Goal: Task Accomplishment & Management: Complete application form

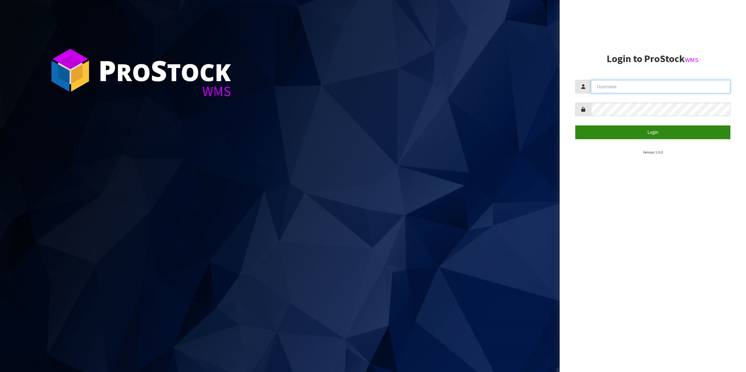
type input "Shingai"
click at [647, 130] on button "Login" at bounding box center [654, 132] width 156 height 13
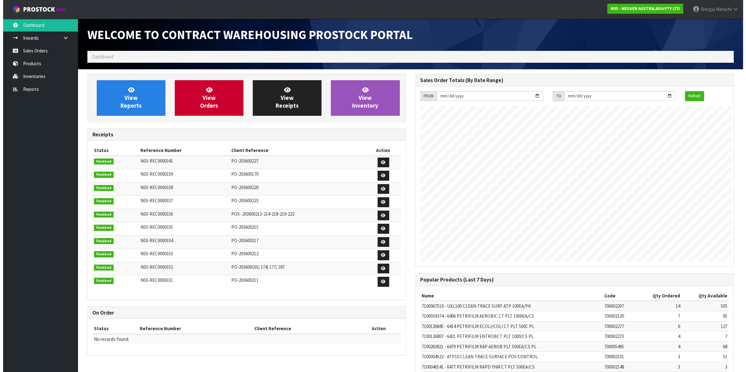
scroll to position [348, 328]
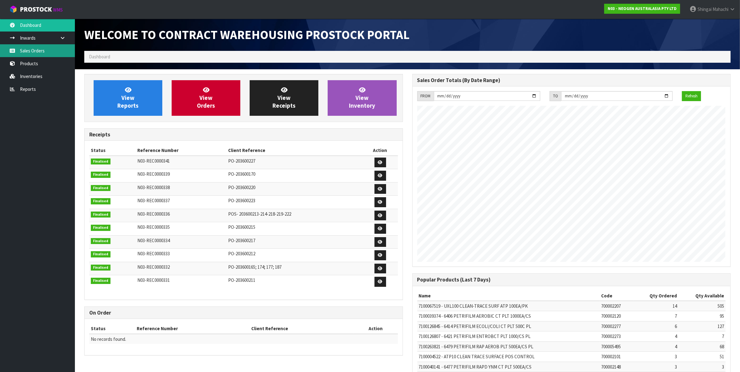
click at [31, 48] on link "Sales Orders" at bounding box center [37, 50] width 75 height 13
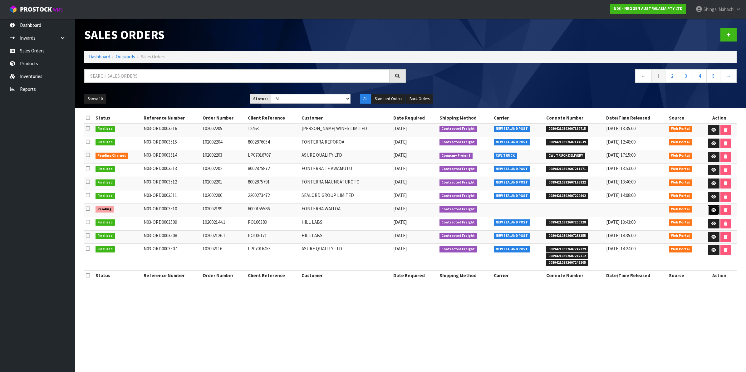
click at [712, 211] on icon at bounding box center [714, 210] width 5 height 4
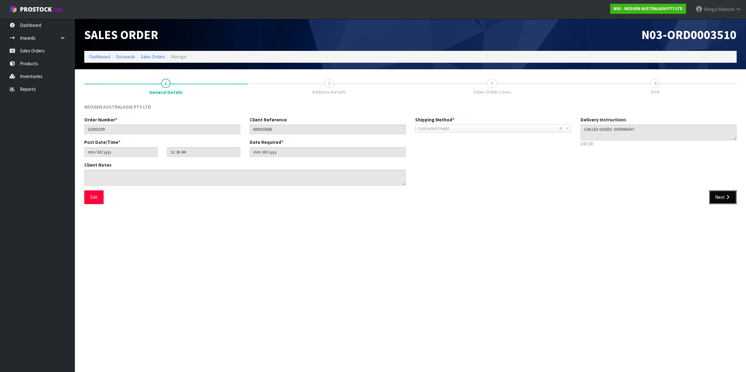
click at [722, 194] on button "Next" at bounding box center [723, 197] width 27 height 13
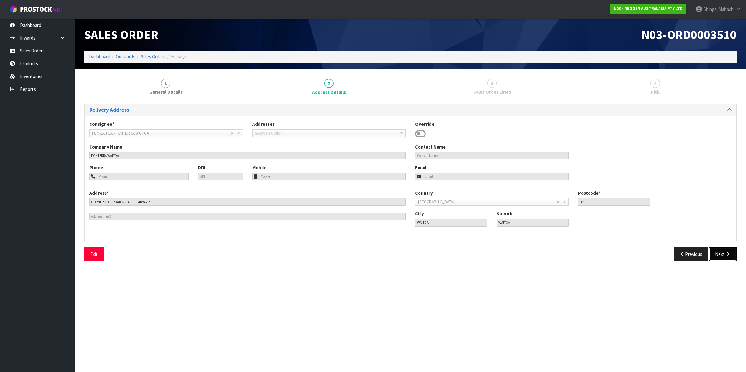
click at [718, 254] on button "Next" at bounding box center [723, 254] width 27 height 13
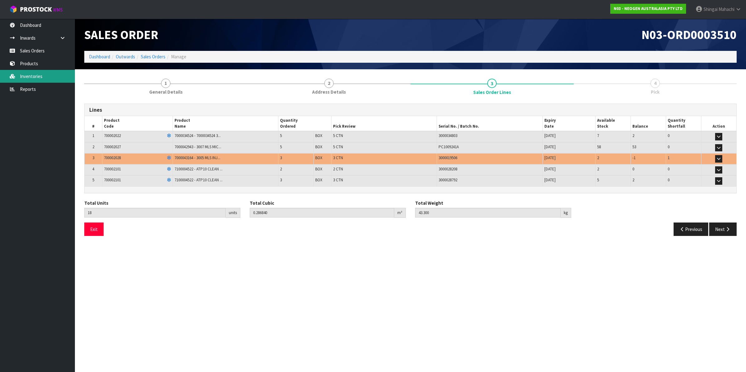
click at [27, 77] on link "Inventories" at bounding box center [37, 76] width 75 height 13
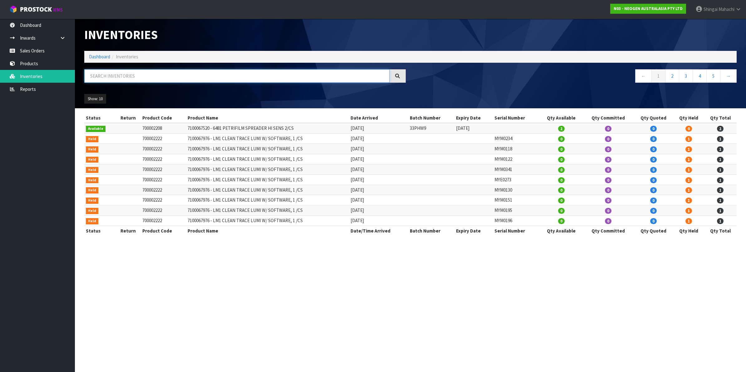
click at [116, 76] on input "text" at bounding box center [236, 75] width 305 height 13
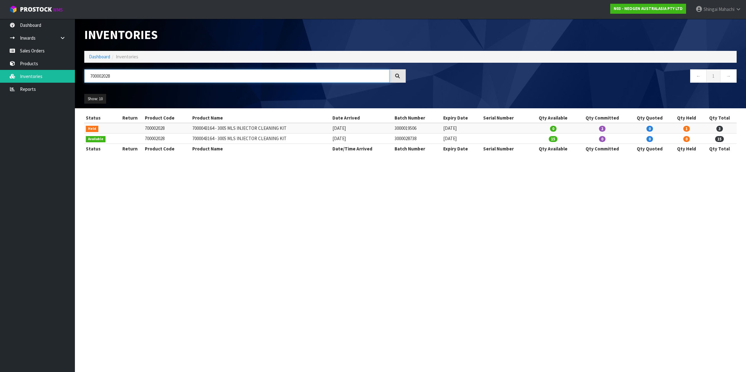
type input "700002028"
drag, startPoint x: 397, startPoint y: 128, endPoint x: 425, endPoint y: 129, distance: 28.4
click at [425, 129] on td "3000019506" at bounding box center [417, 128] width 49 height 10
copy td "3000019506"
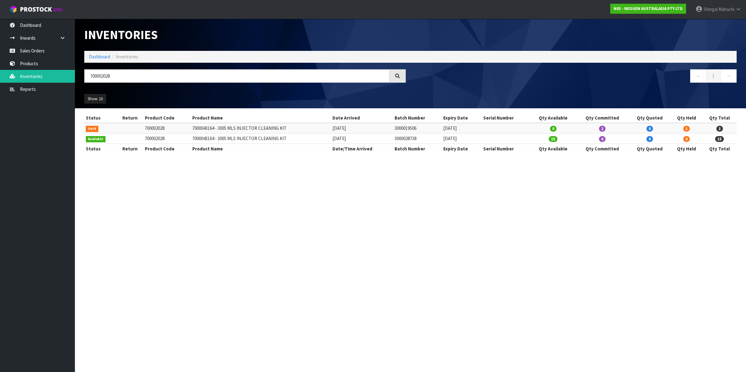
click at [397, 140] on td "3000028738" at bounding box center [417, 139] width 49 height 10
drag, startPoint x: 398, startPoint y: 139, endPoint x: 422, endPoint y: 139, distance: 24.0
click at [422, 139] on td "3000028738" at bounding box center [417, 139] width 49 height 10
copy td "3000028738"
click at [27, 49] on link "Sales Orders" at bounding box center [37, 50] width 75 height 13
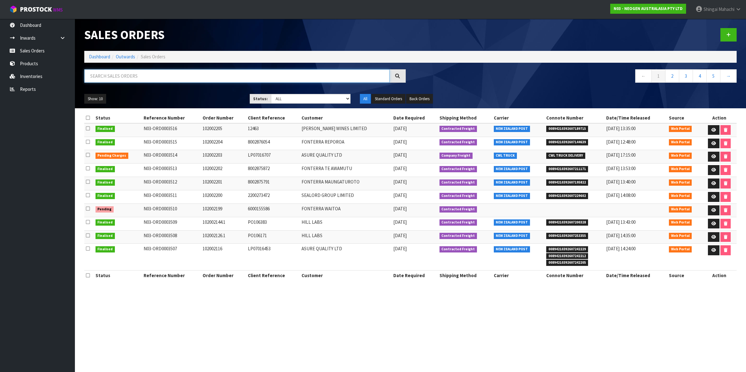
click at [107, 75] on input "text" at bounding box center [236, 75] width 305 height 13
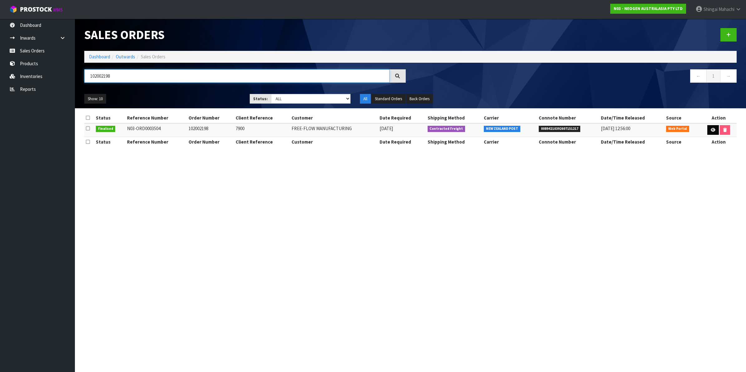
type input "102002198"
click at [711, 129] on icon at bounding box center [713, 130] width 5 height 4
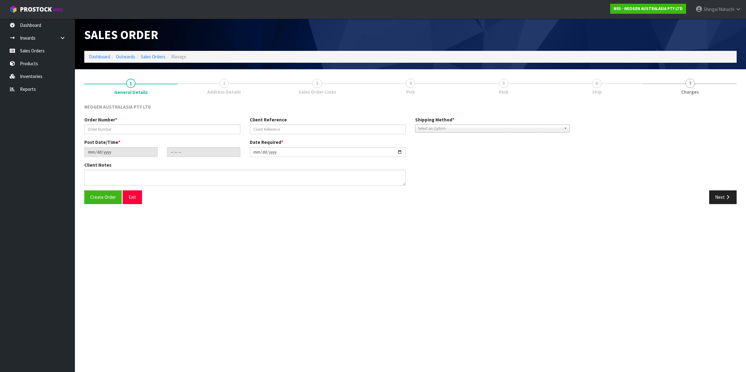
type input "102002198"
type input "7900"
type input "[DATE]"
type input "15:23:00.000"
type input "[DATE]"
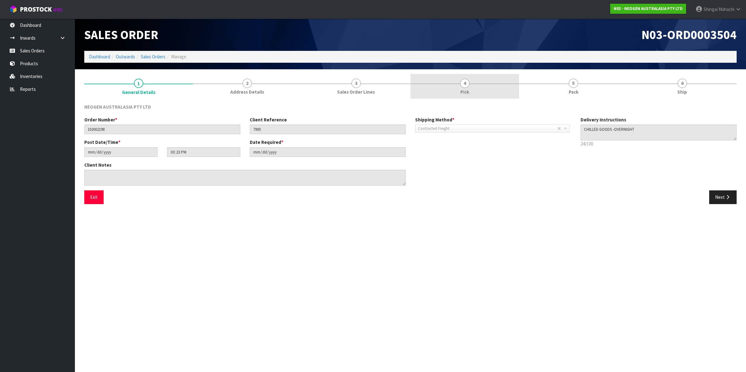
click at [466, 85] on span "4" at bounding box center [464, 83] width 9 height 9
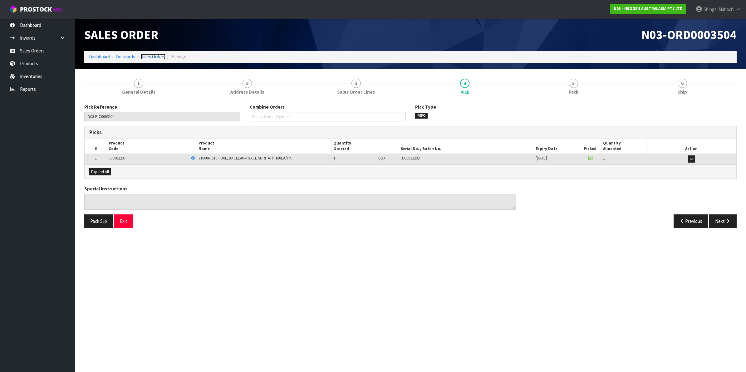
click at [155, 55] on link "Sales Orders" at bounding box center [153, 57] width 25 height 6
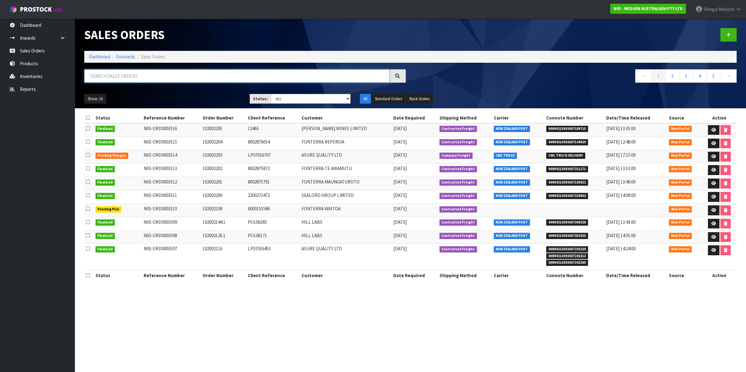
click at [116, 71] on input "text" at bounding box center [236, 75] width 305 height 13
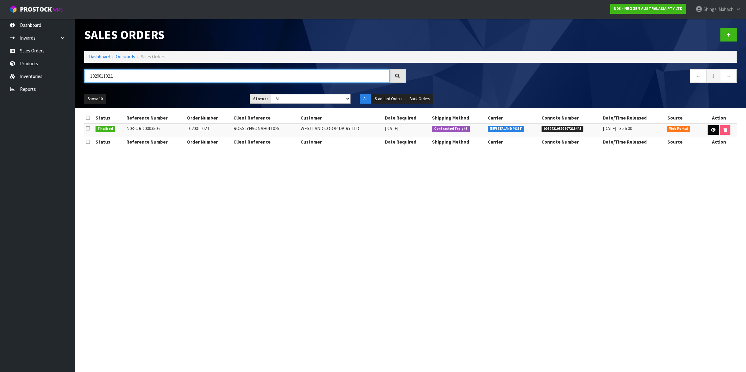
type input "102001102.1"
click at [713, 131] on icon at bounding box center [713, 130] width 5 height 4
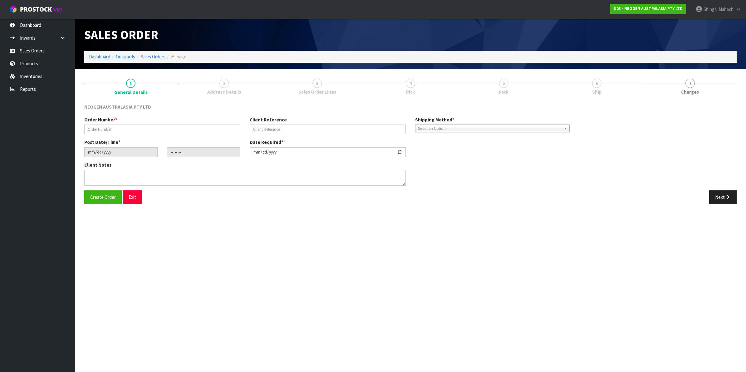
type input "102001102.1"
type input "ROSSLYNVONAH011025"
type input "[DATE]"
type input "11:12:00.000"
type input "[DATE]"
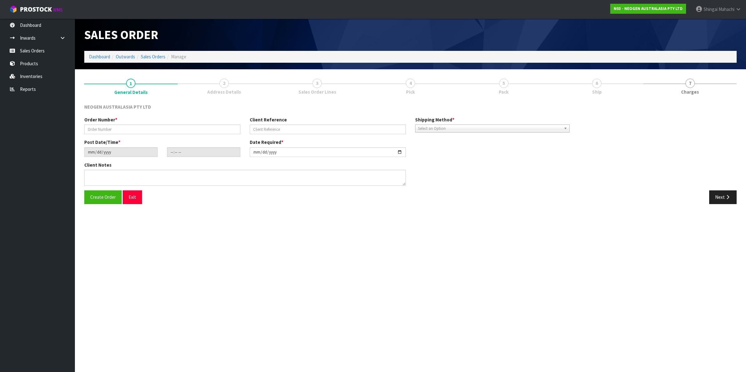
type textarea "ATTN: [PERSON_NAME] PICK FROM BATCH # 418325130A. TRANSFER INSTRUCTION DATED [D…"
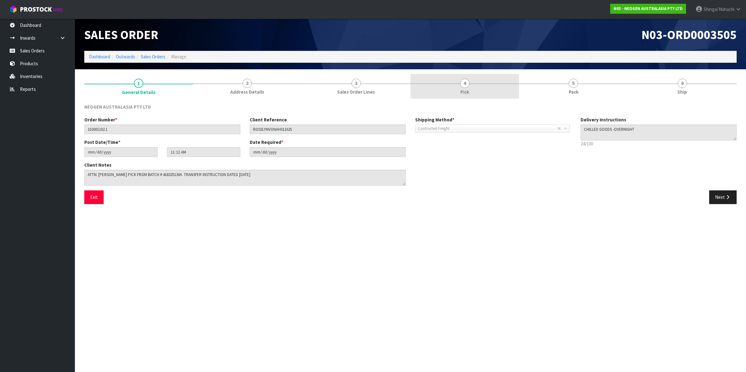
click at [461, 83] on span "4" at bounding box center [464, 83] width 9 height 9
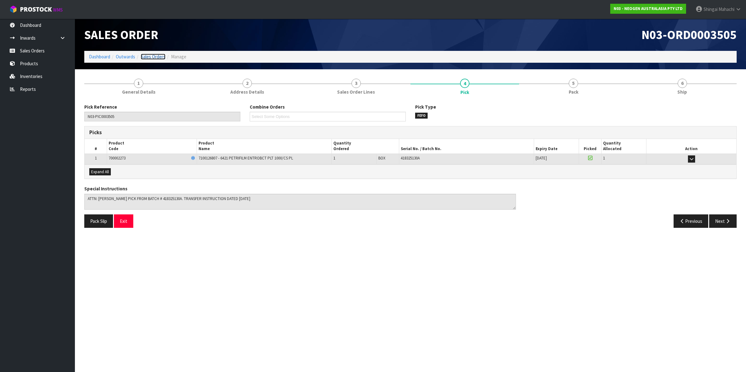
click at [157, 56] on link "Sales Orders" at bounding box center [153, 57] width 25 height 6
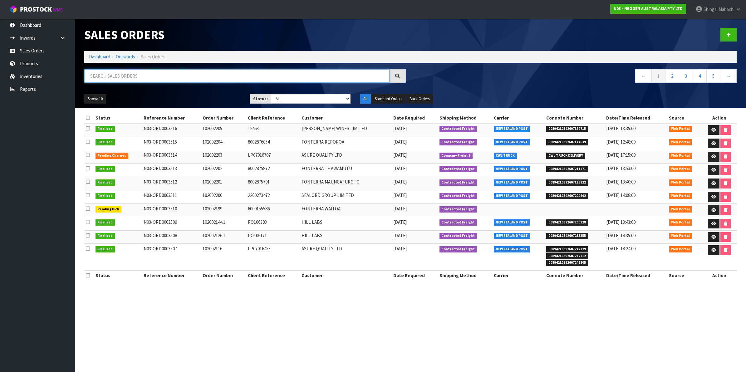
click at [121, 75] on input "text" at bounding box center [236, 75] width 305 height 13
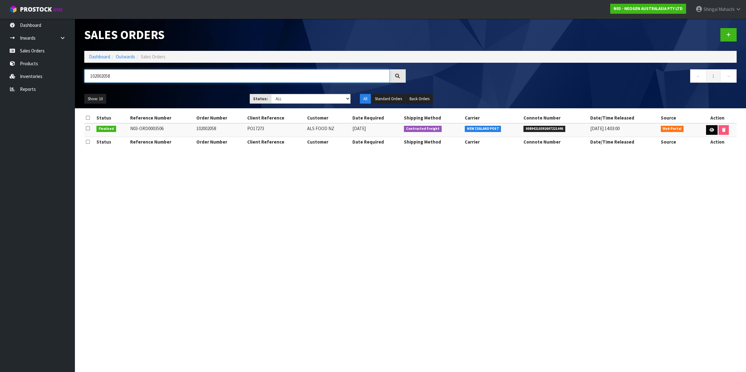
type input "102002058"
click at [707, 131] on link at bounding box center [712, 130] width 12 height 10
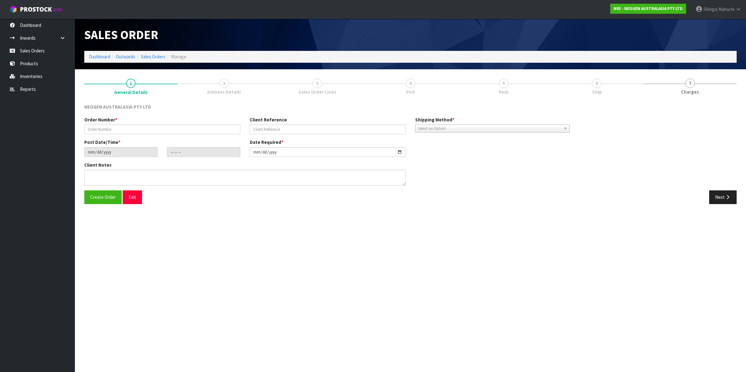
type input "102002058"
type input "PO17273"
type input "[DATE]"
type input "11:20:00.000"
type input "[DATE]"
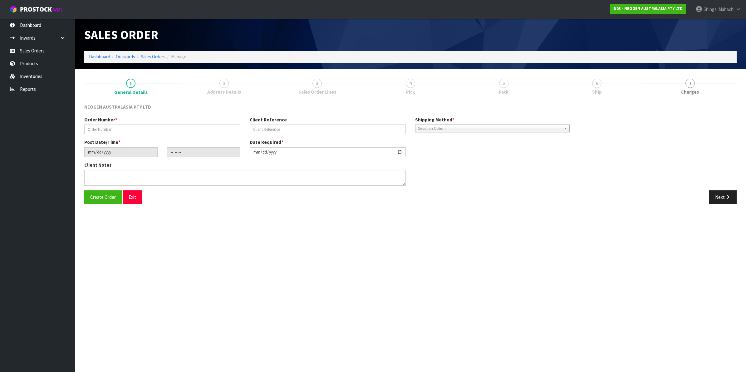
type textarea "PLEASE PICK FROM BATCH # 418325130A. TRANSFER INSTRUCTION DATED [DATE] _ ATTN: …"
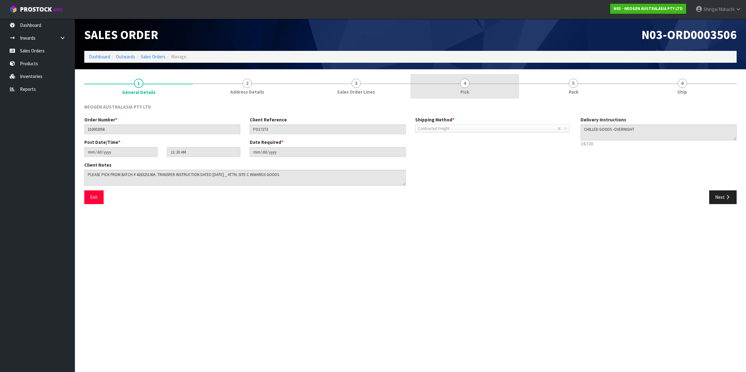
click at [466, 85] on span "4" at bounding box center [464, 83] width 9 height 9
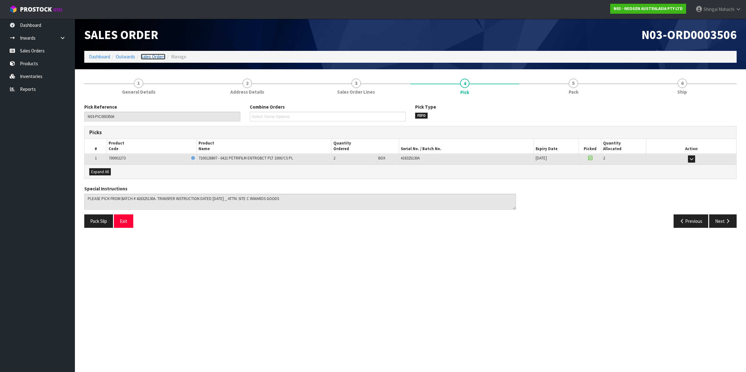
click at [141, 57] on link "Sales Orders" at bounding box center [153, 57] width 25 height 6
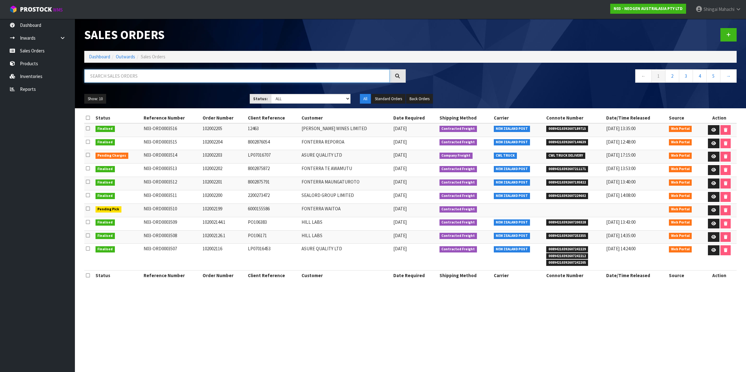
click at [191, 76] on input "text" at bounding box center [236, 75] width 305 height 13
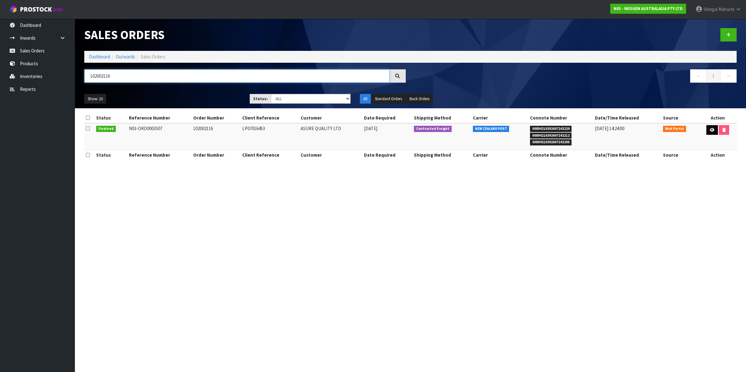
type input "102002116"
click at [711, 130] on icon at bounding box center [712, 130] width 5 height 4
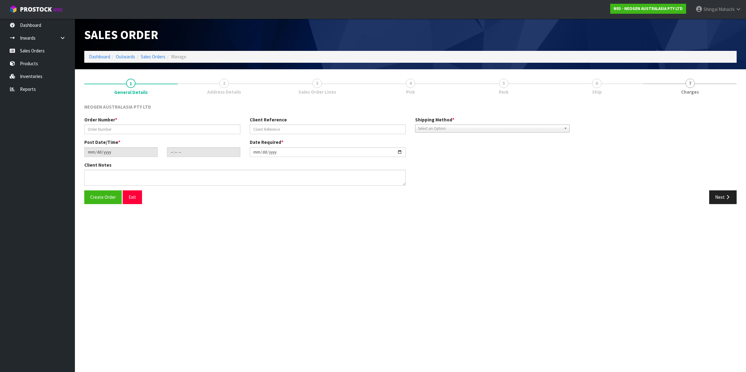
type input "102002116"
type input "LP07016453"
type input "[DATE]"
type input "11:25:00.000"
type input "[DATE]"
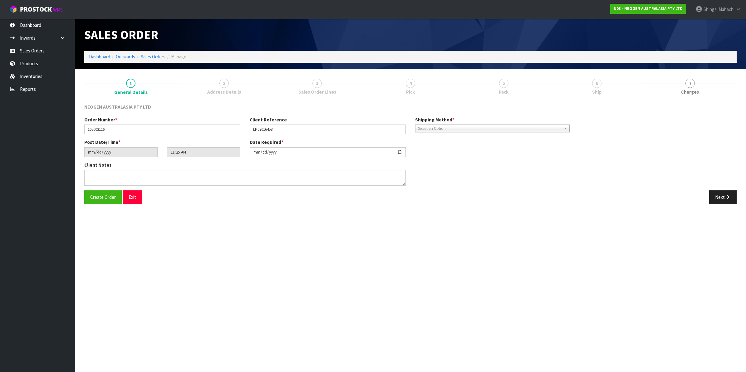
type textarea "PLEASE PICK FROM BATCH # 418325130A. TRANSFER INSTRUCTION DATED [DATE]"
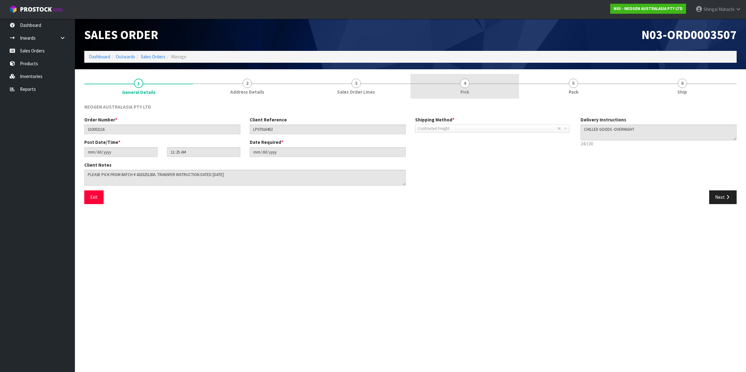
click at [464, 84] on span "4" at bounding box center [464, 83] width 9 height 9
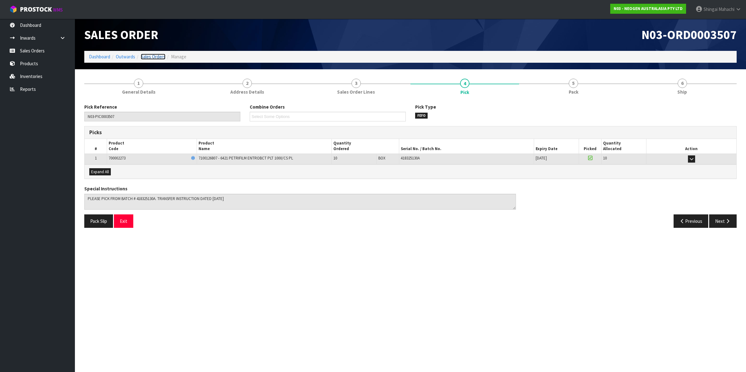
click at [151, 57] on link "Sales Orders" at bounding box center [153, 57] width 25 height 6
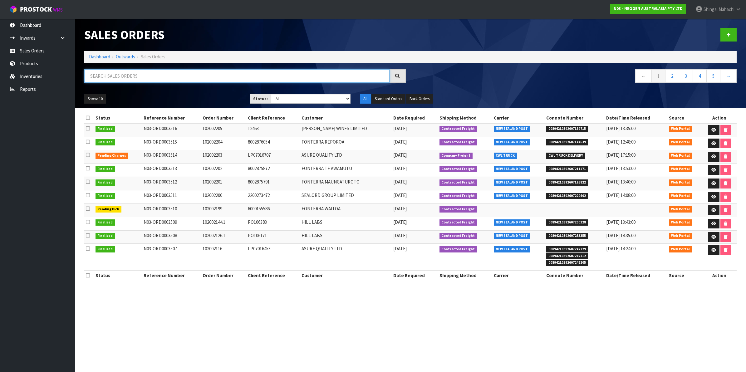
click at [141, 77] on input "text" at bounding box center [236, 75] width 305 height 13
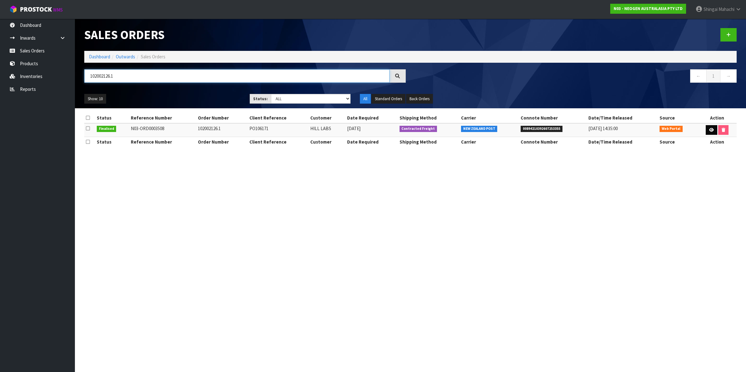
type input "102002126.1"
click at [711, 131] on icon at bounding box center [712, 130] width 5 height 4
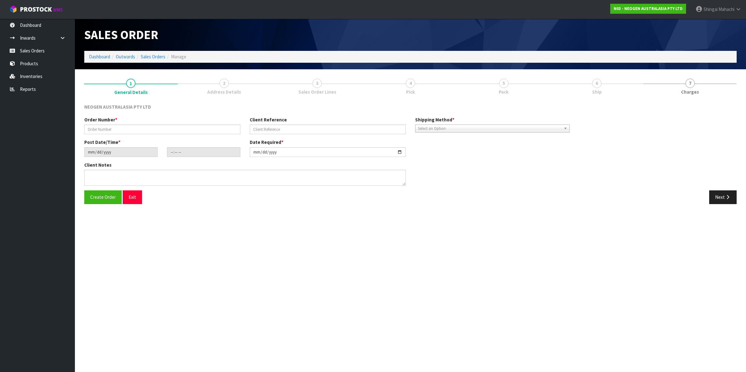
type input "102002126.1"
type input "PO106171"
type input "[DATE]"
type input "11:27:00.000"
type input "[DATE]"
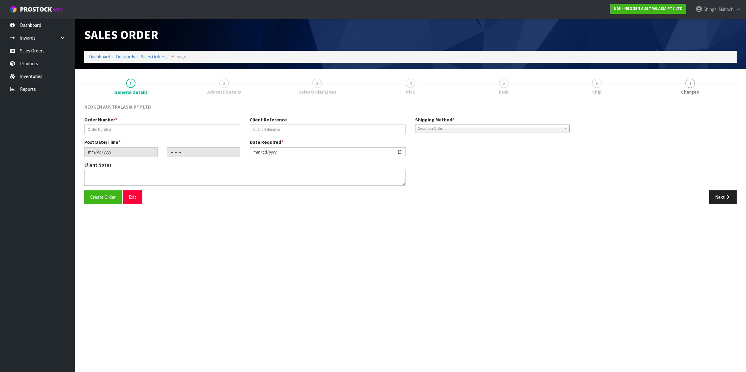
type textarea "PLEASE PICK FROM BATCH # 418325130A. TRANSFER INSTRUCTION DATED [DATE] _ ATTN: …"
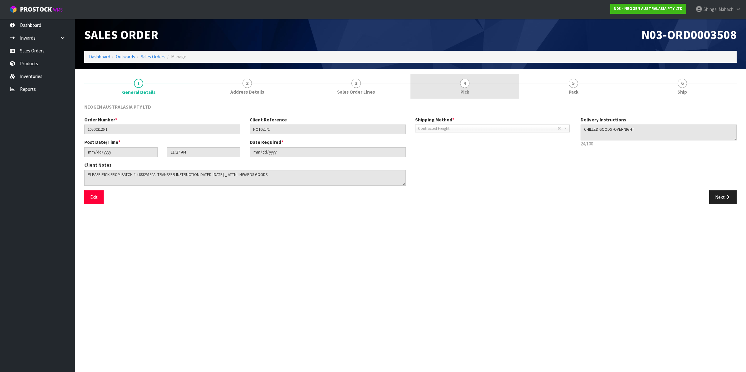
click at [468, 82] on span "4" at bounding box center [464, 83] width 9 height 9
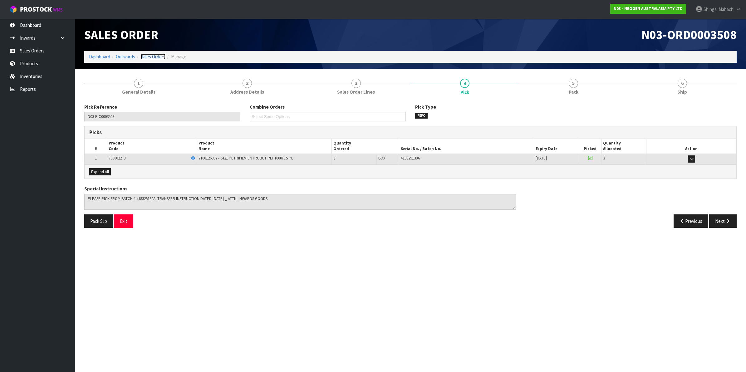
click at [152, 57] on link "Sales Orders" at bounding box center [153, 57] width 25 height 6
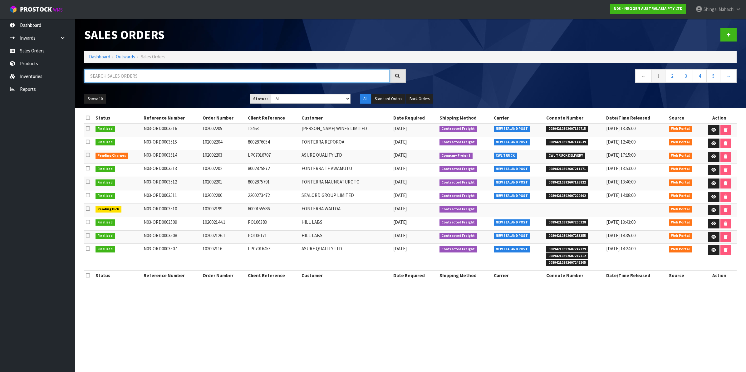
click at [119, 74] on input "text" at bounding box center [236, 75] width 305 height 13
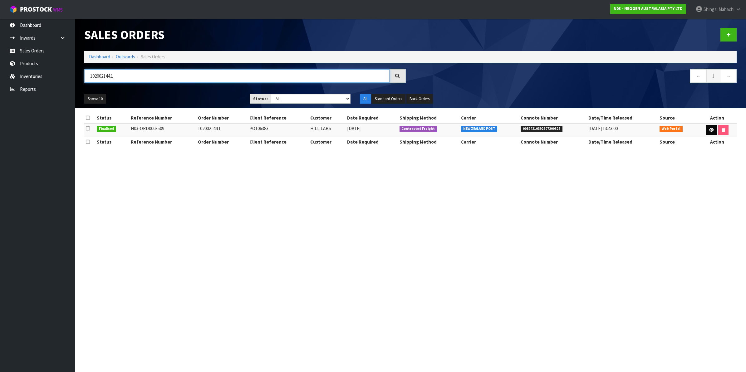
type input "102002144.1"
click at [711, 132] on link at bounding box center [712, 130] width 12 height 10
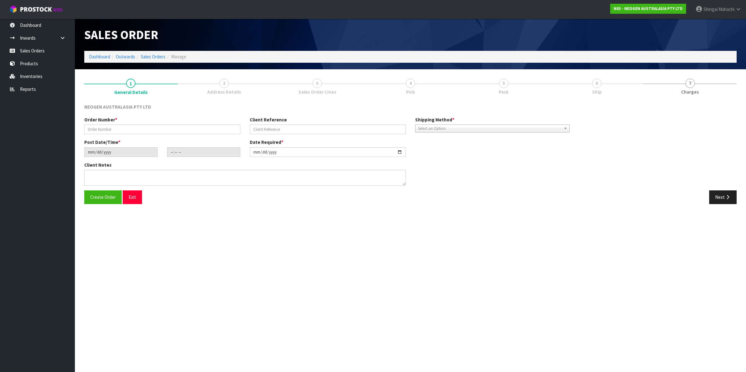
type input "102002144.1"
type input "PO106383"
type input "[DATE]"
type input "11:31:00.000"
type input "[DATE]"
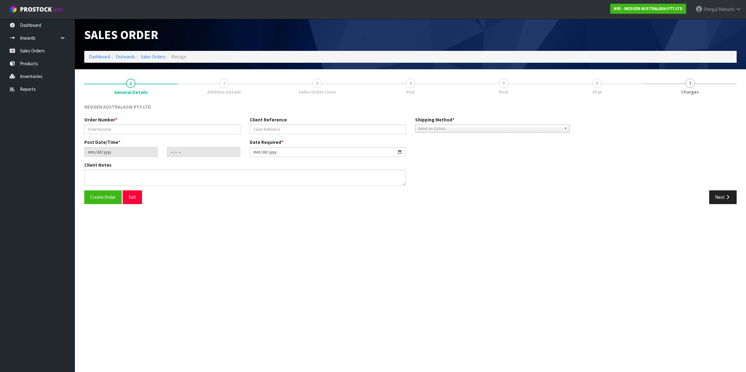
type textarea "ATTN: INWARDS GOODS"
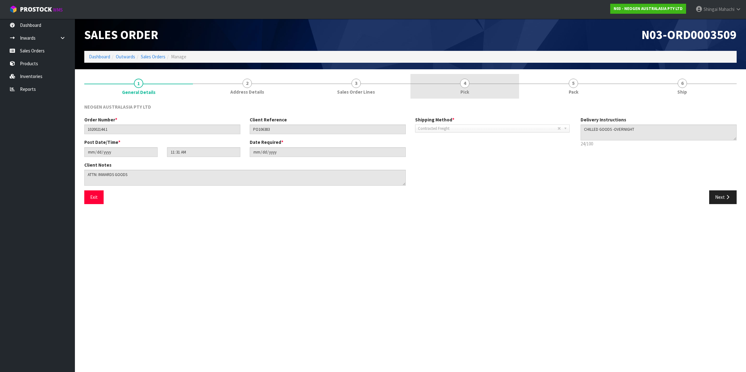
click at [466, 86] on span "4" at bounding box center [464, 83] width 9 height 9
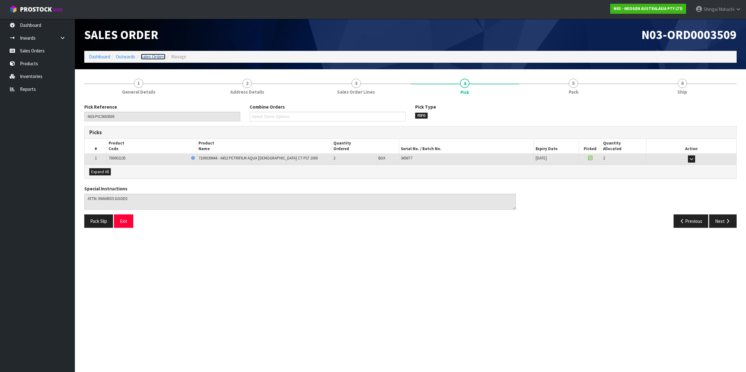
click at [156, 55] on link "Sales Orders" at bounding box center [153, 57] width 25 height 6
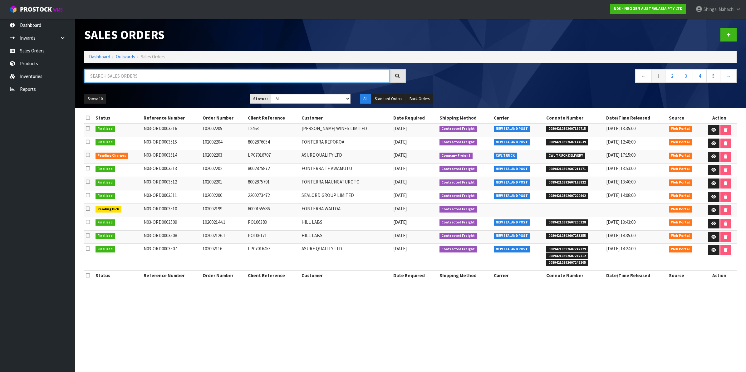
click at [146, 76] on input "text" at bounding box center [236, 75] width 305 height 13
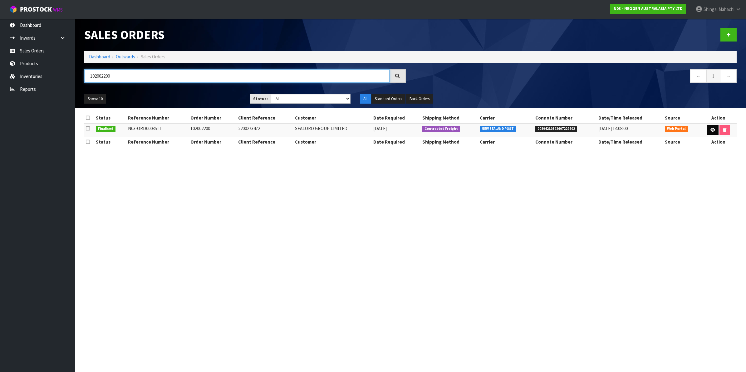
type input "102002200"
click at [711, 131] on icon at bounding box center [713, 130] width 5 height 4
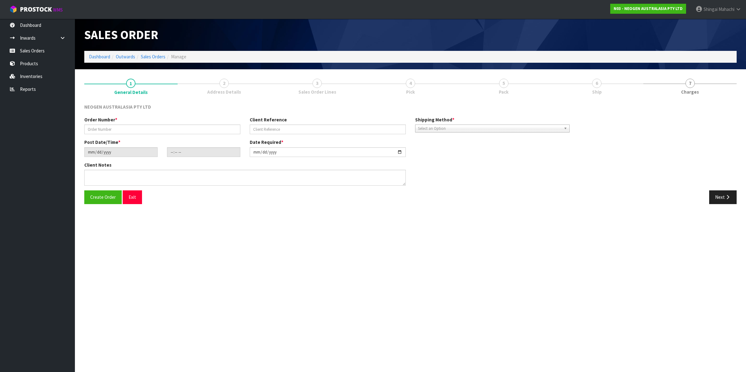
type input "102002200"
type input "2200273472"
type input "[DATE]"
type input "11:54:00.000"
type input "[DATE]"
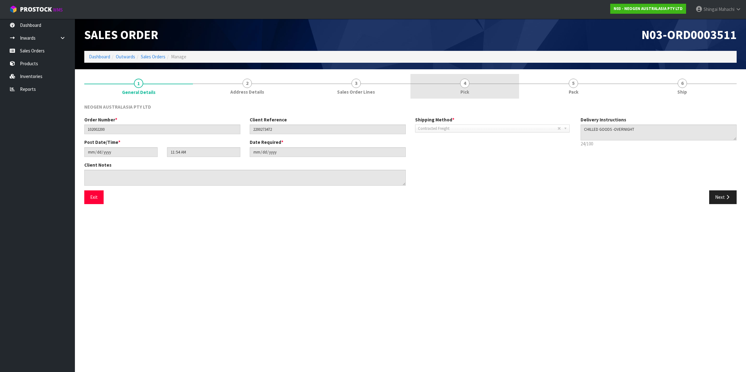
click at [466, 85] on span "4" at bounding box center [464, 83] width 9 height 9
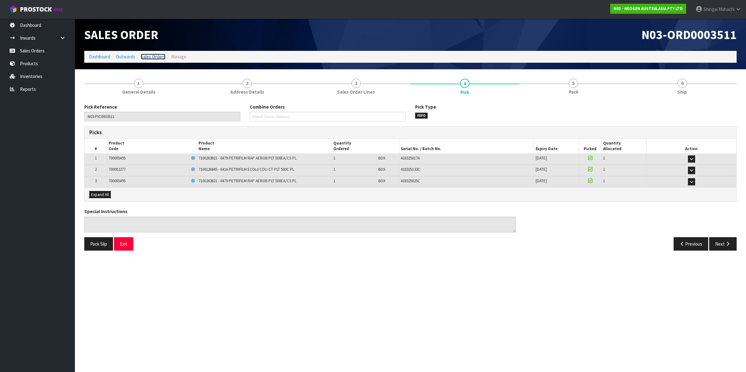
click at [160, 57] on link "Sales Orders" at bounding box center [153, 57] width 25 height 6
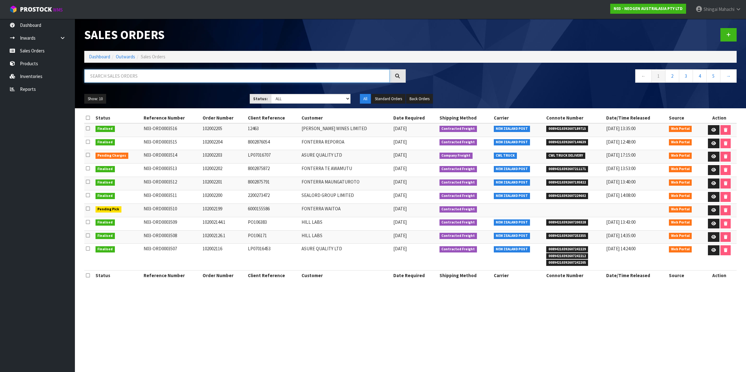
click at [166, 72] on input "text" at bounding box center [236, 75] width 305 height 13
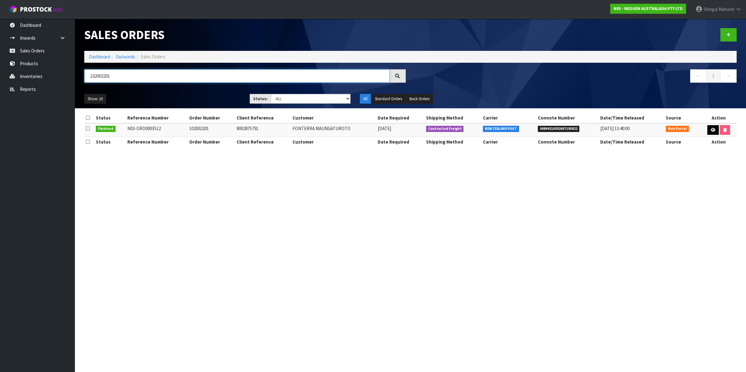
type input "102002201"
click at [711, 130] on icon at bounding box center [713, 130] width 5 height 4
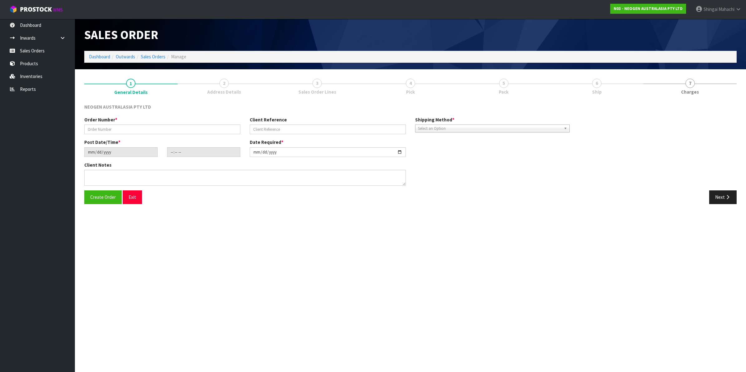
type input "102002201"
type input "8002875791"
type input "[DATE]"
type input "11:58:00.000"
type input "[DATE]"
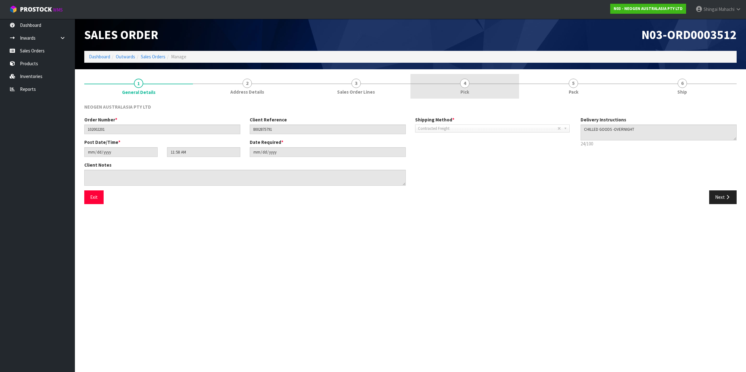
click at [463, 82] on span "4" at bounding box center [464, 83] width 9 height 9
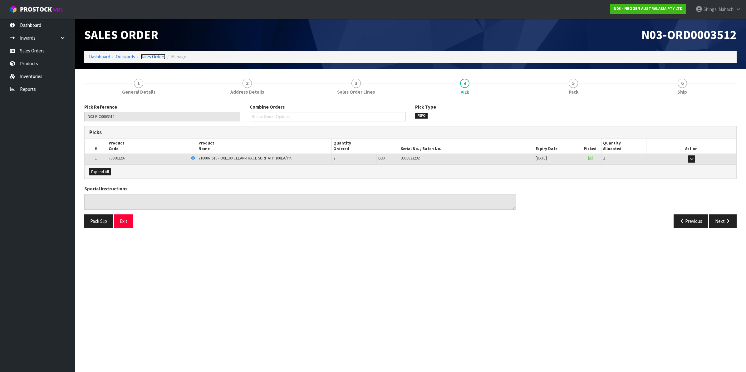
click at [151, 56] on link "Sales Orders" at bounding box center [153, 57] width 25 height 6
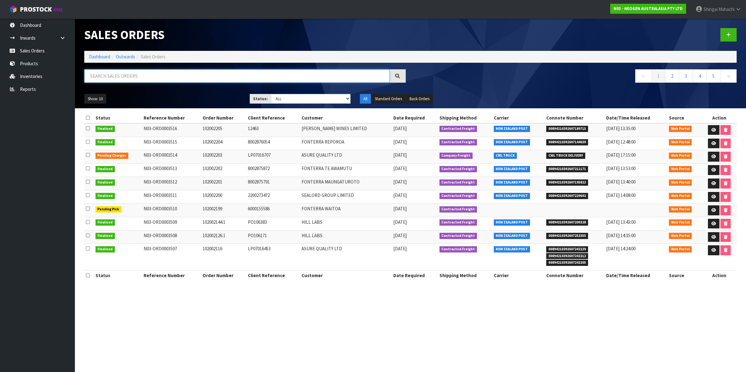
click at [128, 76] on input "text" at bounding box center [236, 75] width 305 height 13
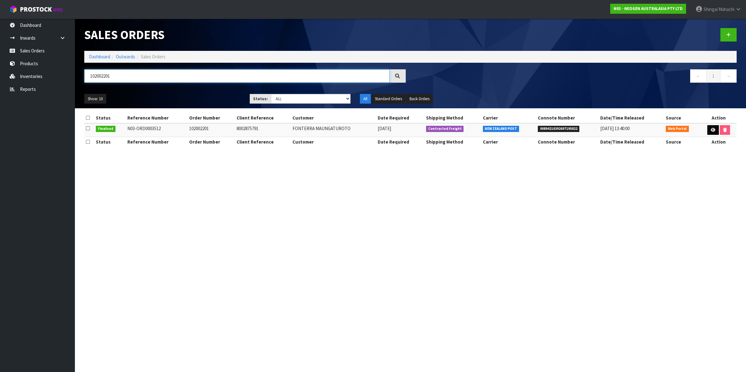
type input "102002201"
click at [711, 128] on icon at bounding box center [713, 130] width 5 height 4
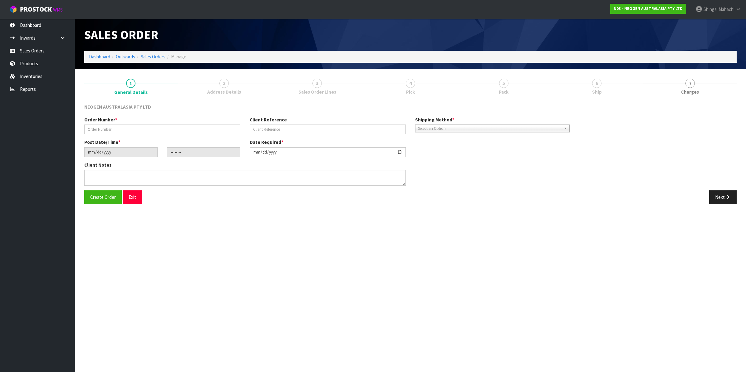
type input "102002201"
type input "8002875791"
type input "[DATE]"
type input "11:58:00.000"
type input "[DATE]"
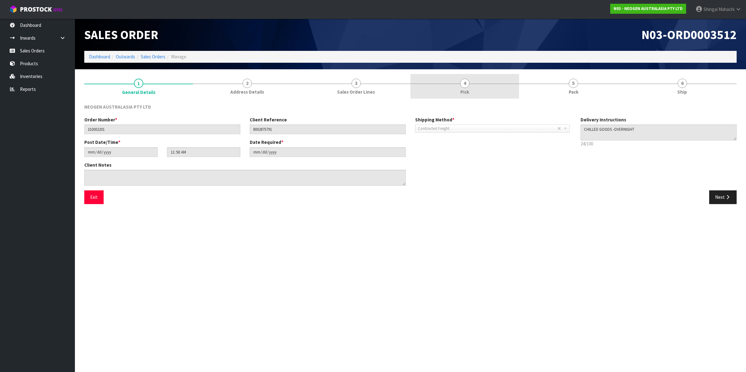
click at [468, 83] on span "4" at bounding box center [464, 83] width 9 height 9
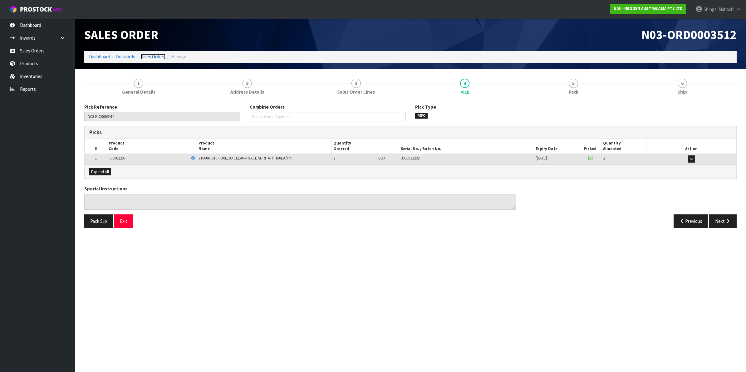
click at [146, 55] on link "Sales Orders" at bounding box center [153, 57] width 25 height 6
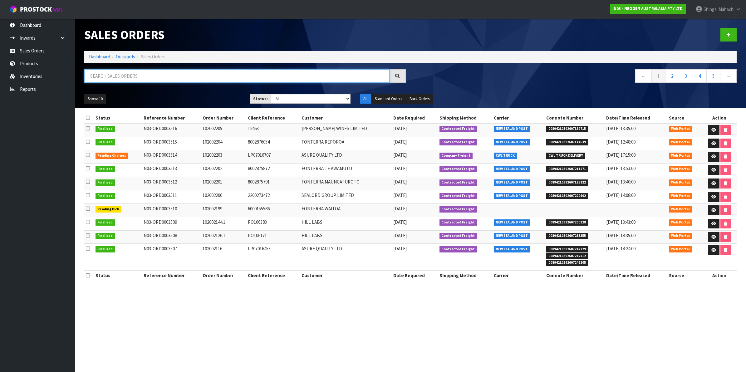
click at [151, 74] on input "text" at bounding box center [236, 75] width 305 height 13
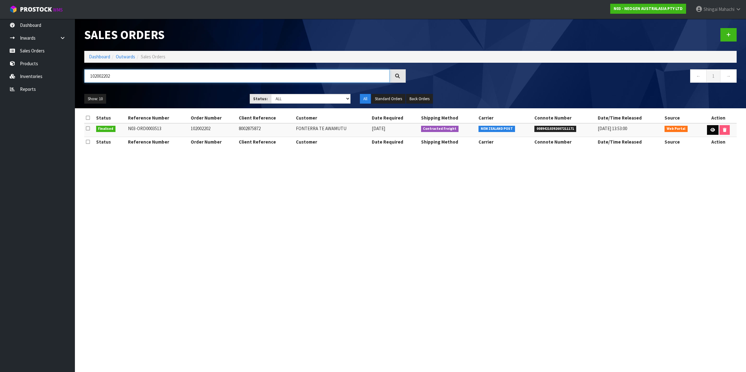
type input "102002202"
click at [713, 131] on icon at bounding box center [713, 130] width 5 height 4
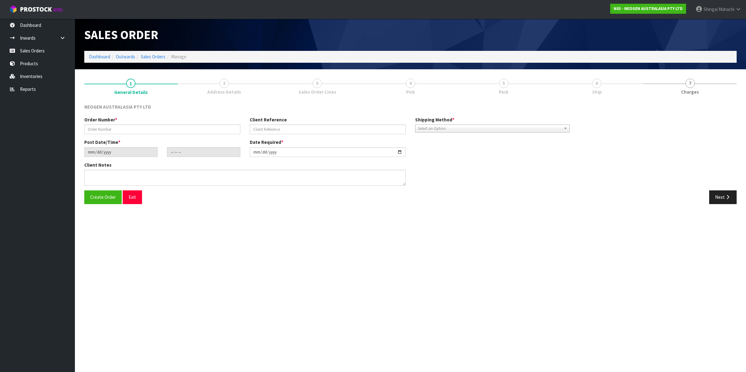
type input "102002202"
type input "8002875872"
type input "[DATE]"
type input "12:00:00.000"
type input "[DATE]"
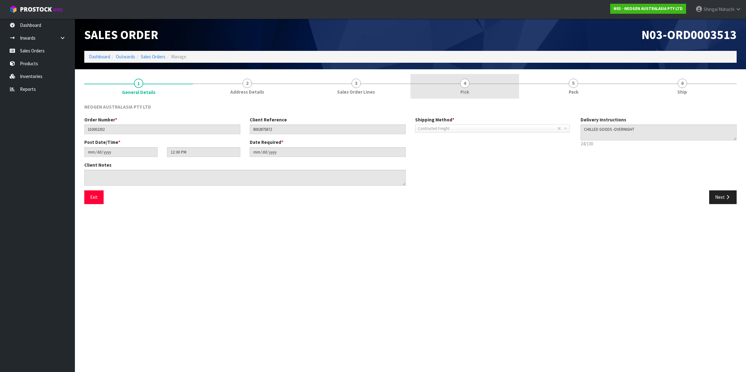
click at [466, 84] on span "4" at bounding box center [464, 83] width 9 height 9
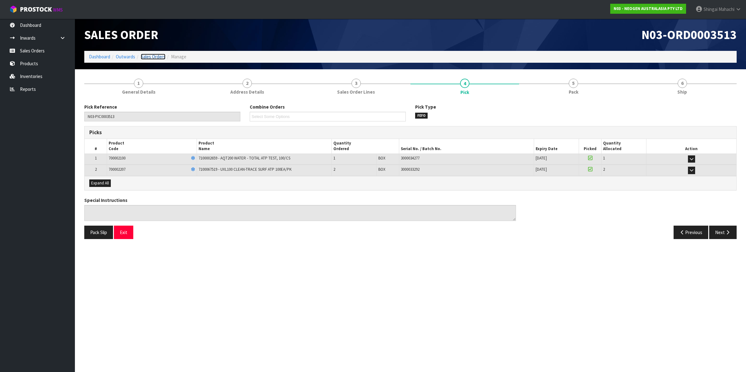
click at [156, 56] on link "Sales Orders" at bounding box center [153, 57] width 25 height 6
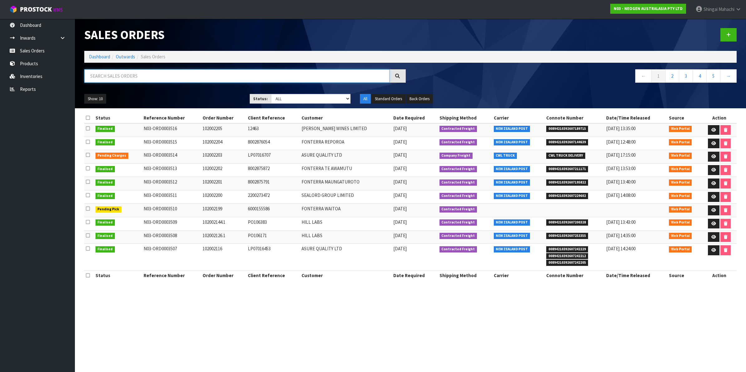
click at [142, 78] on input "text" at bounding box center [236, 75] width 305 height 13
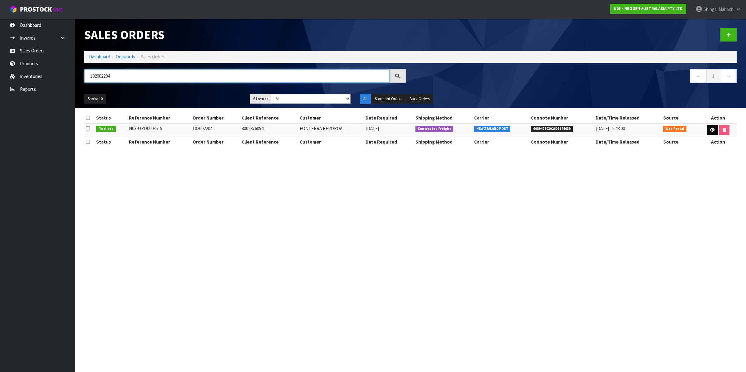
type input "102002204"
click at [710, 131] on icon at bounding box center [712, 130] width 5 height 4
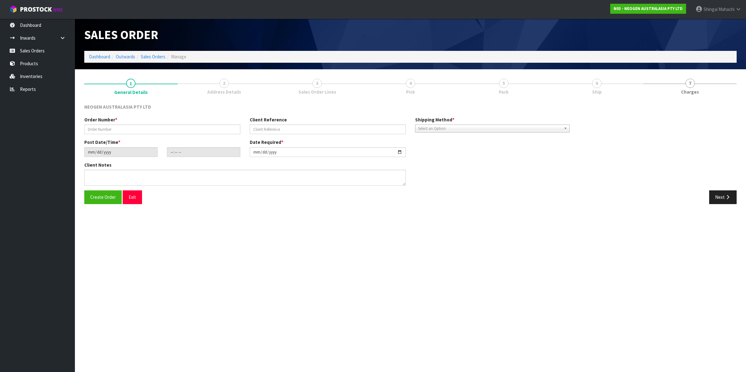
type input "102002204"
type input "8002876054"
type input "[DATE]"
type input "17:49:00.000"
type input "[DATE]"
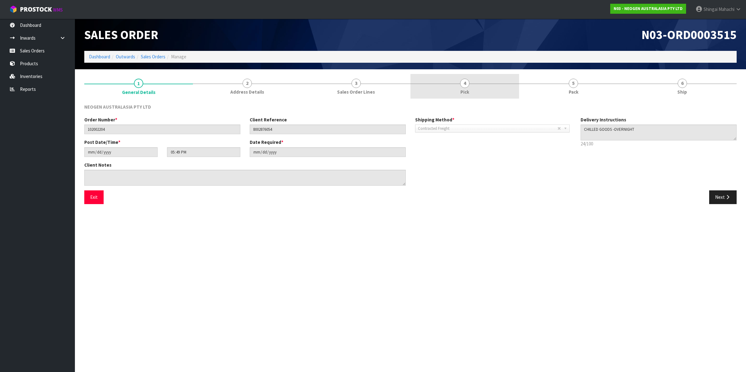
click at [464, 86] on span "4" at bounding box center [464, 83] width 9 height 9
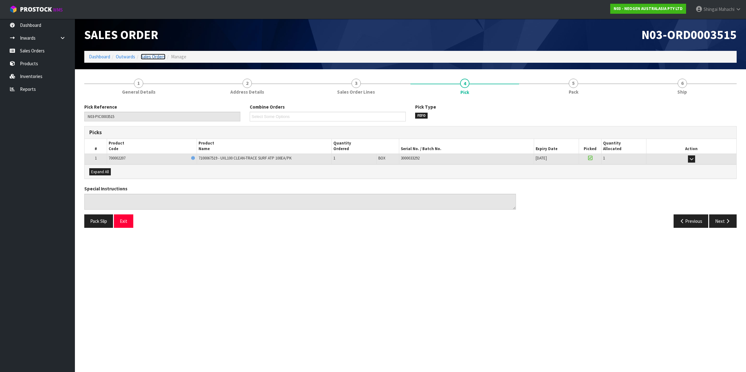
click at [152, 58] on link "Sales Orders" at bounding box center [153, 57] width 25 height 6
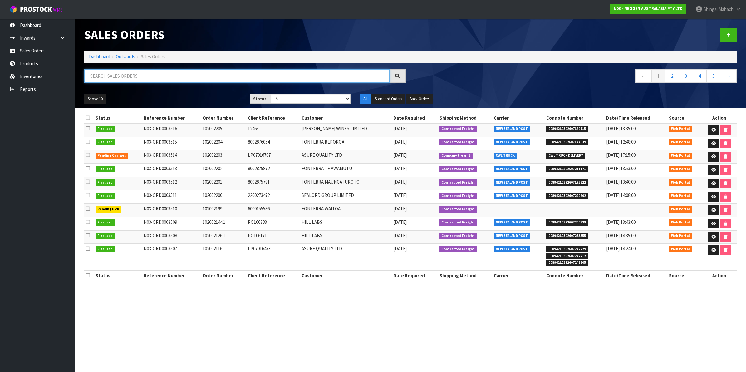
click at [141, 74] on input "text" at bounding box center [236, 75] width 305 height 13
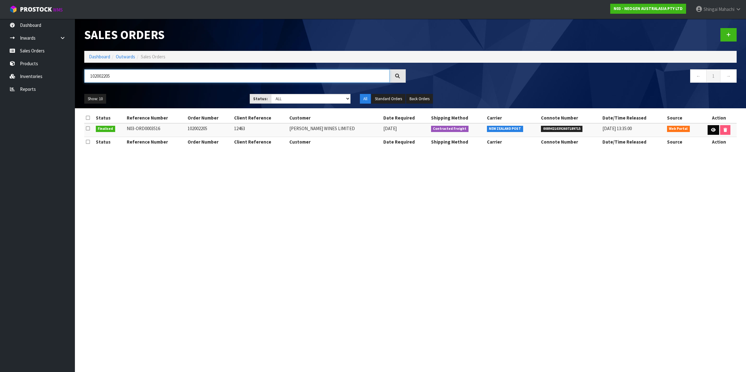
type input "102002205"
click at [711, 130] on icon at bounding box center [713, 130] width 5 height 4
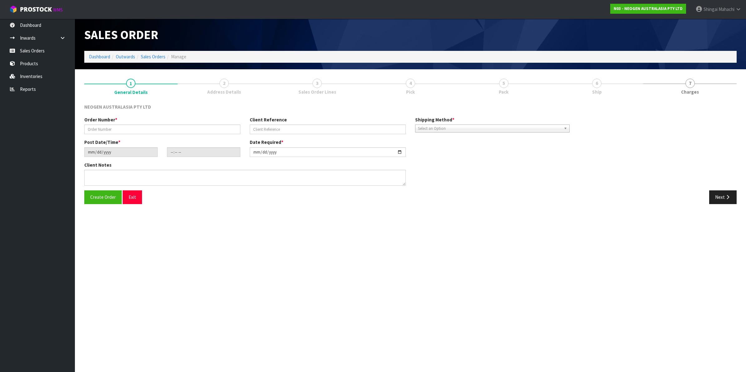
type input "102002205"
type input "12463"
type input "[DATE]"
type input "17:52:00.000"
type input "[DATE]"
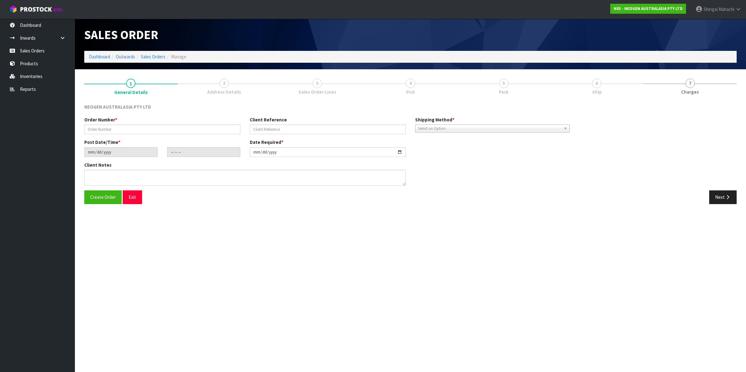
type textarea "ATTN: [PERSON_NAME]"
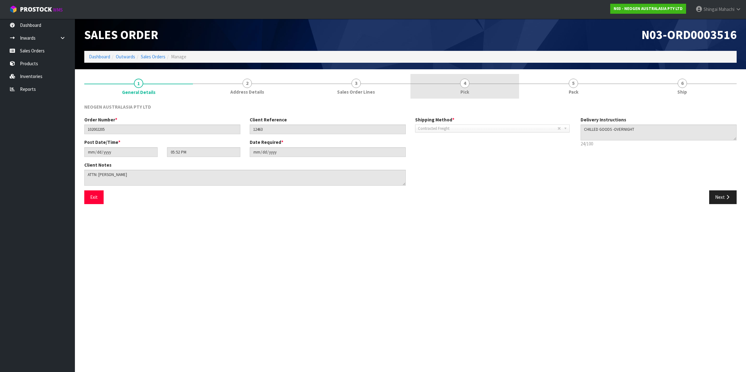
click at [466, 81] on span "4" at bounding box center [464, 83] width 9 height 9
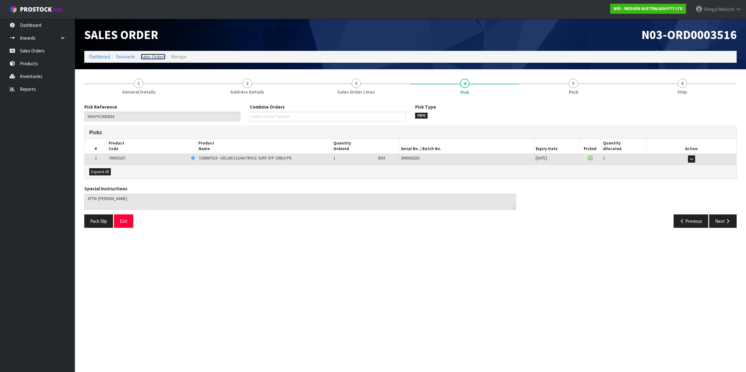
click at [147, 57] on link "Sales Orders" at bounding box center [153, 57] width 25 height 6
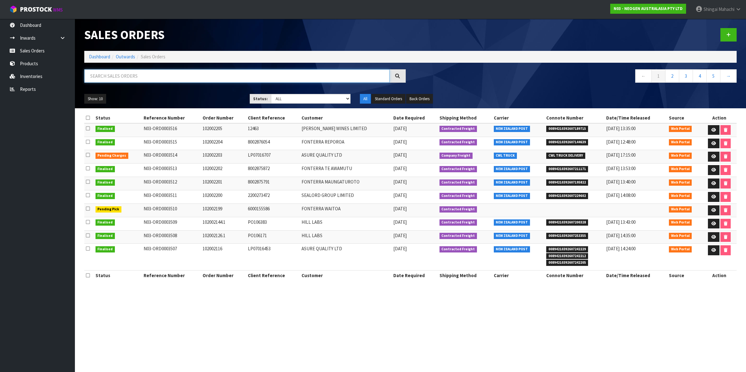
click at [112, 77] on input "text" at bounding box center [236, 75] width 305 height 13
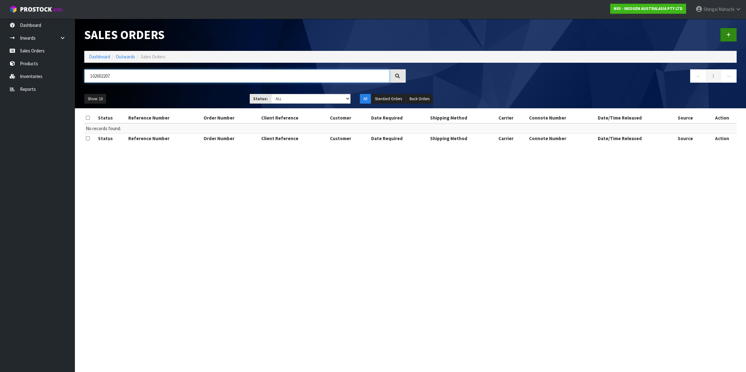
type input "102002207"
click at [729, 31] on link at bounding box center [729, 34] width 16 height 13
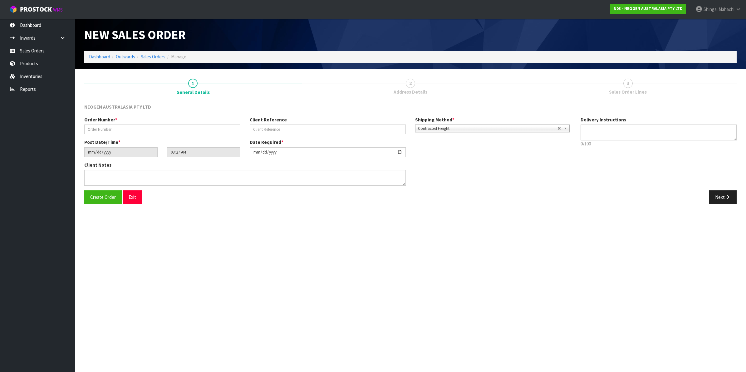
type textarea "CHILLED GOODS -OVERNIGHT"
click at [101, 127] on input "text" at bounding box center [162, 130] width 156 height 10
type input "102002207"
click at [263, 133] on input "text" at bounding box center [328, 130] width 156 height 10
click at [280, 127] on input "text" at bounding box center [328, 130] width 156 height 10
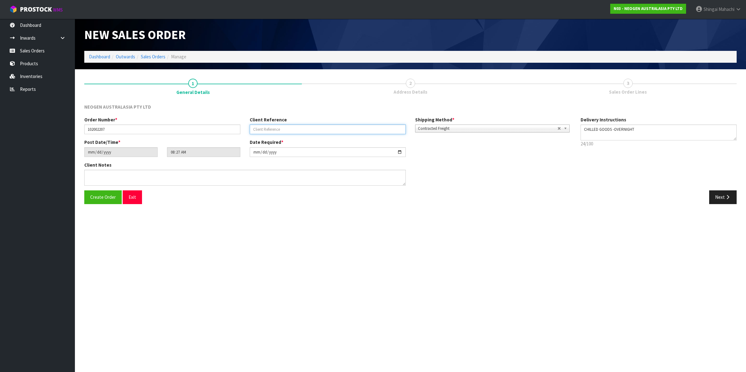
paste input "PO106766"
type input "PO106766"
click at [95, 176] on textarea at bounding box center [245, 178] width 322 height 16
click at [107, 174] on textarea at bounding box center [245, 178] width 322 height 16
paste textarea "INWARDS GOODS (BAY 3)"
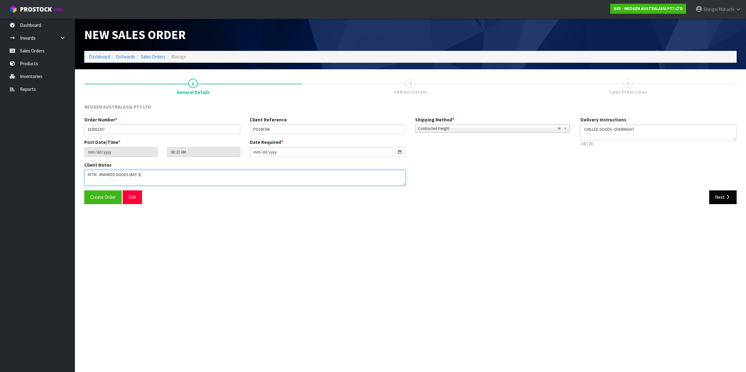
type textarea "ATTN: INWARDS GOODS (BAY 3)"
click at [724, 195] on button "Next" at bounding box center [723, 197] width 27 height 13
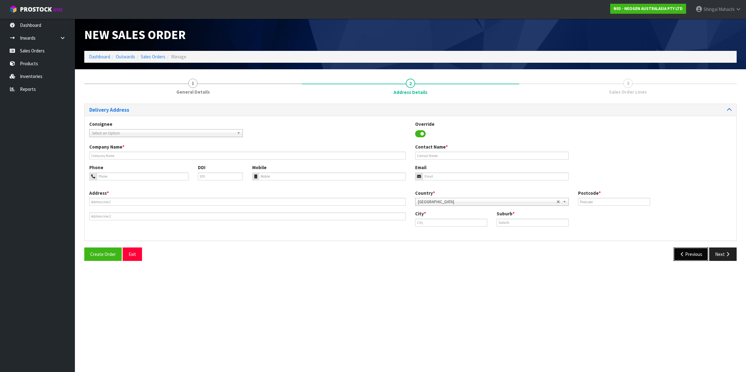
click at [689, 254] on button "Previous" at bounding box center [691, 254] width 35 height 13
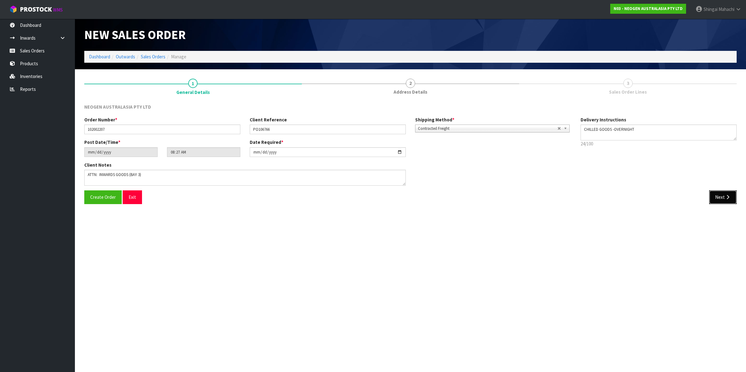
click at [730, 196] on icon "button" at bounding box center [728, 197] width 6 height 5
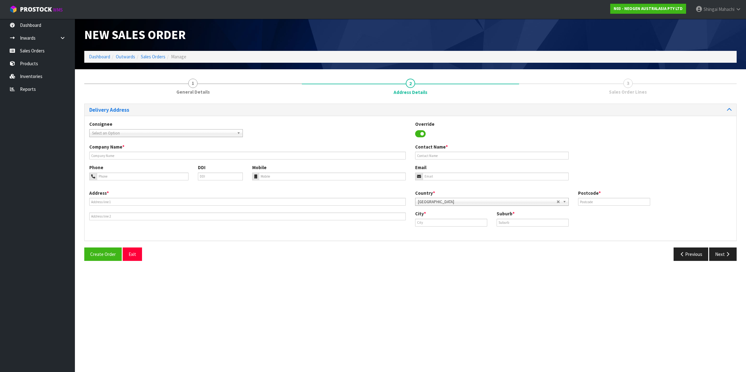
click at [102, 132] on span "Select an Option" at bounding box center [163, 133] width 142 height 7
type input "hill labs"
click at [123, 158] on em "HILL LABS" at bounding box center [121, 158] width 16 height 5
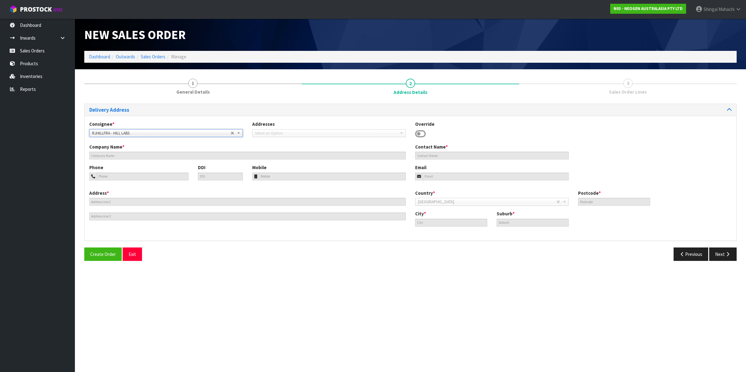
type input "HILL LABS"
type input "[PERSON_NAME], C/O- INWARDS GOODS"
type input "[STREET_ADDRESS][PERSON_NAME]"
type input "3204"
type input "[PERSON_NAME]"
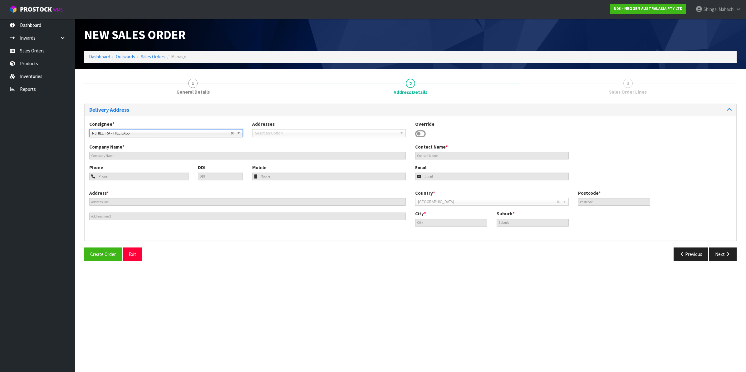
type input "FRANKTON"
click at [724, 253] on button "Next" at bounding box center [723, 254] width 27 height 13
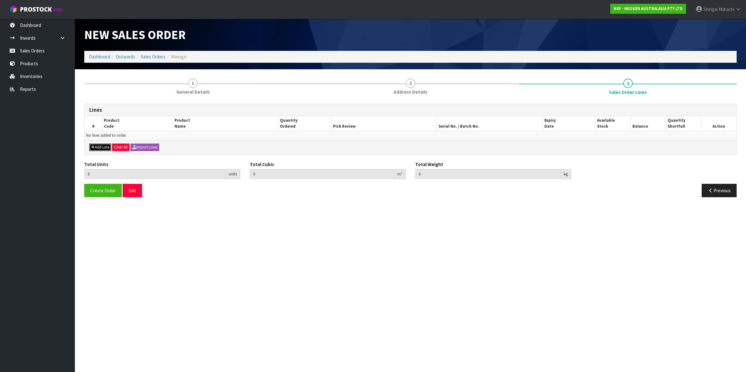
click at [102, 147] on button "Add Line" at bounding box center [100, 147] width 22 height 7
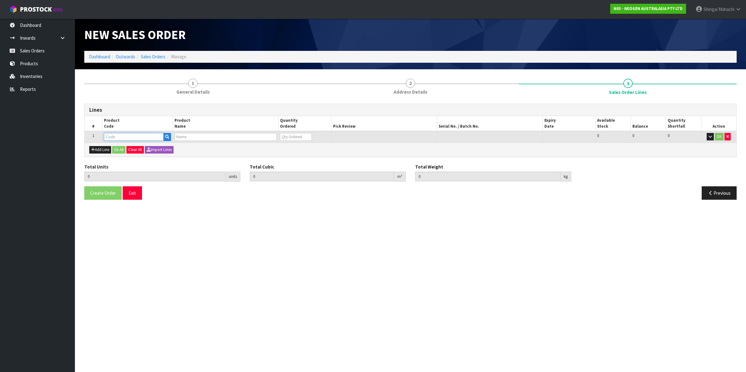
click at [120, 137] on input "text" at bounding box center [134, 137] width 60 height 8
click at [121, 135] on input "text" at bounding box center [134, 137] width 60 height 8
paste input "700002120"
type input "700002120"
type input "0.000000"
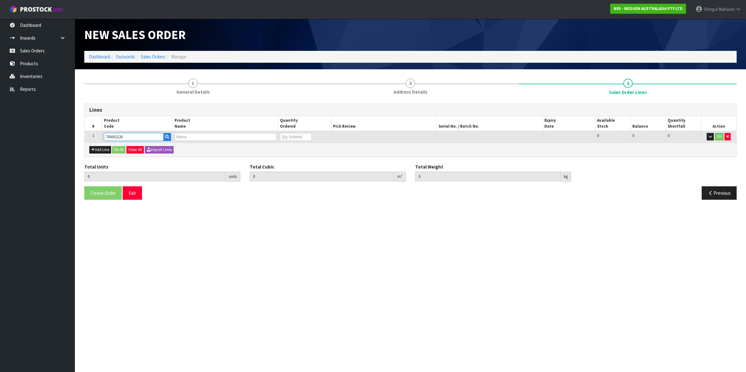
type input "0.000"
type input "7100039374 - 6406 PETRIFILM AEROBIC CT PLT 1000EA/CS"
type input "0"
type input "700002120"
click at [253, 138] on tr "1 700002120 7100039374 - 6406 PETRIFILM AEROBIC CT PLT 1000EA/CS 0 BOX 95 95 0 …" at bounding box center [411, 137] width 652 height 12
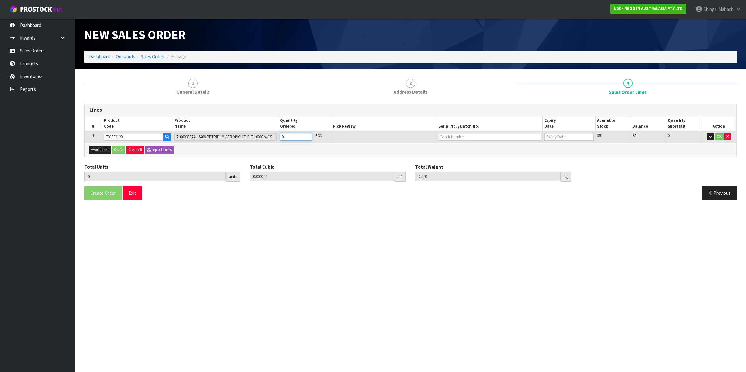
type input "1"
type input "0.00736"
type input "2"
type input "1"
click at [452, 135] on input "text" at bounding box center [490, 137] width 102 height 8
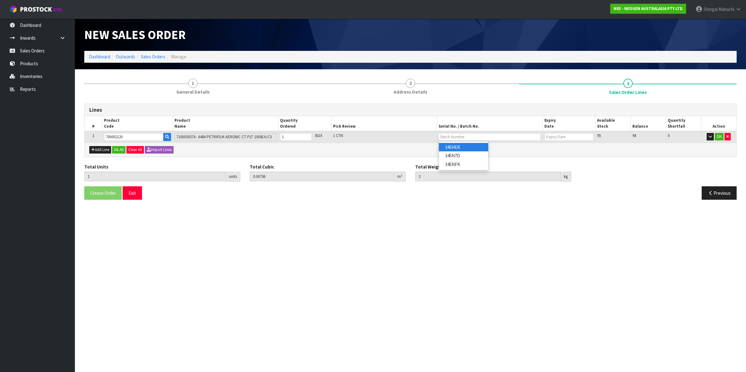
click at [466, 149] on link "345HEK" at bounding box center [463, 147] width 49 height 8
type input "345HEK"
type input "[DATE]"
click at [720, 136] on button "OK" at bounding box center [719, 136] width 9 height 7
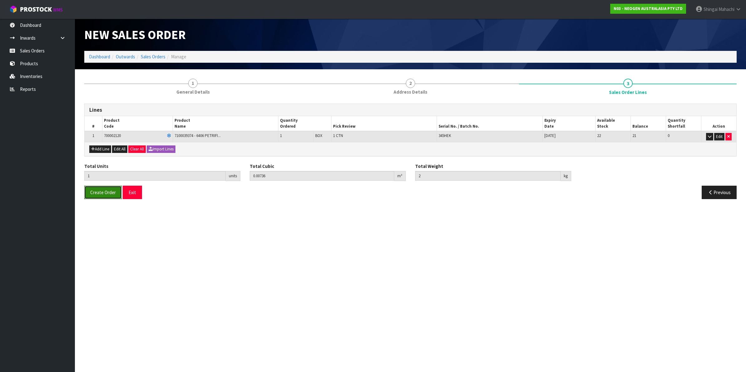
click at [97, 191] on span "Create Order" at bounding box center [103, 193] width 26 height 6
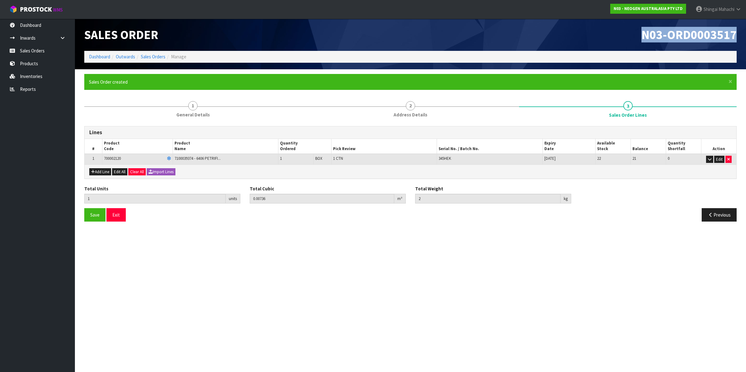
drag, startPoint x: 642, startPoint y: 34, endPoint x: 738, endPoint y: 33, distance: 95.9
click at [738, 33] on div "N03-ORD0003517" at bounding box center [576, 35] width 331 height 32
copy span "N03-ORD0003517"
click at [151, 57] on link "Sales Orders" at bounding box center [153, 57] width 25 height 6
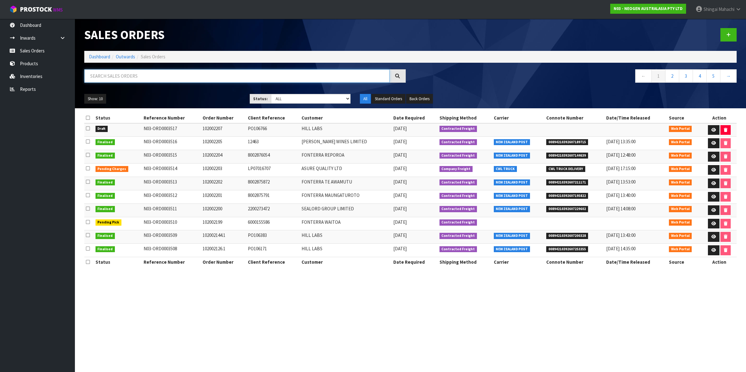
click at [118, 77] on input "text" at bounding box center [236, 75] width 305 height 13
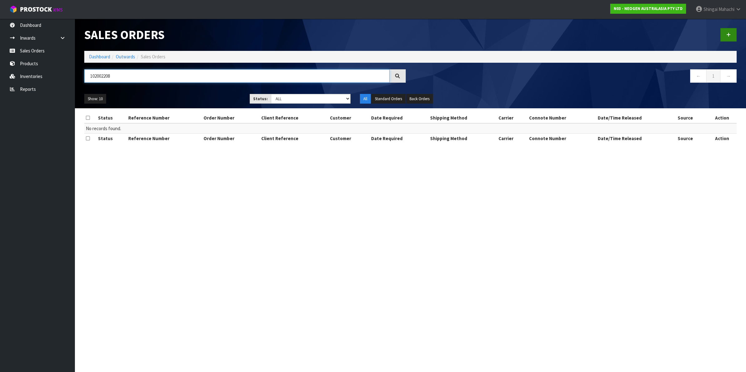
type input "102002208"
drag, startPoint x: 734, startPoint y: 34, endPoint x: 727, endPoint y: 34, distance: 7.2
click at [733, 34] on link at bounding box center [729, 34] width 16 height 13
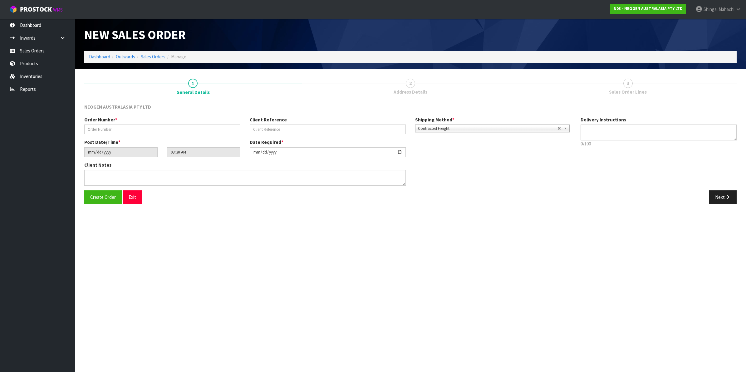
type textarea "CHILLED GOODS -OVERNIGHT"
click at [103, 130] on input "text" at bounding box center [162, 130] width 156 height 10
type input "102002208"
click at [265, 128] on input "text" at bounding box center [328, 130] width 156 height 10
paste input "8002876469"
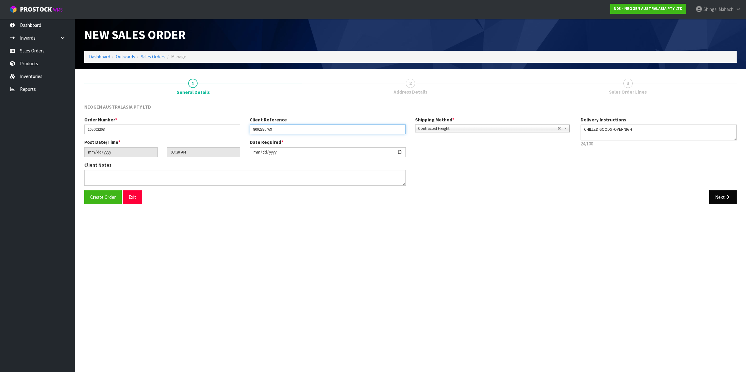
type input "8002876469"
click at [720, 194] on button "Next" at bounding box center [723, 197] width 27 height 13
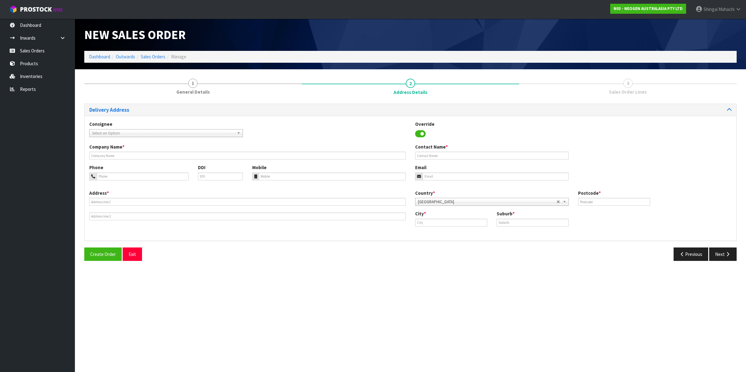
click at [101, 133] on span "Select an Option" at bounding box center [163, 133] width 142 height 7
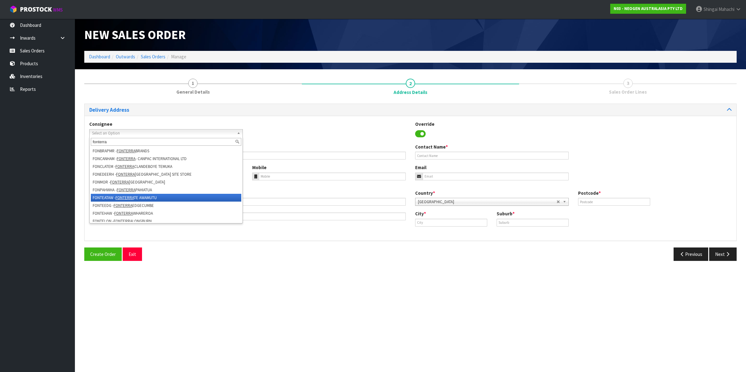
type input "fonterra"
click at [182, 197] on li "FONTEATAW - FONTERRA TE AWAMUTU" at bounding box center [166, 198] width 151 height 8
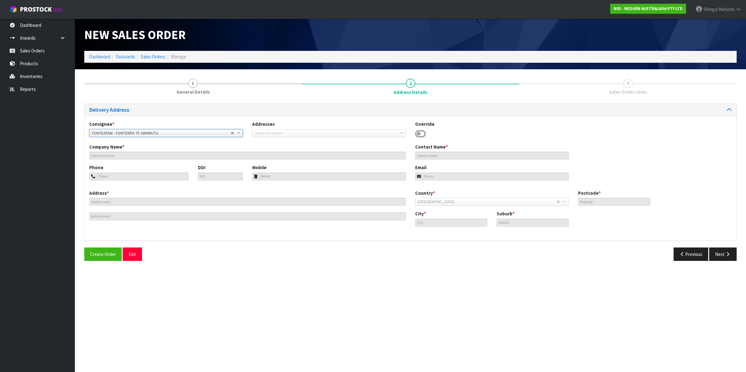
type input "FONTERRA TE AWAMUTU"
type input "SITE STORE, [STREET_ADDRESS]"
type input "3800"
type input "TE AWAMUTU"
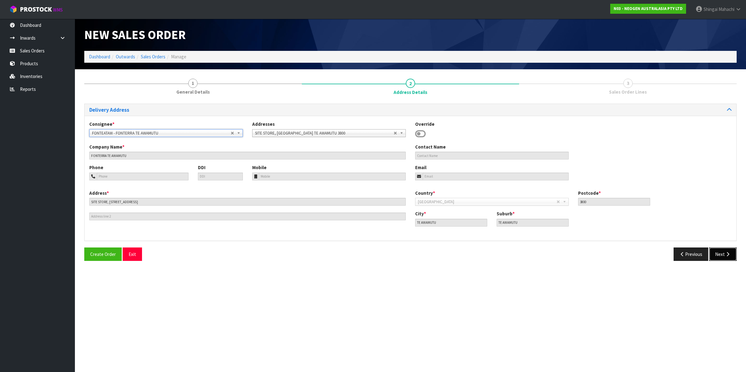
click at [730, 254] on icon "button" at bounding box center [728, 254] width 6 height 5
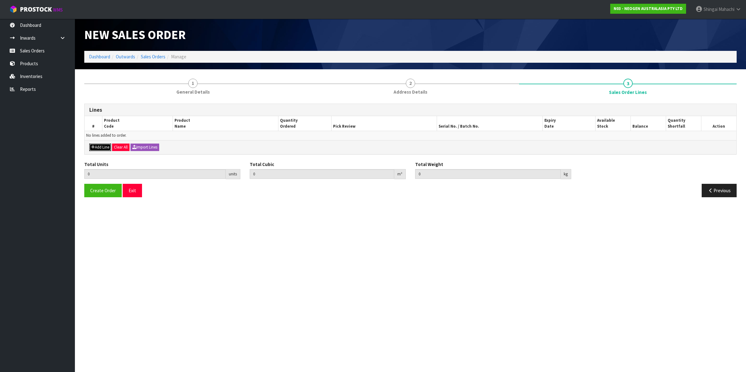
click at [104, 151] on button "Add Line" at bounding box center [100, 147] width 22 height 7
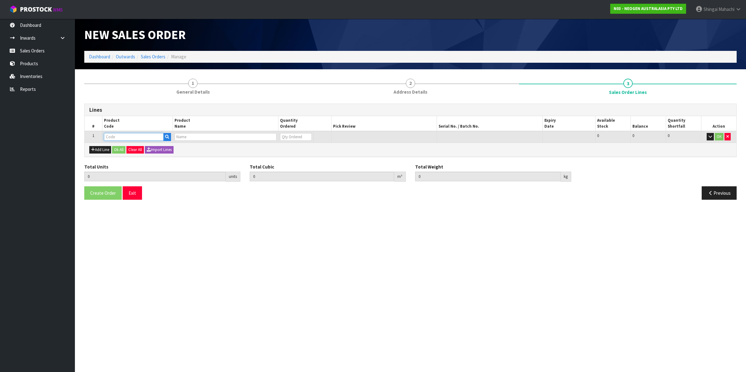
click at [111, 136] on input "text" at bounding box center [134, 137] width 60 height 8
click at [127, 138] on input "text" at bounding box center [134, 137] width 60 height 8
paste input "700002207"
type input "700002207"
type input "0.000000"
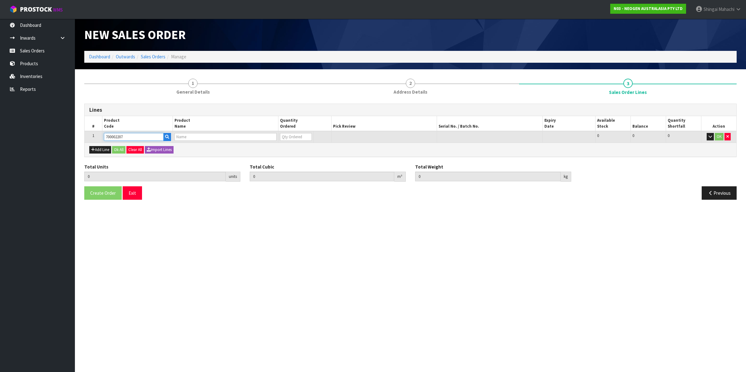
type input "0.000"
type input "7100067519 - UXL100 CLEAN-TRACE SURF ATP 100EA/PK"
type input "0"
type input "700002207"
click at [250, 136] on tr "1 700002207 7100067519 - UXL100 CLEAN-TRACE SURF ATP 100EA/PK 0 BOX 505 505 0 OK" at bounding box center [411, 137] width 652 height 12
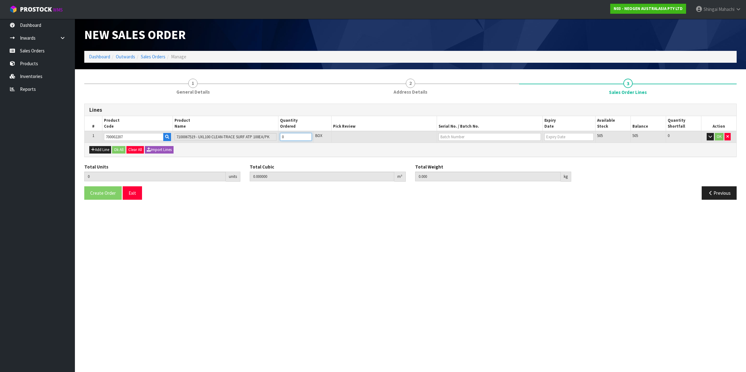
type input "1"
type input "0.006496"
type input "0.96"
type input "1"
click at [452, 137] on input "text" at bounding box center [490, 137] width 102 height 8
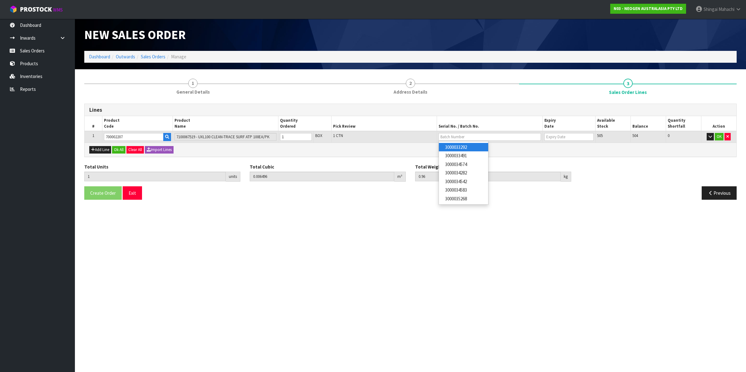
click at [461, 150] on link "3000033292" at bounding box center [463, 147] width 49 height 8
type input "3000033292"
type input "[DATE]"
click at [721, 135] on button "OK" at bounding box center [719, 136] width 9 height 7
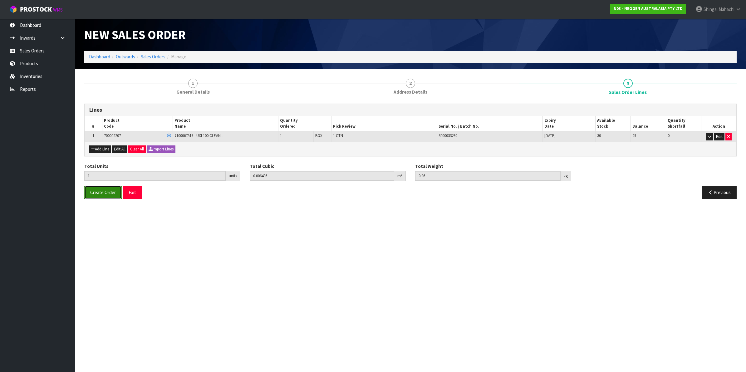
click at [102, 190] on span "Create Order" at bounding box center [103, 193] width 26 height 6
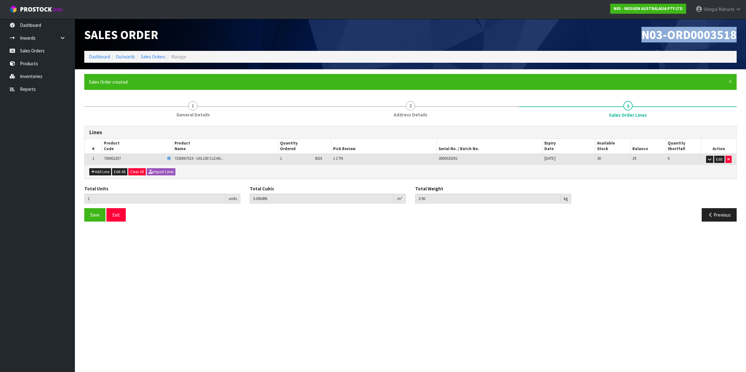
drag, startPoint x: 641, startPoint y: 34, endPoint x: 738, endPoint y: 37, distance: 96.5
click at [738, 37] on div "N03-ORD0003518" at bounding box center [576, 35] width 331 height 32
copy span "N03-ORD0003518"
click at [148, 58] on link "Sales Orders" at bounding box center [153, 57] width 25 height 6
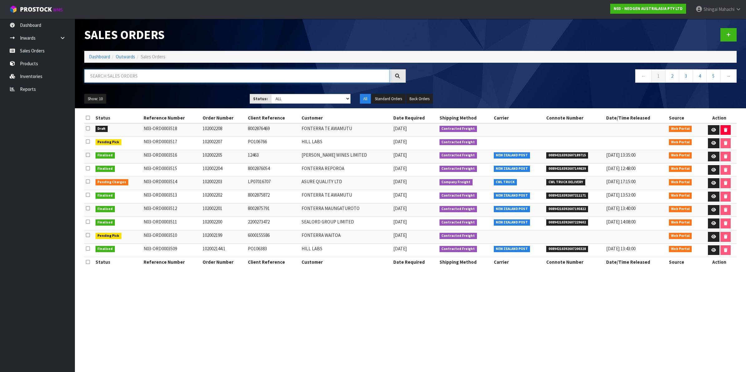
click at [105, 76] on input "text" at bounding box center [236, 75] width 305 height 13
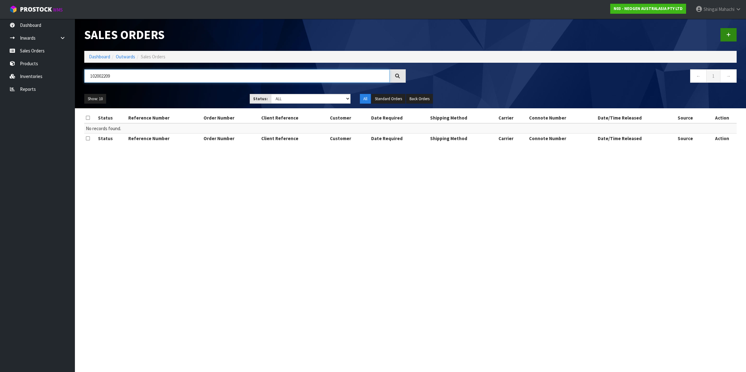
type input "102002209"
click at [731, 34] on icon at bounding box center [729, 34] width 4 height 5
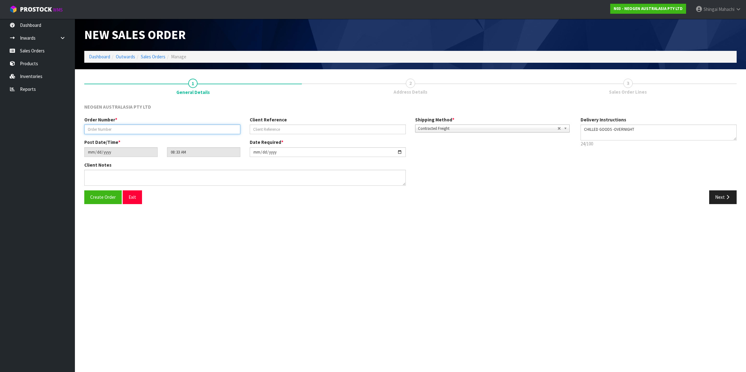
click at [107, 128] on input "text" at bounding box center [162, 130] width 156 height 10
type input "102002209"
click at [264, 127] on input "text" at bounding box center [328, 130] width 156 height 10
paste input "PO1065539"
type input "PO1065539"
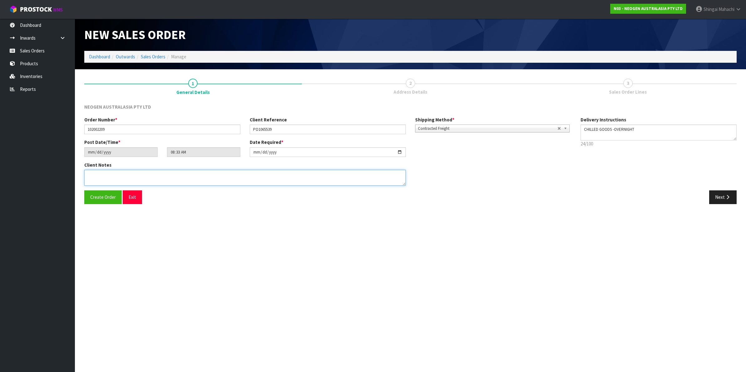
click at [109, 177] on textarea at bounding box center [245, 178] width 322 height 16
click at [104, 174] on textarea at bounding box center [245, 178] width 322 height 16
paste textarea "LABORATORY"
type textarea "ATTN: LABORATORY"
click at [731, 196] on button "Next" at bounding box center [723, 197] width 27 height 13
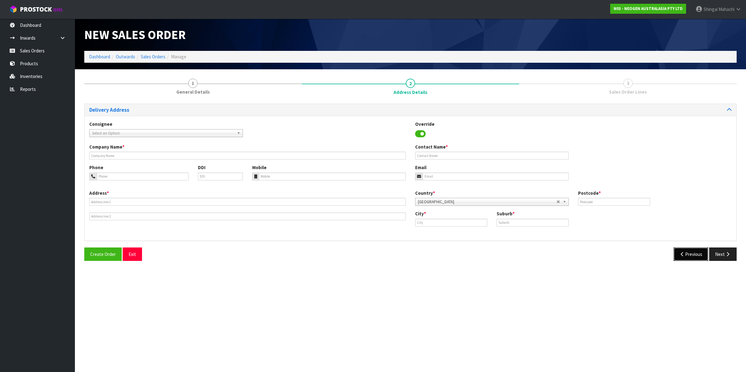
click at [681, 251] on button "Previous" at bounding box center [691, 254] width 35 height 13
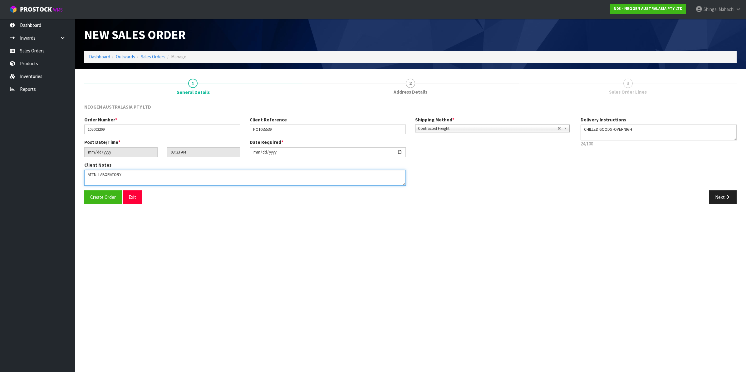
click at [97, 174] on textarea at bounding box center [245, 178] width 322 height 16
click at [99, 177] on textarea at bounding box center [245, 178] width 322 height 16
paste textarea "[PERSON_NAME]"
type textarea "ATTN: [PERSON_NAME] _ LABORATORY"
click at [718, 196] on button "Next" at bounding box center [723, 197] width 27 height 13
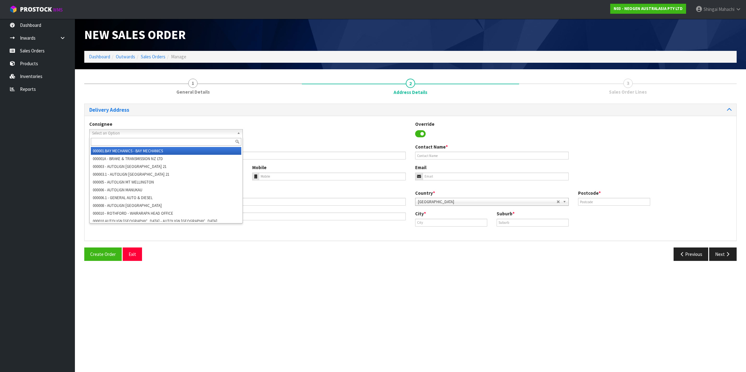
click at [132, 134] on span "Select an Option" at bounding box center [163, 133] width 142 height 7
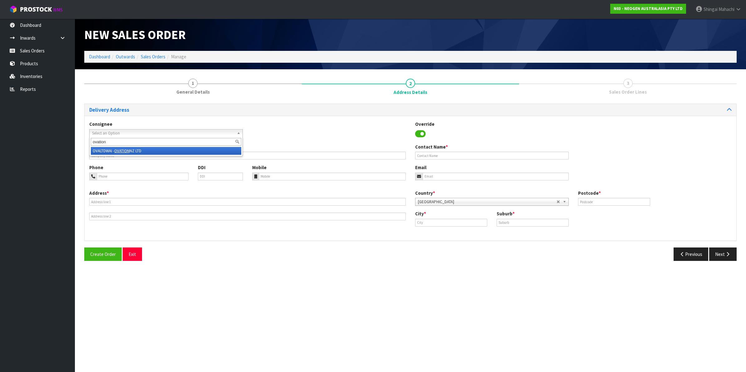
type input "ovation"
click at [126, 149] on em "OVATION" at bounding box center [121, 150] width 15 height 5
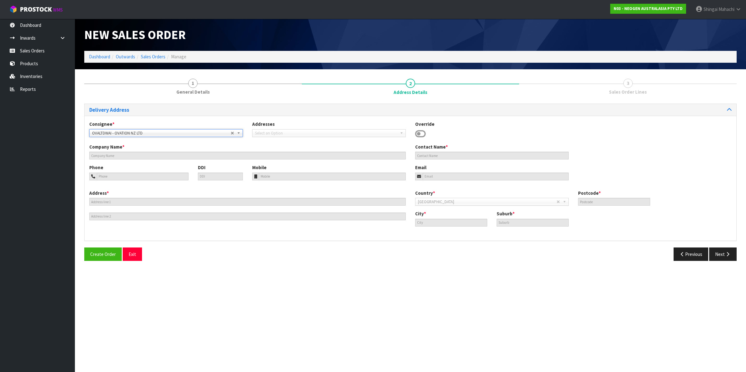
type input "OVATION NZ LTD"
type input "[STREET_ADDRESS]"
type input "4200"
type input "WAIPUKURAU"
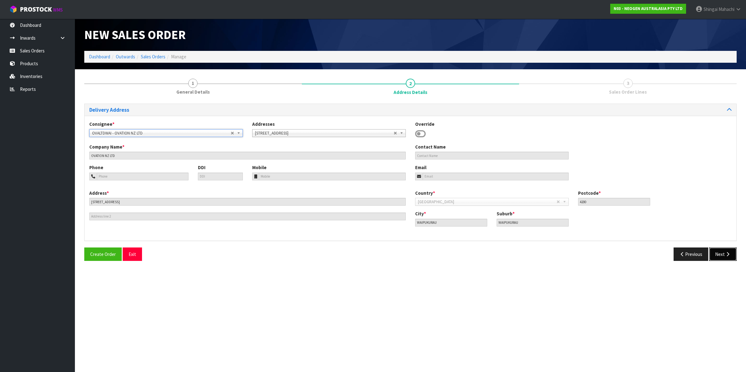
click at [723, 254] on button "Next" at bounding box center [723, 254] width 27 height 13
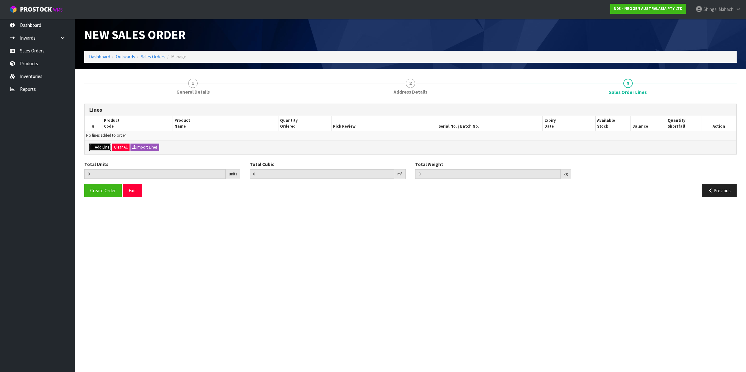
click at [106, 147] on button "Add Line" at bounding box center [100, 147] width 22 height 7
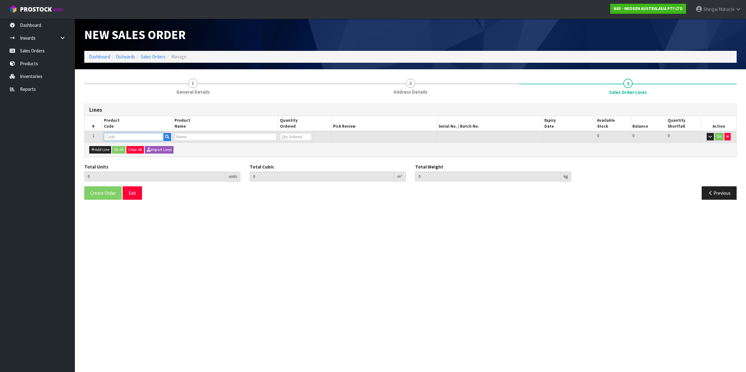
click at [114, 136] on input "text" at bounding box center [134, 137] width 60 height 8
click at [105, 149] on button "Add Line" at bounding box center [100, 149] width 22 height 7
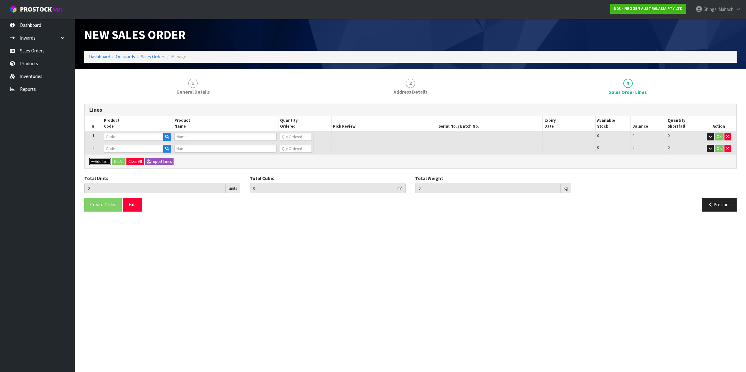
click at [101, 163] on button "Add Line" at bounding box center [100, 161] width 22 height 7
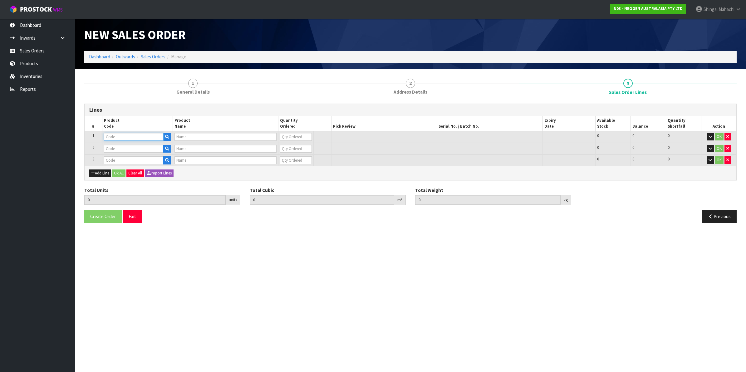
click at [120, 138] on input "text" at bounding box center [134, 137] width 60 height 8
paste input "700006852"
type input "700006852"
type input "DPWS9 DILUENT PWS (9ML 400/BOX) LABEL - IN VITRO ONLY"
type input "0"
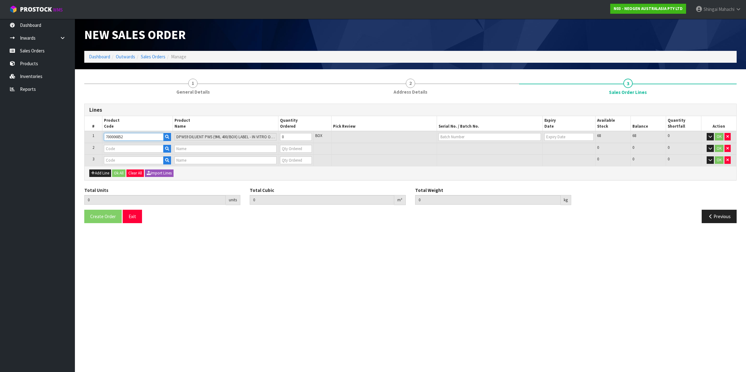
type input "700006852"
click at [131, 143] on td at bounding box center [137, 149] width 71 height 12
click at [126, 149] on input "text" at bounding box center [134, 149] width 60 height 8
paste input "700002120"
type input "700002120"
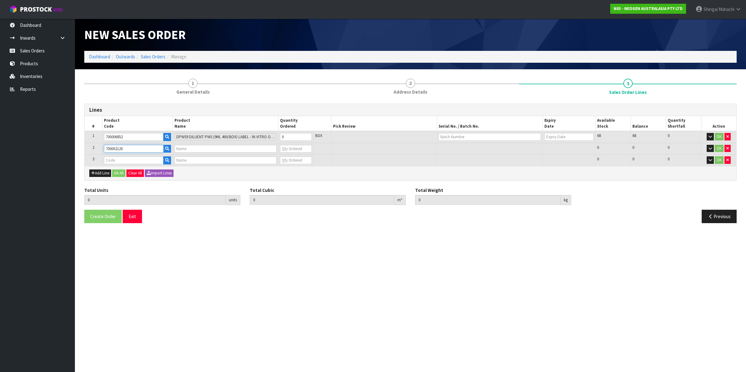
type input "7100039374 - 6406 PETRIFILM AEROBIC CT PLT 1000EA/CS"
type input "0"
type input "700002120"
drag, startPoint x: 120, startPoint y: 164, endPoint x: 120, endPoint y: 158, distance: 5.9
click at [120, 158] on div at bounding box center [137, 160] width 67 height 8
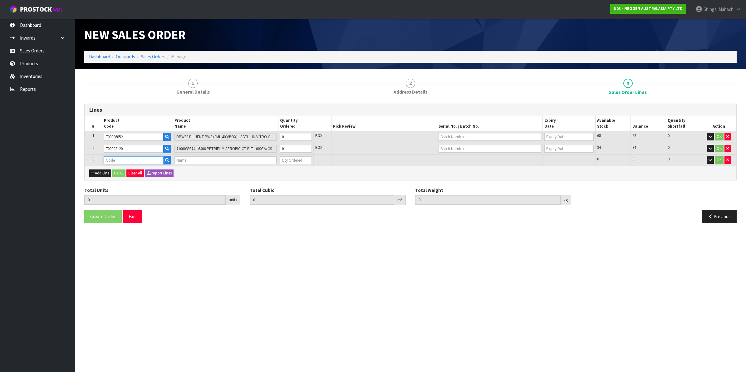
click at [120, 158] on input "text" at bounding box center [134, 160] width 60 height 8
paste input "700002277"
type input "700002277"
type input "0.000000"
type input "0.000"
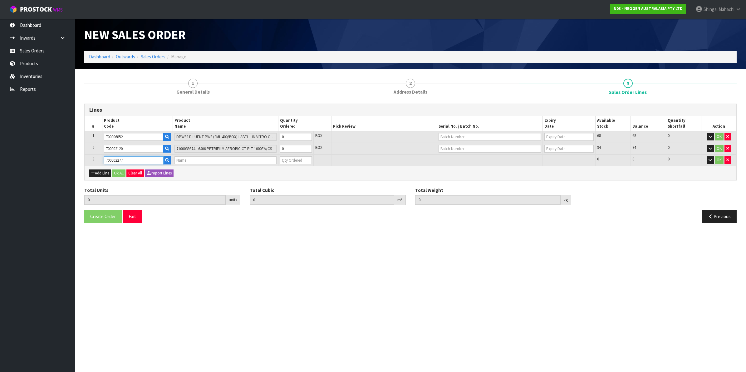
type input "7100126845 - 6414 PETRIFILM ECOLI/COLI CT PLT 500C PL"
type input "0"
type input "700002277"
click at [253, 138] on tr "1 700006852 DPWS9 DILUENT PWS (9ML 400/BOX) LABEL - IN VITRO ONLY 0 BOX 68 68 0…" at bounding box center [411, 137] width 652 height 12
type input "2"
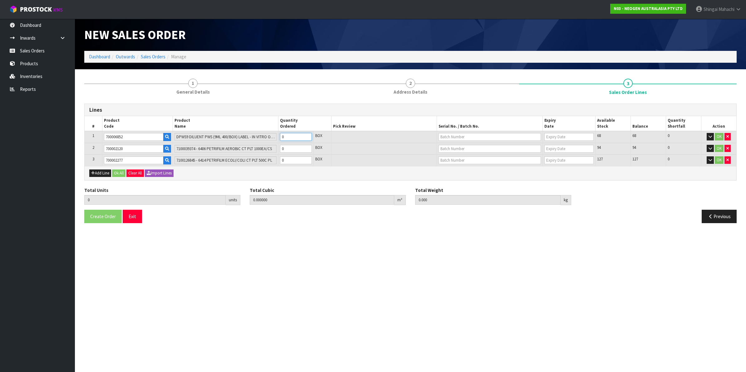
type input "0.07308"
type input "18.88"
type input "2"
click at [270, 149] on tr "2 700002120 7100039374 - 6406 PETRIFILM AEROBIC CT PLT 1000EA/CS 0 BOX 94 94 0 …" at bounding box center [411, 149] width 652 height 12
type input "4"
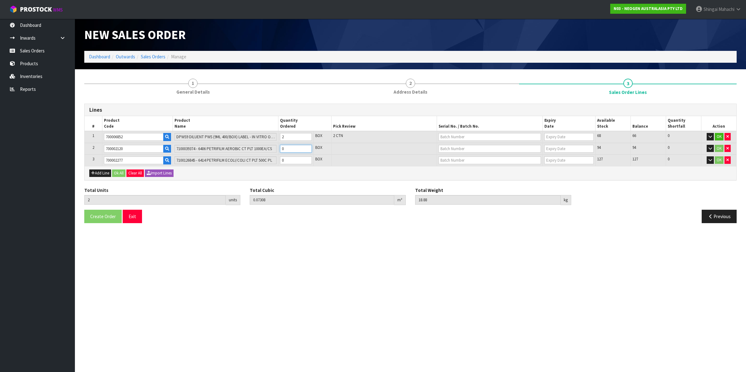
type input "0.0878"
type input "22.88"
type input "2"
click at [248, 158] on tr "3 700002277 7100126845 - 6414 PETRIFILM ECOLI/COLI CT PLT 500C PL 0 BOX 127 127…" at bounding box center [411, 161] width 652 height 12
type input "5"
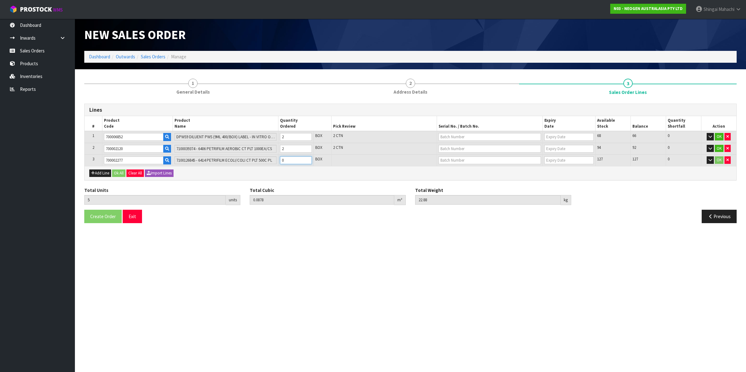
type input "0.0992"
type input "24.58"
type input "1"
click at [456, 138] on input "text" at bounding box center [490, 137] width 102 height 8
click at [459, 145] on link "250721M" at bounding box center [463, 147] width 49 height 8
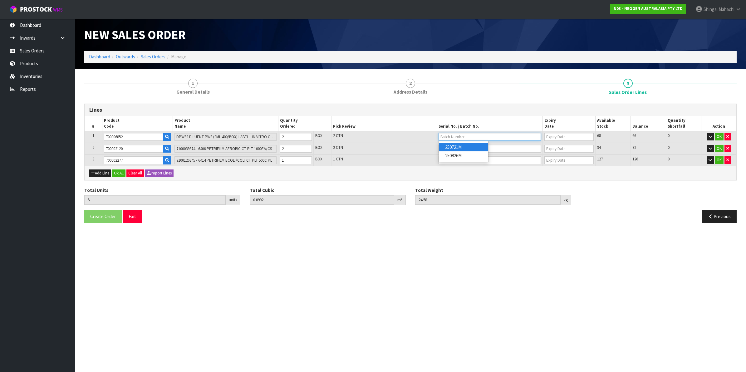
type input "250721M"
type input "[DATE]"
click at [458, 147] on input "text" at bounding box center [490, 149] width 102 height 8
click at [462, 158] on link "345HEK" at bounding box center [463, 159] width 49 height 8
type input "345HEK"
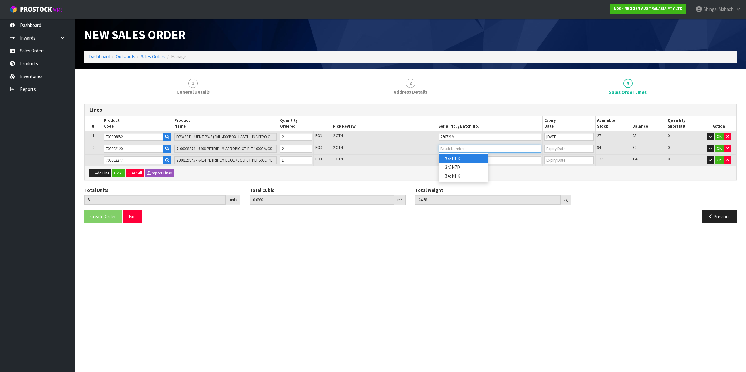
type input "[DATE]"
click at [453, 158] on input "text" at bounding box center [490, 160] width 102 height 8
click at [474, 172] on link "418325133C" at bounding box center [463, 170] width 49 height 8
type input "418325133C"
type input "[DATE]"
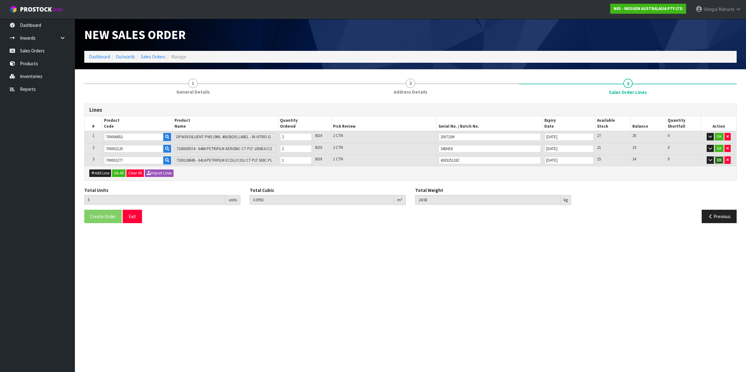
click at [717, 158] on button "OK" at bounding box center [719, 159] width 9 height 7
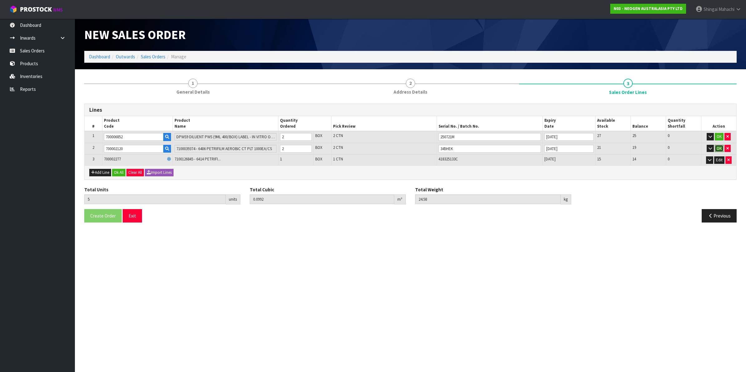
click at [720, 148] on button "OK" at bounding box center [719, 148] width 9 height 7
click at [720, 136] on button "OK" at bounding box center [719, 136] width 9 height 7
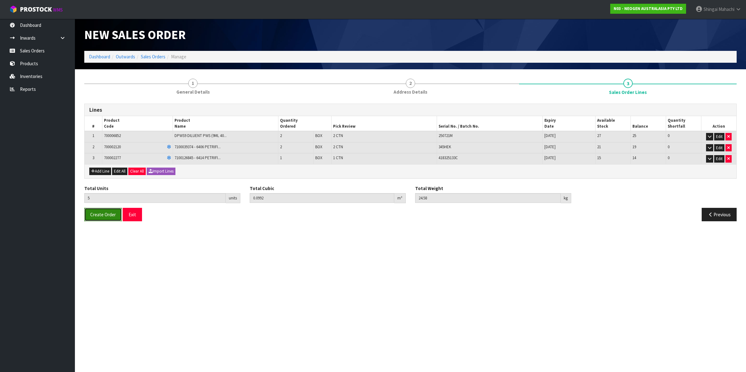
click at [103, 215] on span "Create Order" at bounding box center [103, 215] width 26 height 6
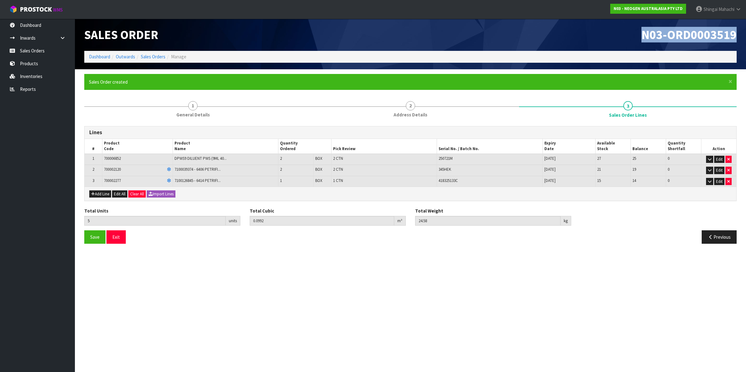
drag, startPoint x: 643, startPoint y: 33, endPoint x: 744, endPoint y: 42, distance: 100.9
click at [744, 42] on header "Sales Order N03-ORD0003519 Dashboard Outwards Sales Orders Manage" at bounding box center [410, 44] width 671 height 51
copy span "N03-ORD0003519"
click at [148, 57] on link "Sales Orders" at bounding box center [153, 57] width 25 height 6
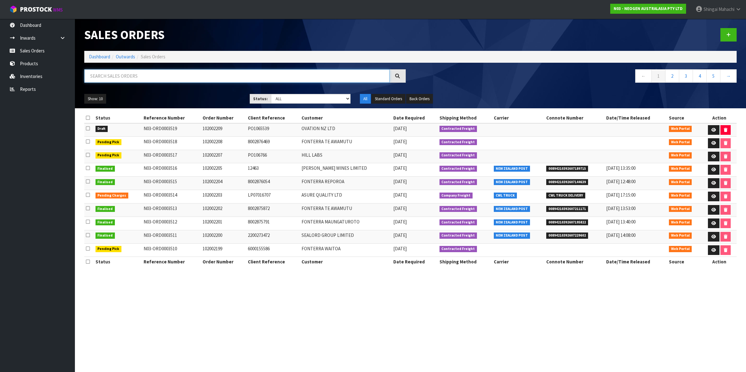
click at [131, 79] on input "text" at bounding box center [236, 75] width 305 height 13
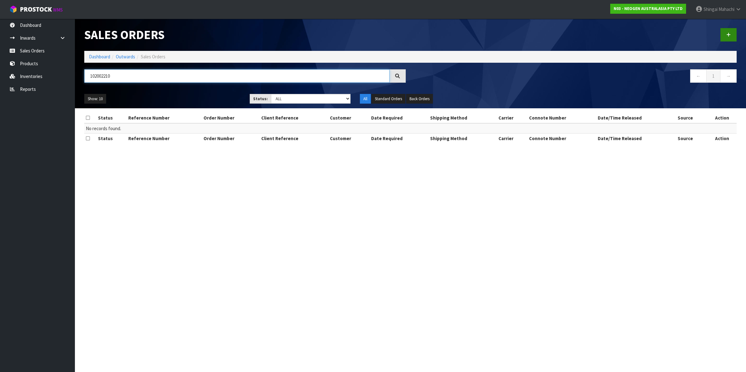
type input "102002210"
click at [730, 33] on icon at bounding box center [729, 34] width 4 height 5
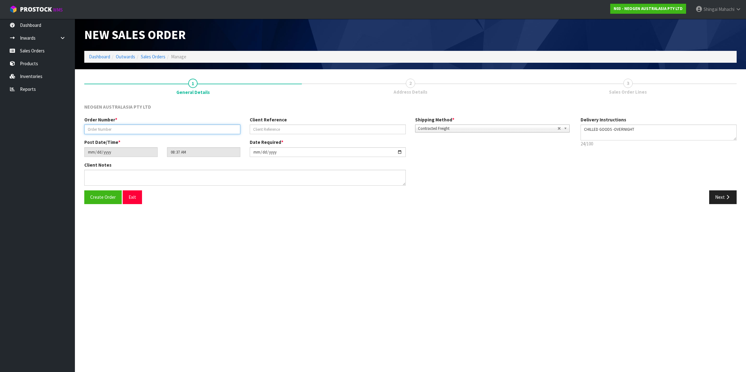
click at [95, 126] on input "text" at bounding box center [162, 130] width 156 height 10
type input "102002210"
click at [283, 126] on input "text" at bounding box center [328, 130] width 156 height 10
paste input "PO106784"
type input "PO106784"
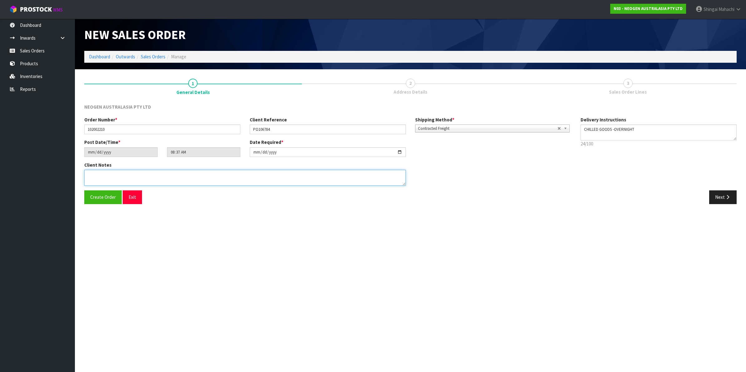
click at [108, 177] on textarea at bounding box center [245, 178] width 322 height 16
click at [107, 177] on textarea at bounding box center [245, 178] width 322 height 16
paste textarea "INWARDS GOODS"
type textarea "ATTN: INWARDS GOODS"
click at [724, 195] on button "Next" at bounding box center [723, 197] width 27 height 13
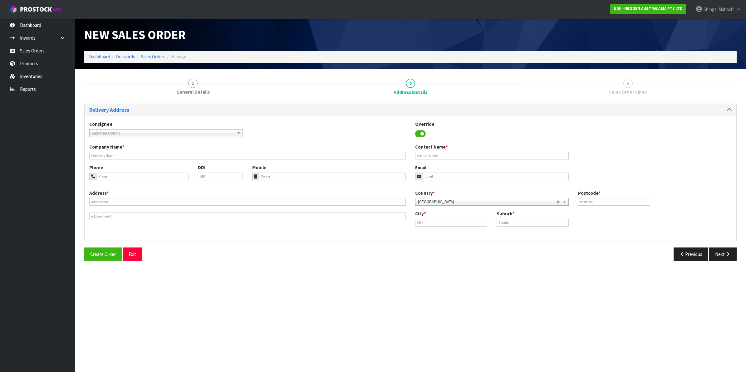
click at [116, 132] on span "Select an Option" at bounding box center [163, 133] width 142 height 7
type input "hill labs"
click at [118, 151] on em "HILL LABS" at bounding box center [122, 150] width 16 height 5
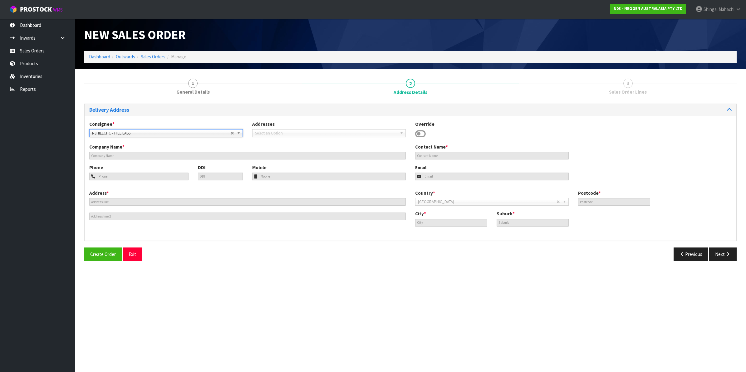
type input "HILL LABS"
type input "[PERSON_NAME]"
type input "LEVEL 1 / 17 PRINT PLACE"
type input "8024"
type input "[GEOGRAPHIC_DATA]"
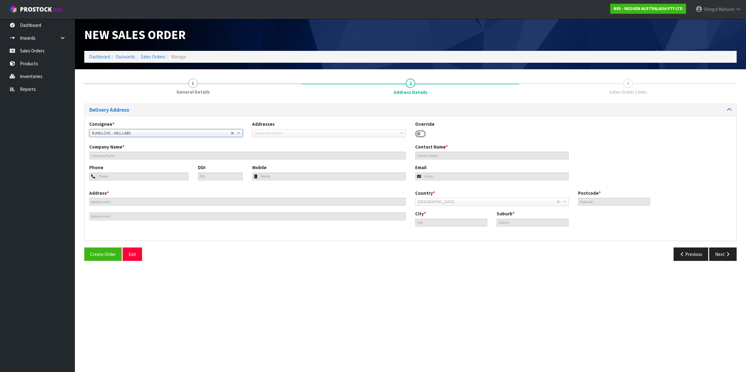
type input "[PERSON_NAME]"
click at [725, 254] on icon "button" at bounding box center [728, 254] width 6 height 5
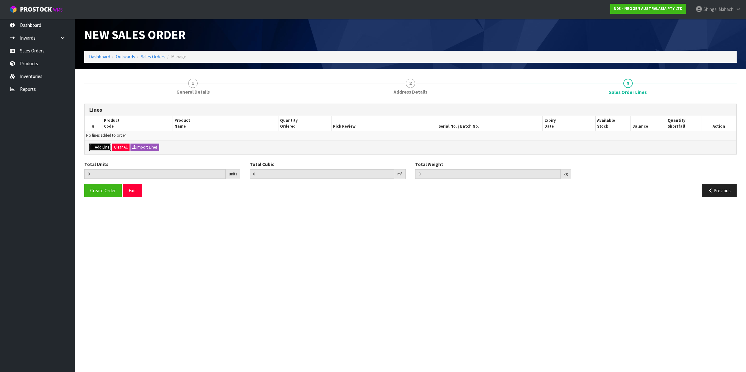
click at [99, 145] on button "Add Line" at bounding box center [100, 147] width 22 height 7
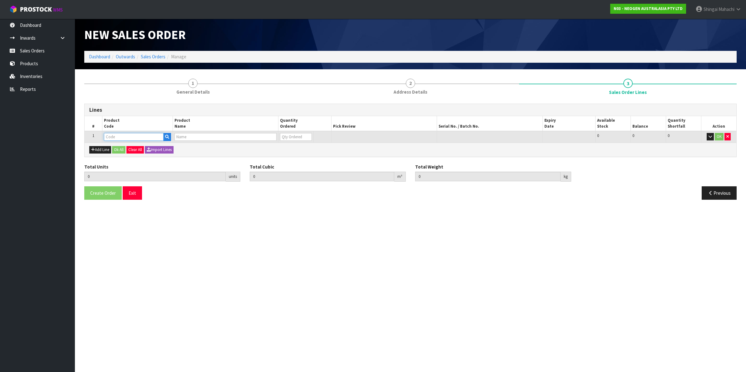
click at [112, 139] on input "text" at bounding box center [134, 137] width 60 height 8
click at [98, 149] on button "Add Line" at bounding box center [100, 149] width 22 height 7
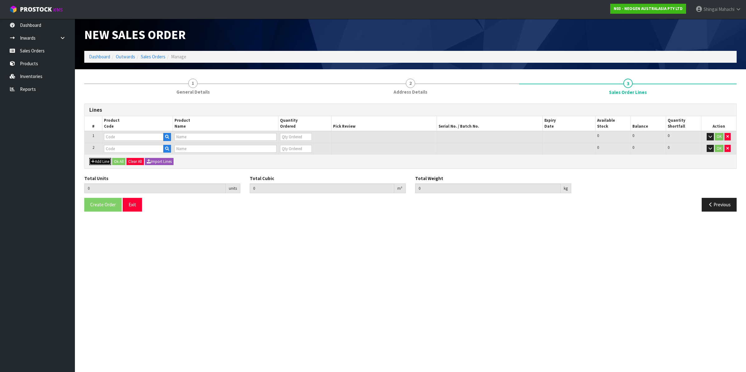
click at [96, 160] on button "Add Line" at bounding box center [100, 161] width 22 height 7
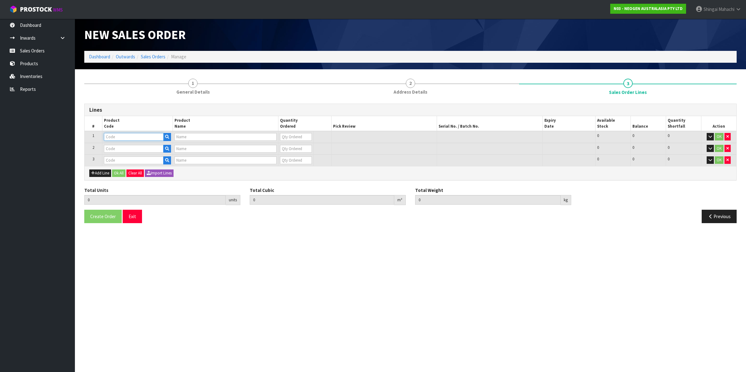
click at [116, 135] on input "text" at bounding box center [134, 137] width 60 height 8
paste input "700002120"
type input "700002120"
type input "7100039374 - 6406 PETRIFILM AEROBIC CT PLT 1000EA/CS"
type input "0"
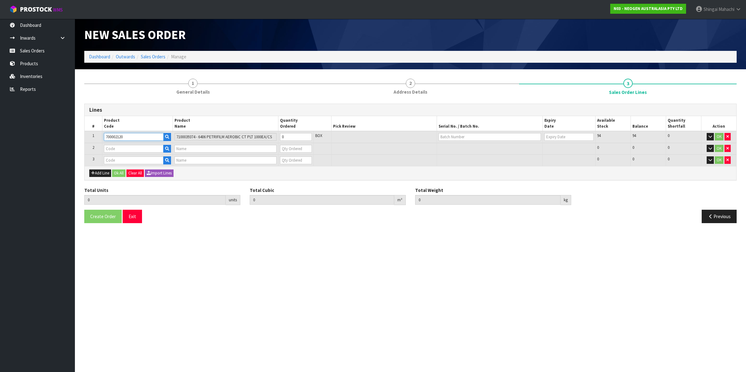
type input "700002120"
click at [111, 148] on input "text" at bounding box center [134, 149] width 60 height 8
paste input "700002228"
type input "700002228"
type input "7100088605 - 6461 PETRIFILM LAB CT PLT 50EA/CS"
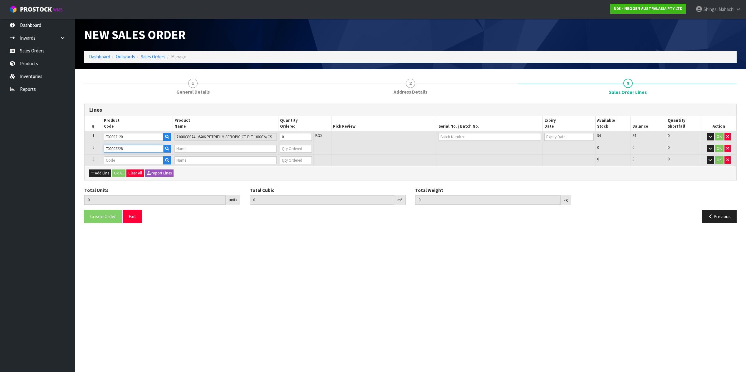
type input "0"
type input "700002228"
click at [115, 158] on input "text" at bounding box center [134, 160] width 60 height 8
paste input "700002277"
type input "700002277"
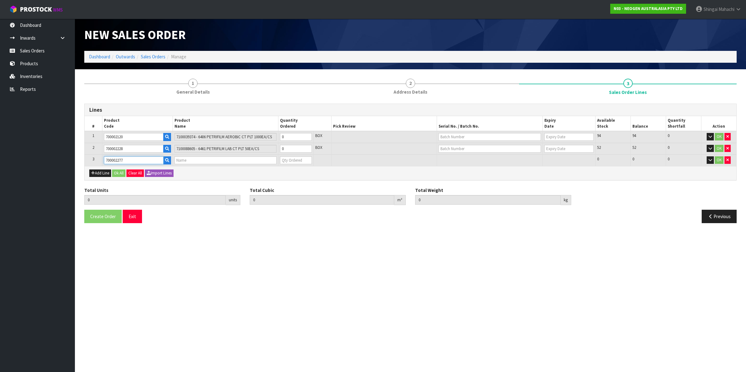
type input "0.000000"
type input "0.000"
type input "7100126845 - 6414 PETRIFILM ECOLI/COLI CT PLT 500C PL"
type input "0"
type input "700002277"
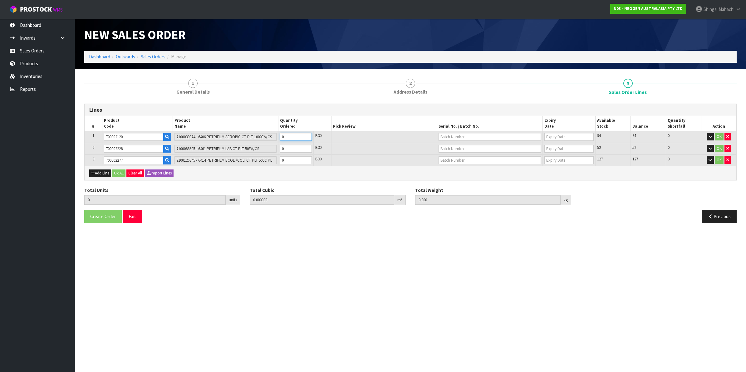
drag, startPoint x: 295, startPoint y: 135, endPoint x: 207, endPoint y: 129, distance: 88.3
click at [207, 129] on table "# Product Code Product Name Quantity Ordered Pick Review Serial No. / Batch No.…" at bounding box center [411, 141] width 652 height 50
type input "4"
type input "0.02944"
click at [263, 147] on tr "2 700002228 7100088605 - 6461 PETRIFILM LAB CT PLT 50EA/CS 0 BOX 52 52 0 OK" at bounding box center [411, 149] width 652 height 12
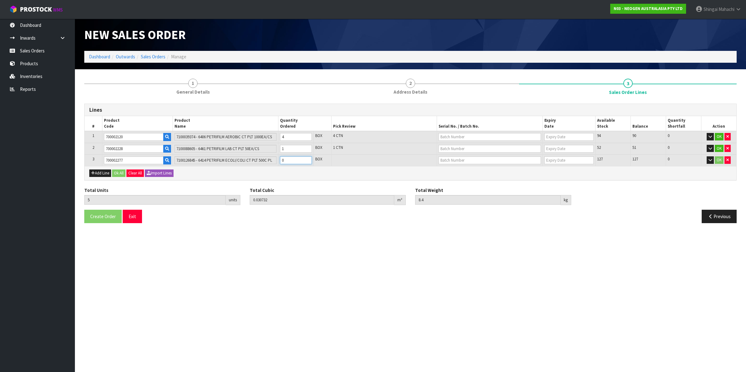
drag, startPoint x: 287, startPoint y: 160, endPoint x: 280, endPoint y: 160, distance: 7.2
click at [280, 160] on input "0" at bounding box center [296, 160] width 32 height 8
click at [451, 133] on input "text" at bounding box center [490, 137] width 102 height 8
click at [458, 147] on link "345HEK" at bounding box center [463, 147] width 49 height 8
click at [458, 149] on input "text" at bounding box center [490, 149] width 102 height 8
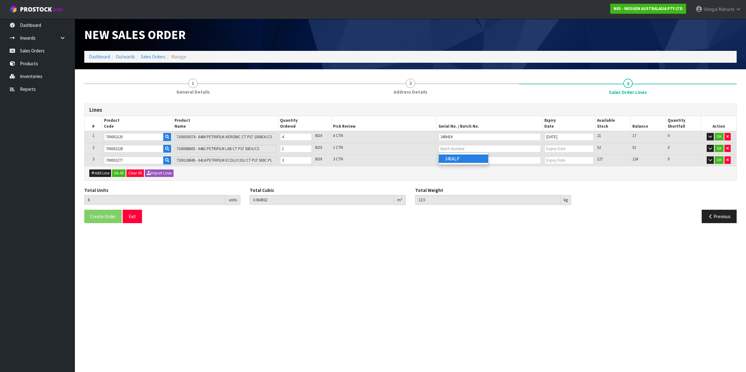
click at [464, 158] on link "345ALP" at bounding box center [463, 159] width 49 height 8
click at [447, 162] on input "text" at bounding box center [490, 160] width 102 height 8
click at [469, 170] on link "418325133C" at bounding box center [463, 170] width 49 height 8
click at [717, 158] on button "OK" at bounding box center [719, 159] width 9 height 7
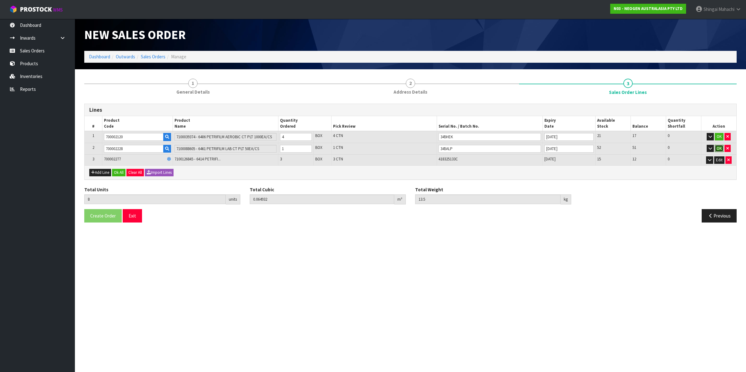
click at [722, 147] on button "OK" at bounding box center [719, 148] width 9 height 7
click at [720, 135] on button "OK" at bounding box center [719, 136] width 9 height 7
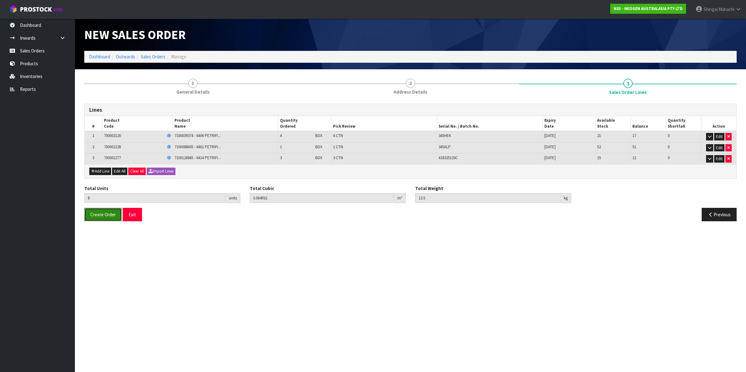
click at [104, 217] on span "Create Order" at bounding box center [103, 215] width 26 height 6
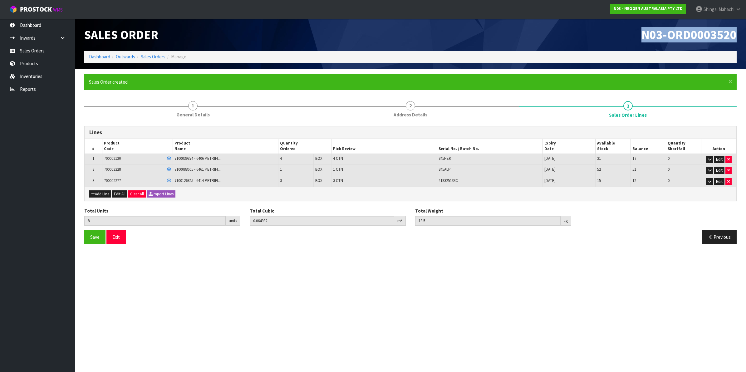
drag, startPoint x: 641, startPoint y: 32, endPoint x: 739, endPoint y: 36, distance: 98.5
click at [739, 36] on div "N03-ORD0003520" at bounding box center [576, 35] width 331 height 32
copy span "N03-ORD0003520"
click at [148, 57] on link "Sales Orders" at bounding box center [153, 57] width 25 height 6
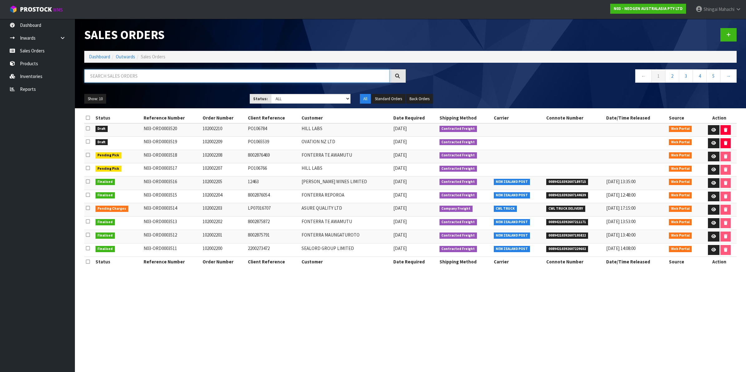
click at [119, 76] on input "text" at bounding box center [236, 75] width 305 height 13
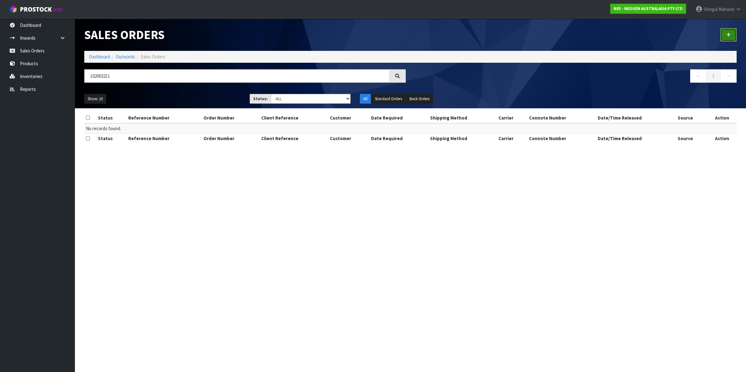
click at [724, 36] on link at bounding box center [729, 34] width 16 height 13
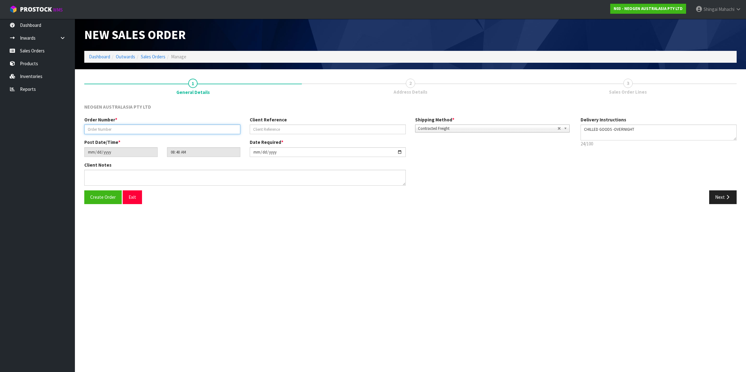
click at [101, 129] on input "text" at bounding box center [162, 130] width 156 height 10
click at [276, 130] on input "text" at bounding box center [328, 130] width 156 height 10
paste input "8002876611"
click at [716, 196] on button "Next" at bounding box center [723, 197] width 27 height 13
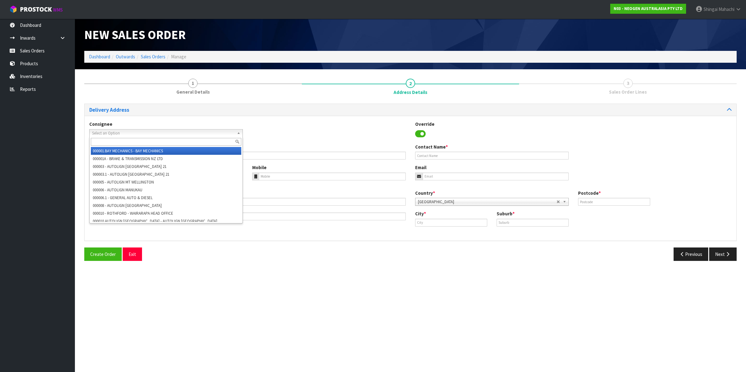
click at [103, 131] on span "Select an Option" at bounding box center [163, 133] width 142 height 7
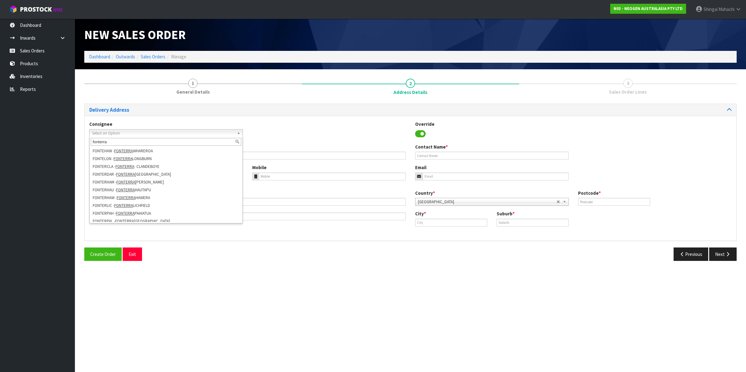
scroll to position [66, 0]
click at [146, 200] on li "FONTERLIC - FONTERRA LICHFIELD" at bounding box center [166, 203] width 151 height 8
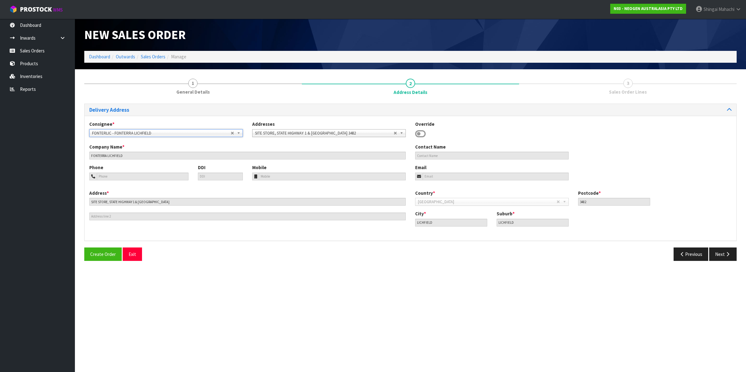
scroll to position [66, 0]
click at [726, 254] on icon "button" at bounding box center [728, 254] width 6 height 5
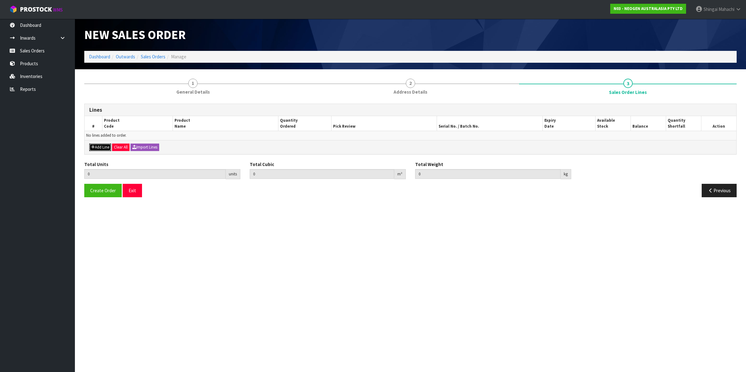
click at [105, 146] on button "Add Line" at bounding box center [100, 147] width 22 height 7
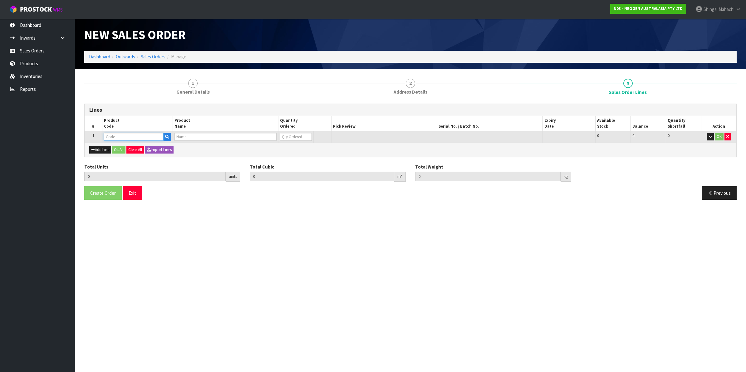
click at [117, 135] on input "text" at bounding box center [134, 137] width 60 height 8
paste input "700002207"
type input "700002207"
type input "0.000000"
type input "0.000"
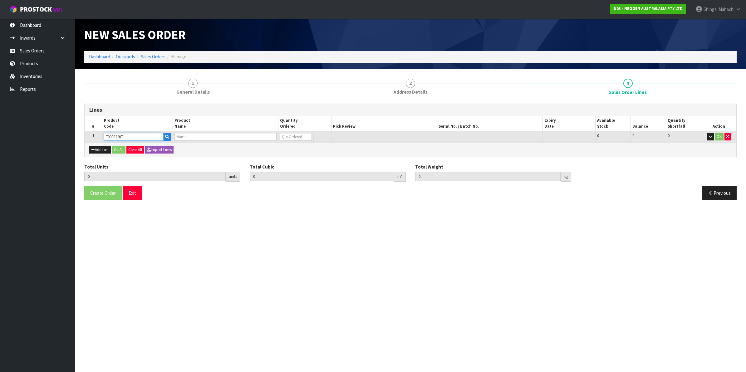
type input "7100067519 - UXL100 CLEAN-TRACE SURF ATP 100EA/PK"
type input "0"
type input "700002207"
drag, startPoint x: 285, startPoint y: 135, endPoint x: 269, endPoint y: 145, distance: 18.8
click at [271, 144] on div "Lines # Product Code Product Name Quantity Ordered Pick Review Serial No. / Bat…" at bounding box center [410, 130] width 653 height 53
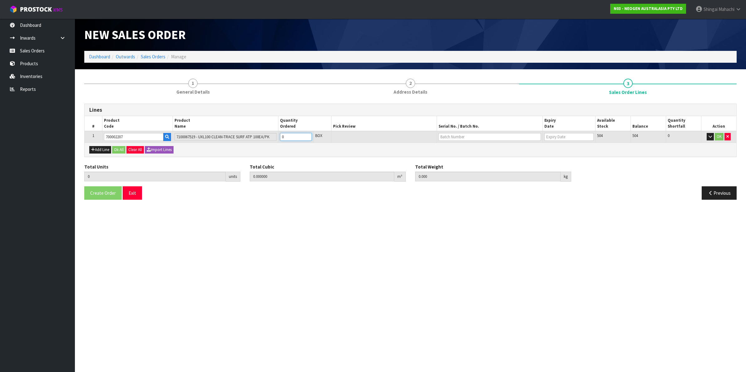
type input "1"
type input "0.006496"
type input "0.96"
type input "1"
click at [450, 136] on input "text" at bounding box center [490, 137] width 102 height 8
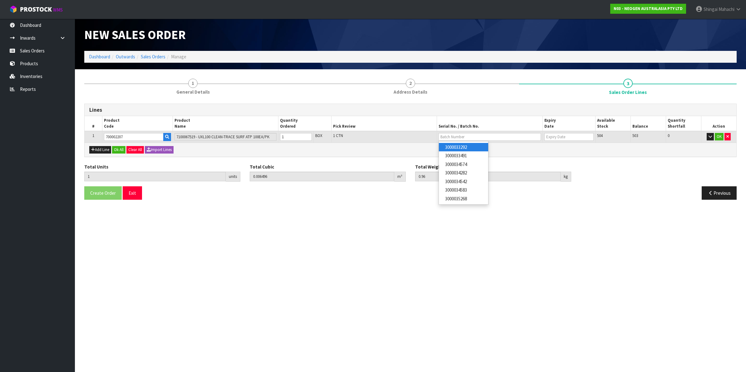
click at [471, 146] on link "3000033292" at bounding box center [463, 147] width 49 height 8
type input "3000033292"
type input "[DATE]"
click at [718, 136] on button "OK" at bounding box center [719, 136] width 9 height 7
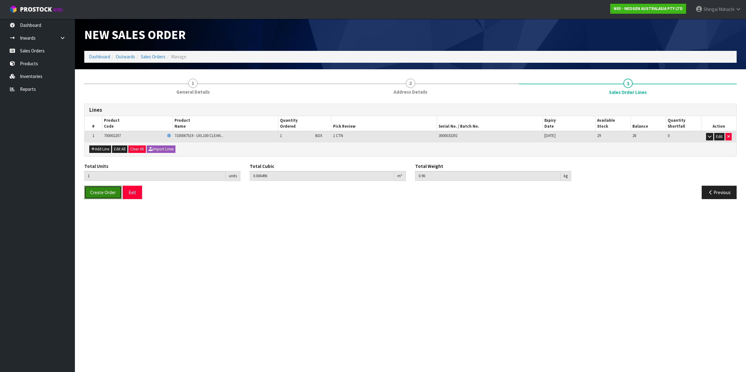
click at [106, 194] on span "Create Order" at bounding box center [103, 193] width 26 height 6
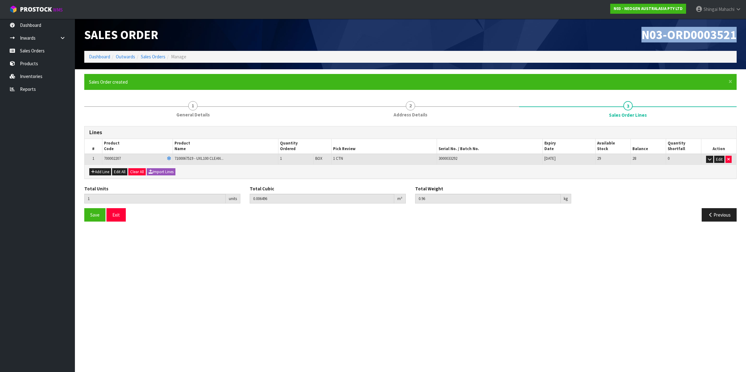
drag, startPoint x: 641, startPoint y: 34, endPoint x: 735, endPoint y: 30, distance: 93.8
click at [735, 30] on h1 "N03-ORD0003521" at bounding box center [576, 34] width 322 height 13
copy span "N03-ORD0003521"
click at [162, 56] on link "Sales Orders" at bounding box center [153, 57] width 25 height 6
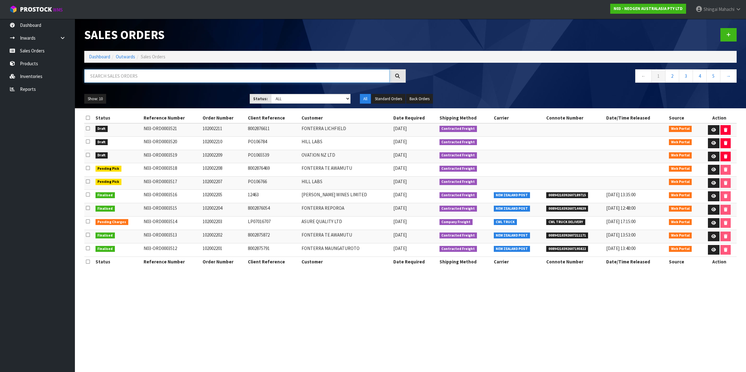
click at [133, 78] on input "text" at bounding box center [236, 75] width 305 height 13
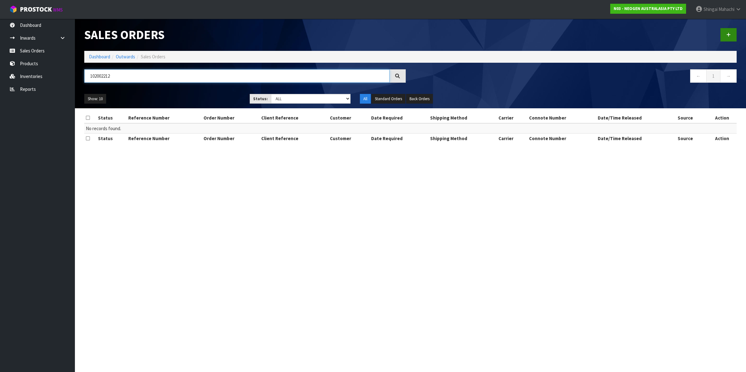
type input "102002212"
click at [733, 33] on link at bounding box center [729, 34] width 16 height 13
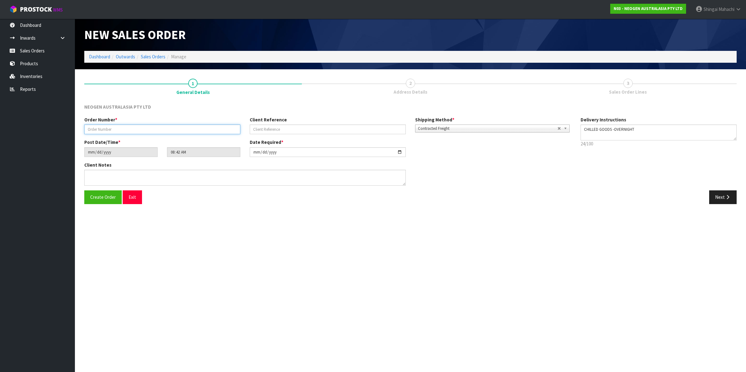
click at [115, 129] on input "text" at bounding box center [162, 130] width 156 height 10
type input "102002212"
click at [264, 126] on input "text" at bounding box center [328, 130] width 156 height 10
paste input "NDUN003763"
type input "NDUN003763"
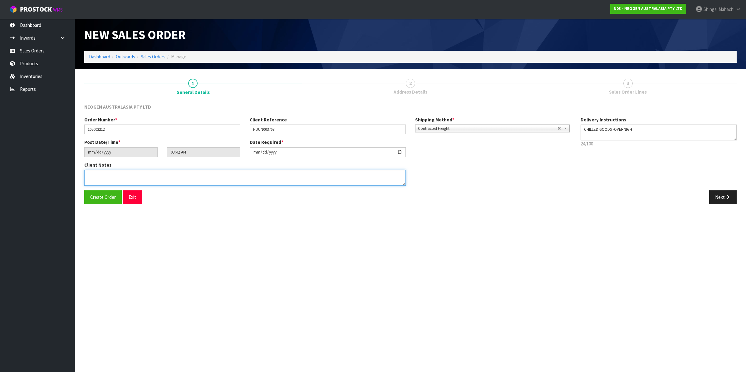
click at [89, 177] on textarea at bounding box center [245, 178] width 322 height 16
paste textarea "VICKY FITIAO"
type textarea "ATTN: VICKY FITIAO"
drag, startPoint x: 726, startPoint y: 197, endPoint x: 710, endPoint y: 194, distance: 16.8
click at [726, 197] on icon "button" at bounding box center [728, 197] width 6 height 5
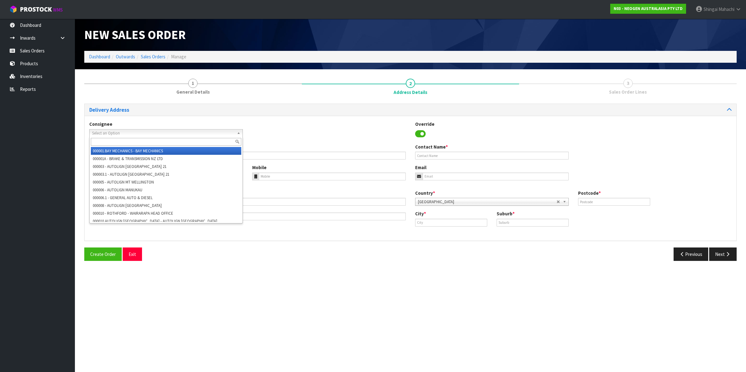
click at [111, 130] on span "Select an Option" at bounding box center [163, 133] width 142 height 7
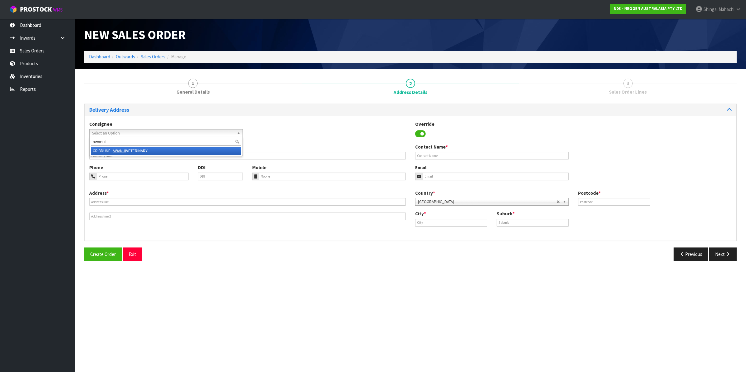
type input "awanui"
click at [131, 148] on li "GRIBDUNE - AWANUI VETERINARY" at bounding box center [166, 151] width 151 height 8
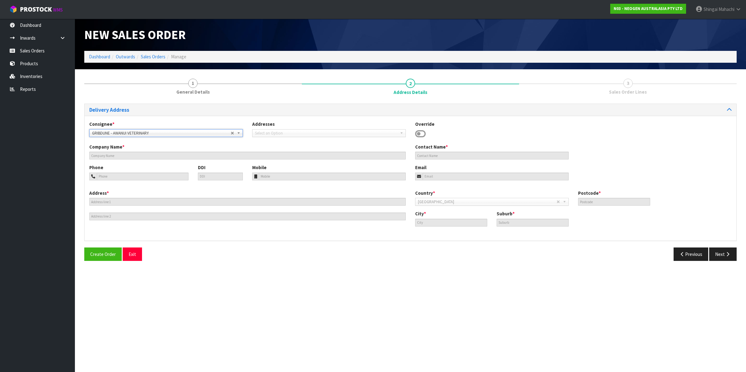
type input "AWANUI VETERINARY"
type input "159/183 PUDDLE ALLEY"
type input "BLOCK A, INVERMAY CENTRE,"
type input "9092"
type input "Dunedin"
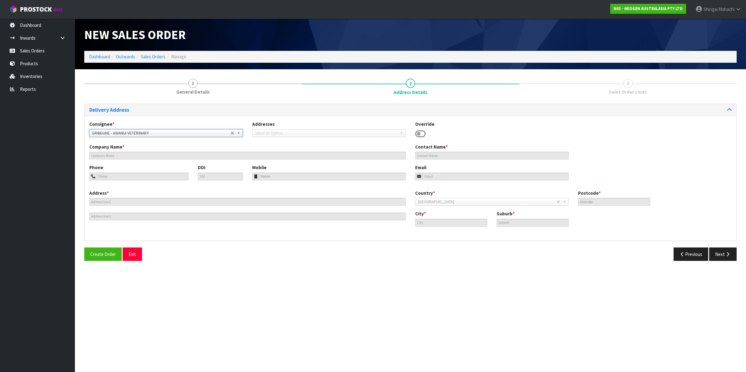
type input "MOSGIEL"
click at [724, 253] on button "Next" at bounding box center [723, 254] width 27 height 13
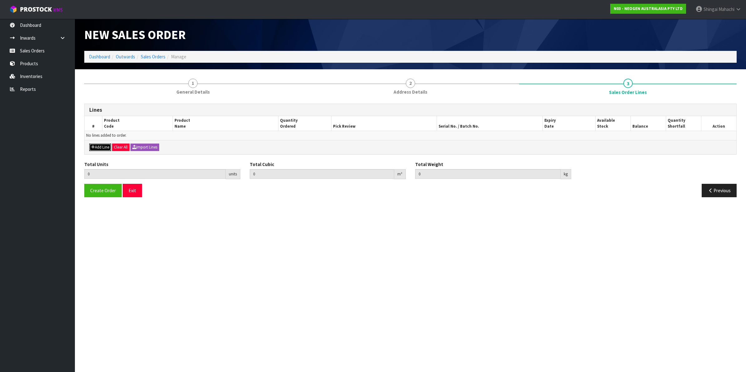
click at [101, 149] on button "Add Line" at bounding box center [100, 147] width 22 height 7
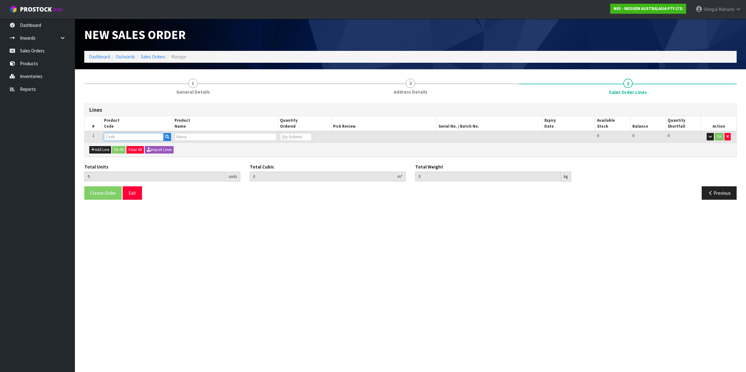
click at [113, 133] on input "text" at bounding box center [134, 137] width 60 height 8
click at [123, 135] on input "text" at bounding box center [134, 137] width 60 height 8
paste input "700002157"
type input "700002157"
type input "0.000000"
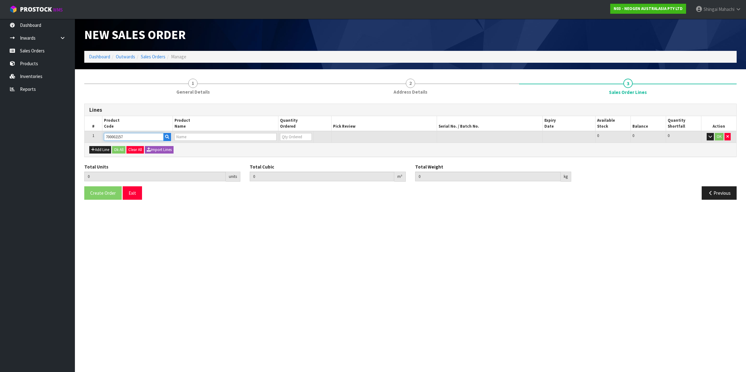
type input "0.000"
type input "7100062349 - MDA2SAL96, MDA2 SALMONELLA, 96 TESTS/KIT"
type input "0"
type input "700002157"
click at [218, 133] on tr "1 700002157 7100062349 - MDA2SAL96, MDA2 SALMONELLA, 96 TESTS/KIT 0 BOX 100 100…" at bounding box center [411, 137] width 652 height 12
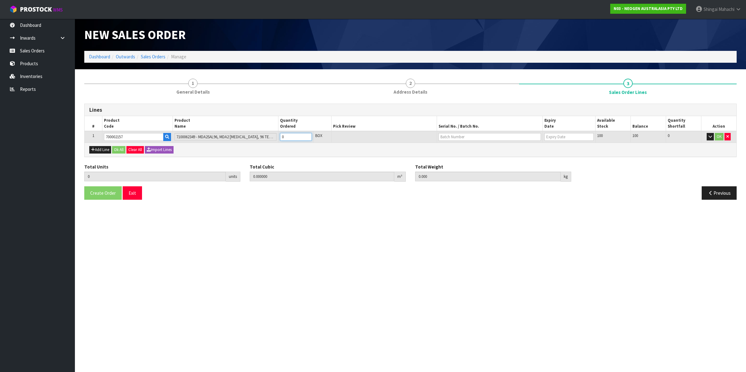
type input "1"
type input "0.001872"
type input "0.3"
type input "1"
click at [449, 133] on input "text" at bounding box center [490, 137] width 102 height 8
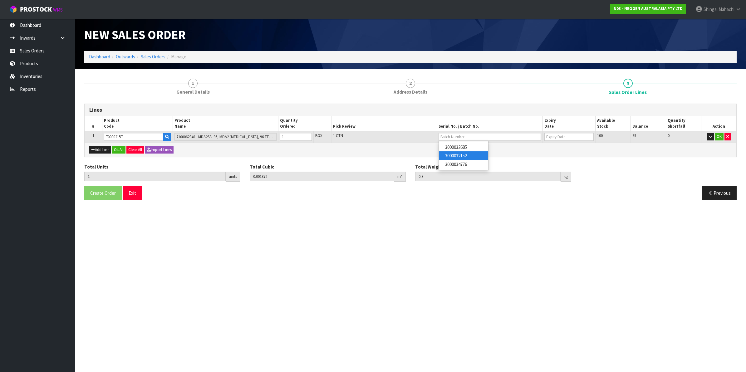
click at [475, 156] on link "3000032152" at bounding box center [463, 155] width 49 height 8
type input "3000032152"
type input "13/11/2026"
click at [719, 137] on button "OK" at bounding box center [719, 136] width 9 height 7
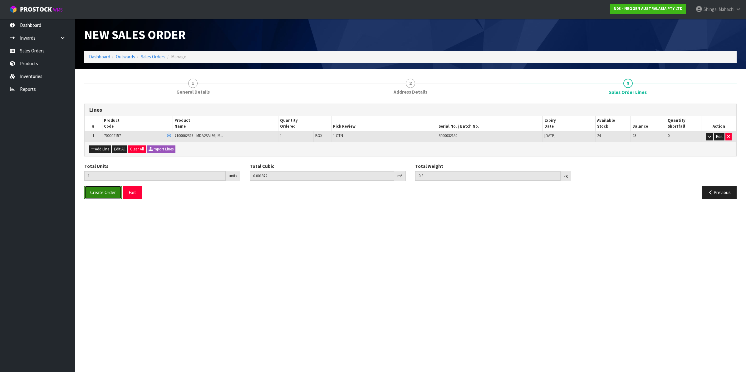
click at [105, 194] on span "Create Order" at bounding box center [103, 193] width 26 height 6
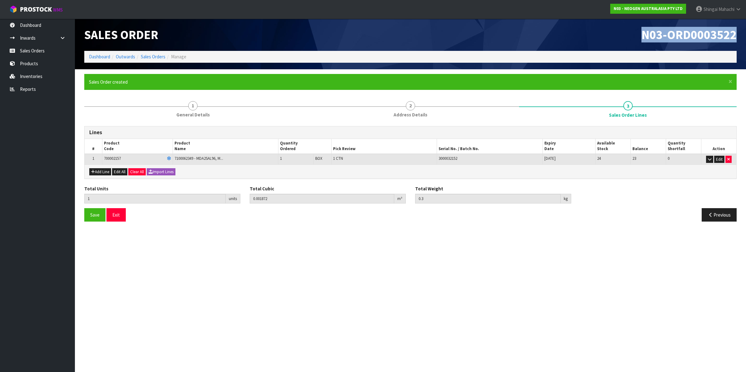
drag, startPoint x: 642, startPoint y: 35, endPoint x: 745, endPoint y: 31, distance: 103.5
click at [745, 31] on header "Sales Order N03-ORD0003522 Dashboard Outwards Sales Orders Manage" at bounding box center [410, 44] width 671 height 51
copy span "N03-ORD0003522"
click at [150, 55] on link "Sales Orders" at bounding box center [153, 57] width 25 height 6
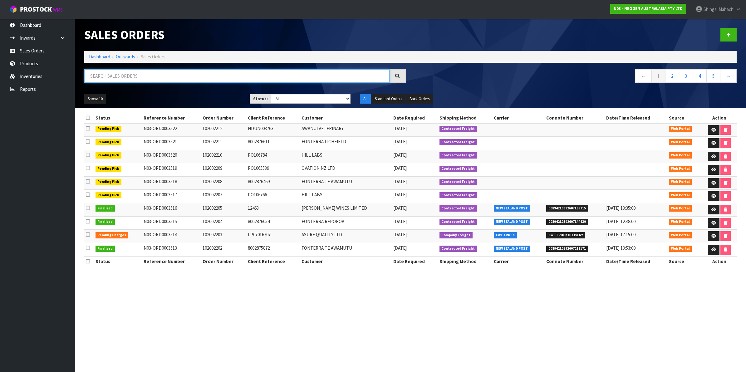
click at [138, 77] on input "text" at bounding box center [236, 75] width 305 height 13
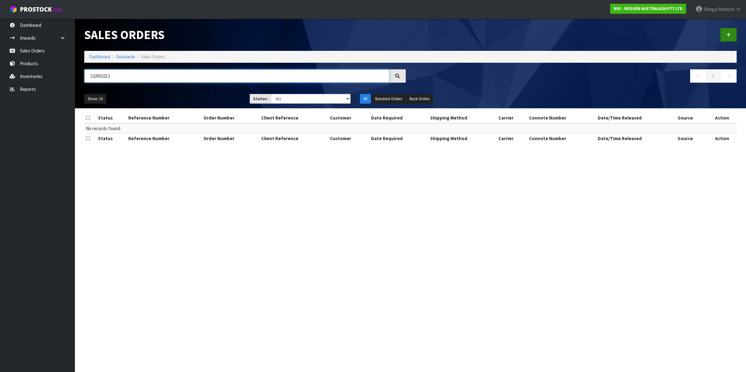
type input "102002213"
click at [729, 34] on icon at bounding box center [729, 34] width 4 height 5
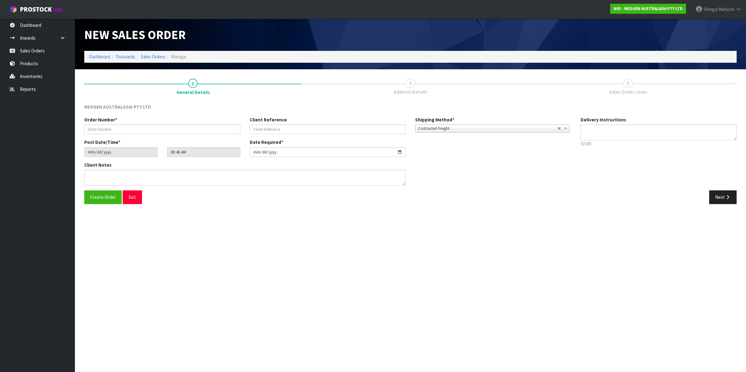
type textarea "CHILLED GOODS -OVERNIGHT"
click at [101, 127] on input "text" at bounding box center [162, 130] width 156 height 10
type input "102002213"
click at [286, 129] on input "text" at bounding box center [328, 130] width 156 height 10
paste input "CIS63960"
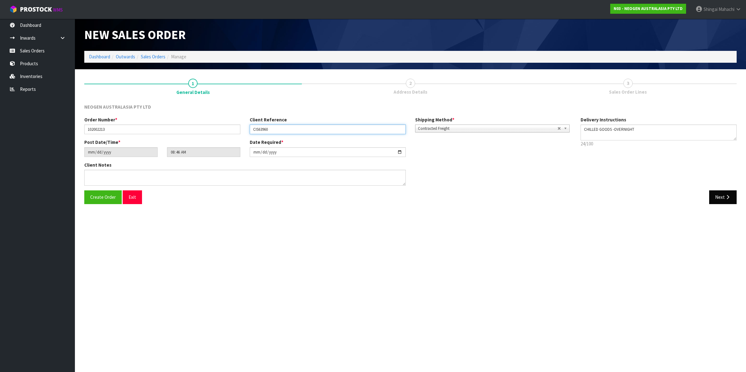
type input "CIS63960"
click at [723, 199] on button "Next" at bounding box center [723, 197] width 27 height 13
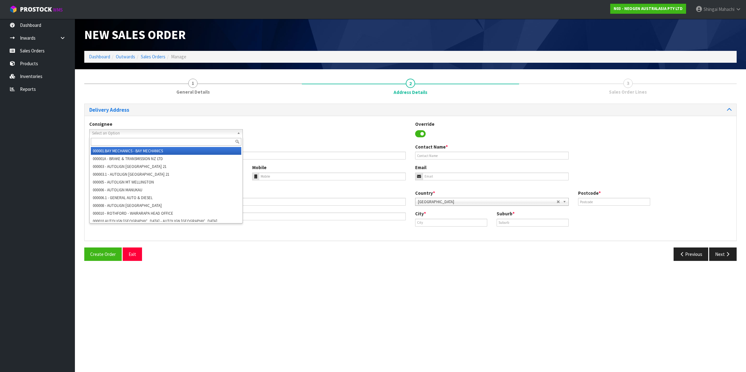
click at [120, 131] on span "Select an Option" at bounding box center [163, 133] width 142 height 7
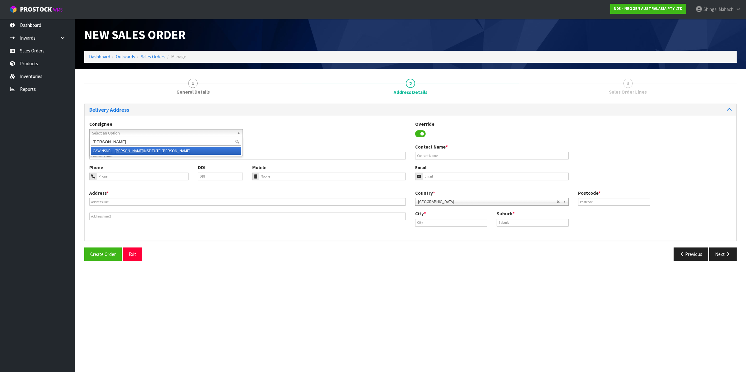
type input "cawthron"
click at [145, 147] on li "CAWINSNEL - CAWTHRON INSTITUTE NELSON" at bounding box center [166, 151] width 151 height 8
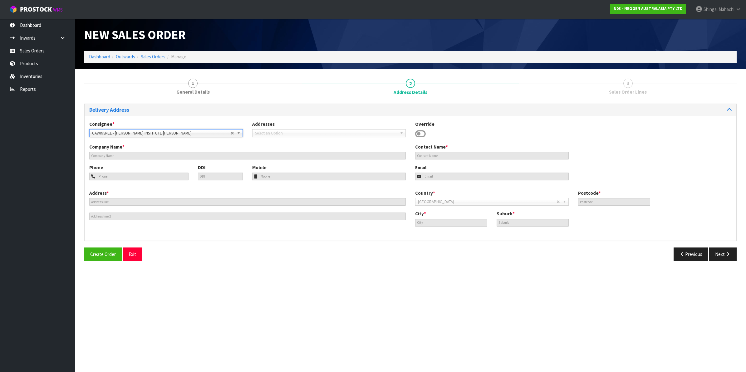
type input "CAWTHRON INSTITUTE NELSON"
type input "98 HALIFAX STREET EAST"
type input "7010"
type input "NELSON"
type input "THE WOOD"
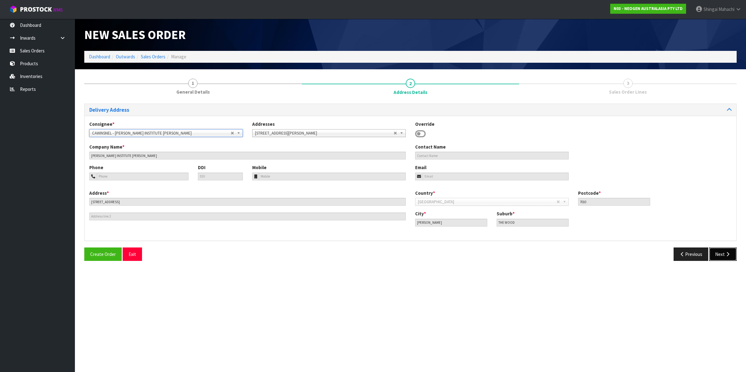
click at [724, 253] on button "Next" at bounding box center [723, 254] width 27 height 13
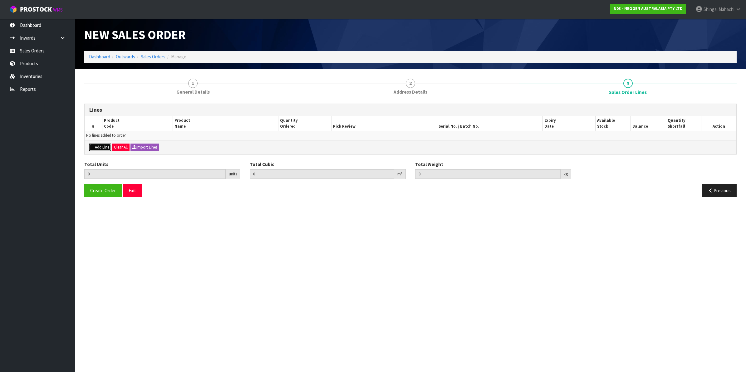
click at [103, 145] on button "Add Line" at bounding box center [100, 147] width 22 height 7
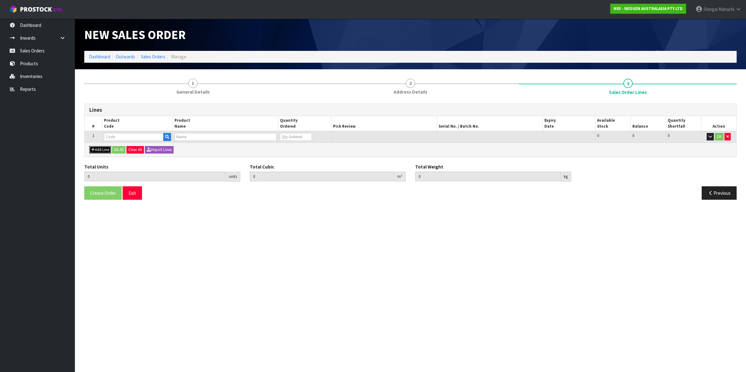
click at [96, 150] on button "Add Line" at bounding box center [100, 149] width 22 height 7
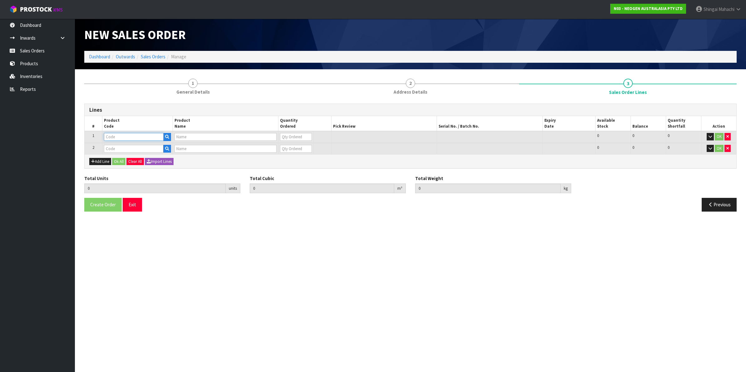
click at [112, 135] on input "text" at bounding box center [134, 137] width 60 height 8
paste input "700002120"
type input "700002120"
type input "7100039374 - 6406 PETRIFILM AEROBIC CT PLT 1000EA/CS"
type input "0"
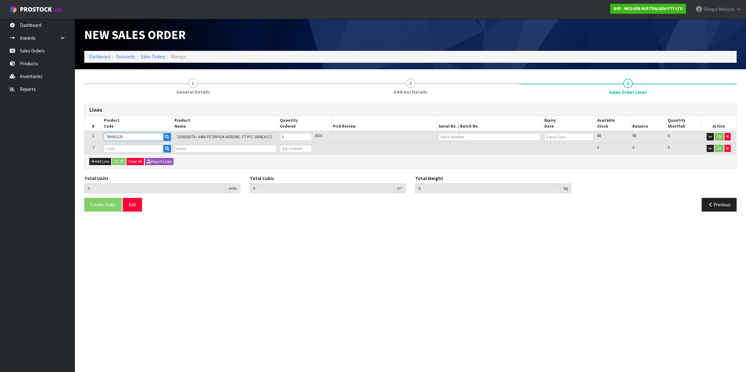
type input "700002120"
click at [130, 146] on input "text" at bounding box center [134, 149] width 60 height 8
paste input "700002138"
type input "700002138"
type input "0.000000"
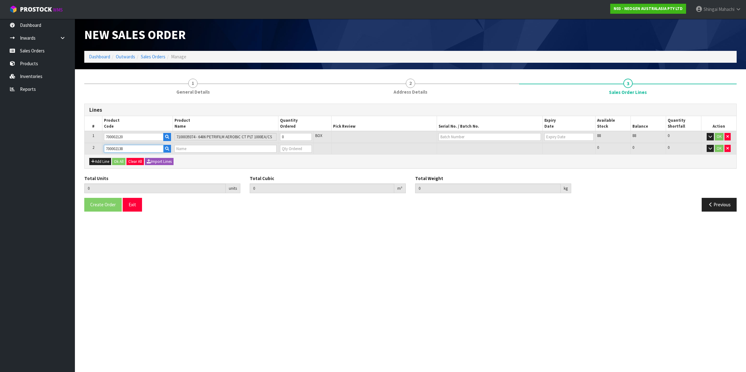
type input "0.000"
type input "7100039447 - 6475 PETRIFILM RAPID YNM CT PLT 50EA/CS"
type input "0"
type input "700002138"
drag, startPoint x: 286, startPoint y: 136, endPoint x: 245, endPoint y: 142, distance: 41.0
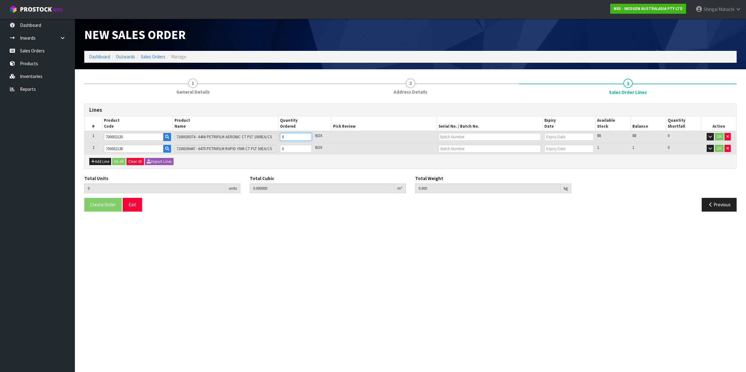
click at [247, 142] on tr "1 700002120 7100039374 - 6406 PETRIFILM AEROBIC CT PLT 1000EA/CS 0 BOX 88 88 0 …" at bounding box center [411, 137] width 652 height 12
type input "1"
type input "0.00736"
type input "2"
type input "1"
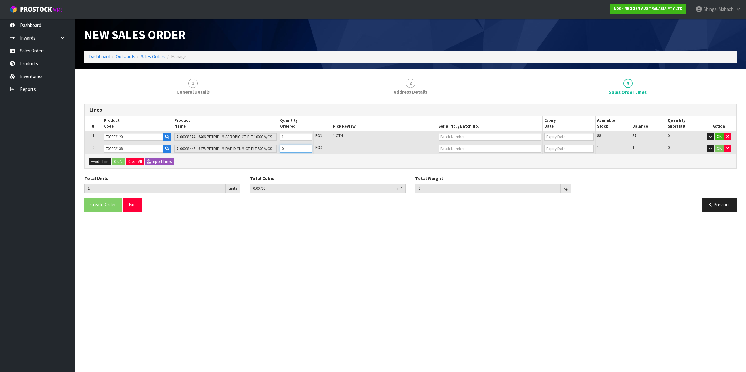
click at [265, 151] on tr "2 700002138 7100039447 - 6475 PETRIFILM RAPID YNM CT PLT 50EA/CS 0 BOX 1 1 0 OK" at bounding box center [411, 149] width 652 height 12
type input "2"
type input "0.008652"
type input "2.2"
type input "1"
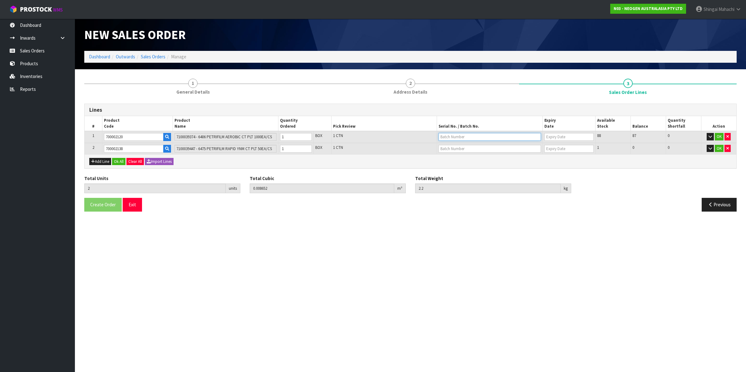
click at [463, 136] on input "text" at bounding box center [490, 137] width 102 height 8
click at [459, 149] on link "345HEK" at bounding box center [463, 147] width 49 height 8
type input "345HEK"
type input "[DATE]"
click at [453, 150] on input "text" at bounding box center [490, 149] width 102 height 8
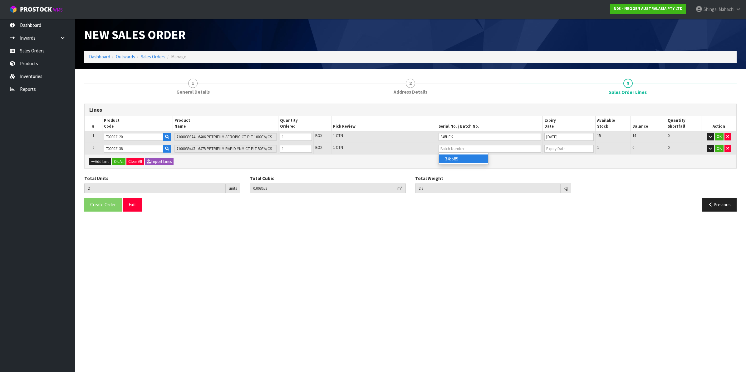
click at [456, 161] on link "345589" at bounding box center [463, 159] width 49 height 8
type input "345589"
type input "06/10/2026"
click at [716, 135] on button "OK" at bounding box center [719, 136] width 9 height 7
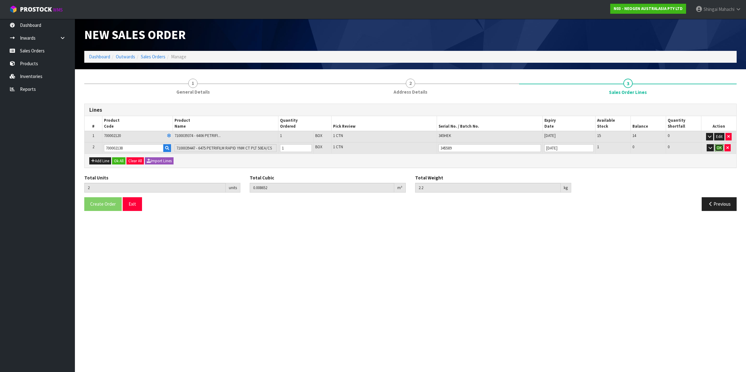
click at [719, 146] on button "OK" at bounding box center [719, 147] width 9 height 7
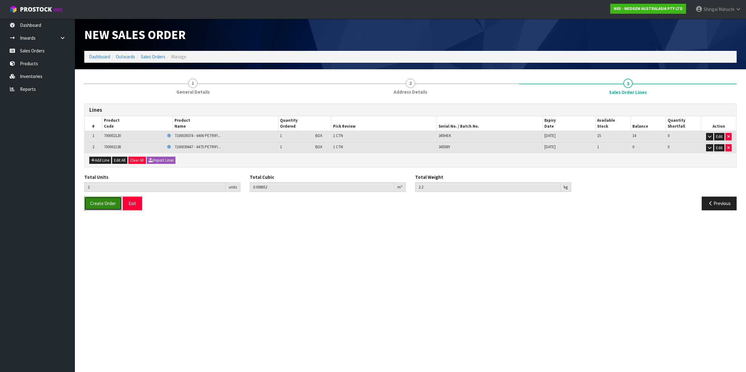
click at [101, 203] on span "Create Order" at bounding box center [103, 203] width 26 height 6
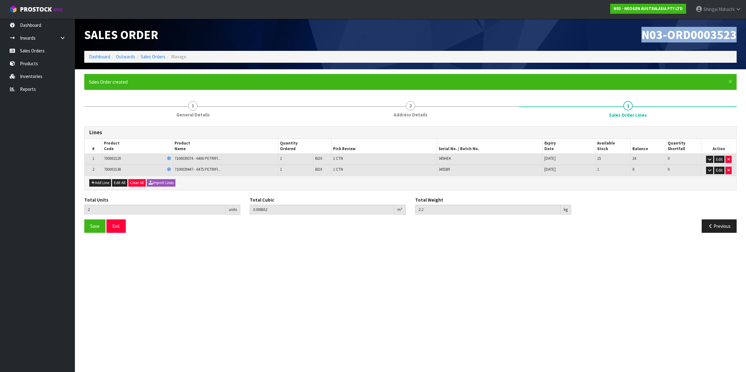
drag, startPoint x: 641, startPoint y: 35, endPoint x: 736, endPoint y: 31, distance: 95.0
click at [736, 31] on h1 "N03-ORD0003523" at bounding box center [576, 34] width 322 height 13
copy span "N03-ORD0003523"
click at [150, 55] on link "Sales Orders" at bounding box center [153, 57] width 25 height 6
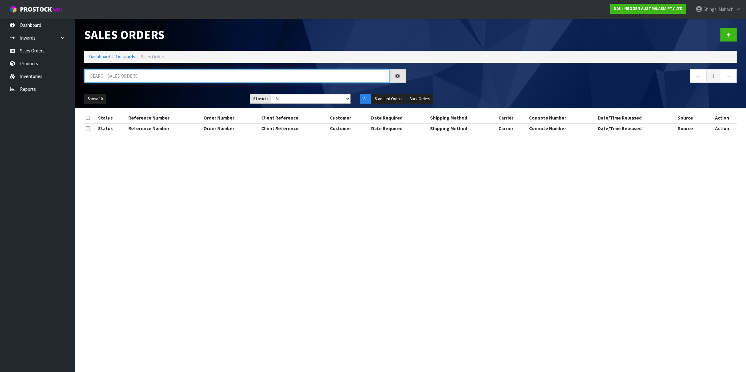
click at [122, 77] on input "text" at bounding box center [236, 75] width 305 height 13
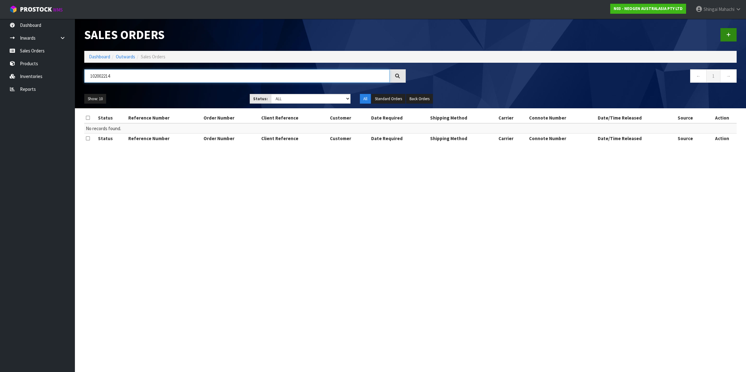
type input "102002214"
click at [725, 33] on link at bounding box center [729, 34] width 16 height 13
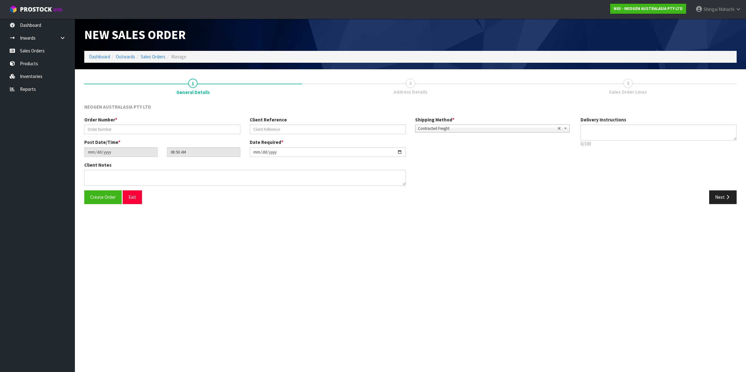
type textarea "CHILLED GOODS -OVERNIGHT"
click at [111, 128] on input "text" at bounding box center [162, 130] width 156 height 10
type input "102002214"
click at [286, 127] on input "text" at bounding box center [328, 130] width 156 height 10
paste input "PO-00003207"
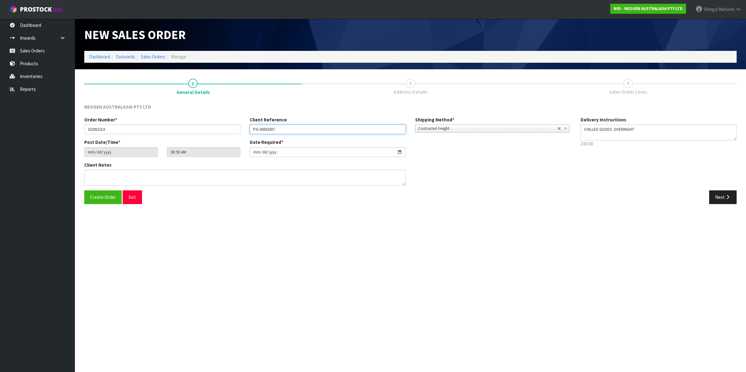
type input "PO-00003207"
click at [100, 174] on textarea at bounding box center [245, 178] width 322 height 16
paste textarea "MYRL LIM"
type textarea "ATTN: MYRL LIM"
click at [725, 196] on icon "button" at bounding box center [728, 197] width 6 height 5
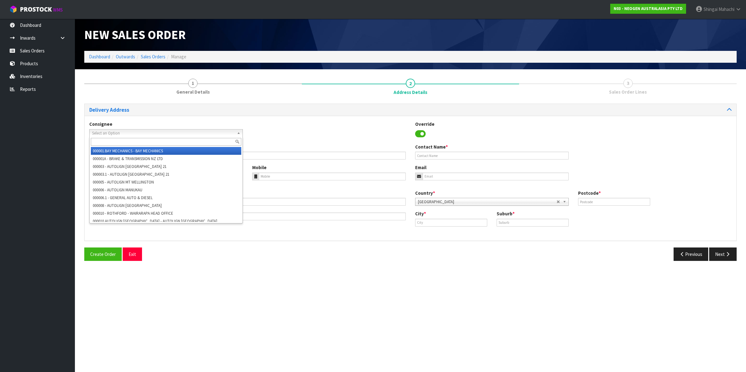
click at [127, 131] on span "Select an Option" at bounding box center [163, 133] width 142 height 7
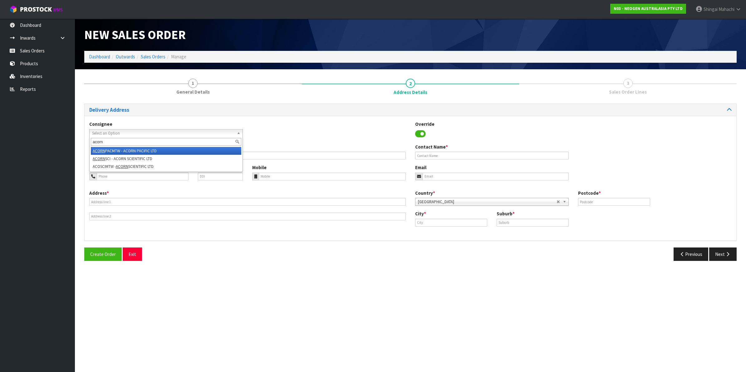
type input "acorn"
click at [136, 149] on li "ACORN PACMTW - ACORN PACIFIC LTD" at bounding box center [166, 151] width 151 height 8
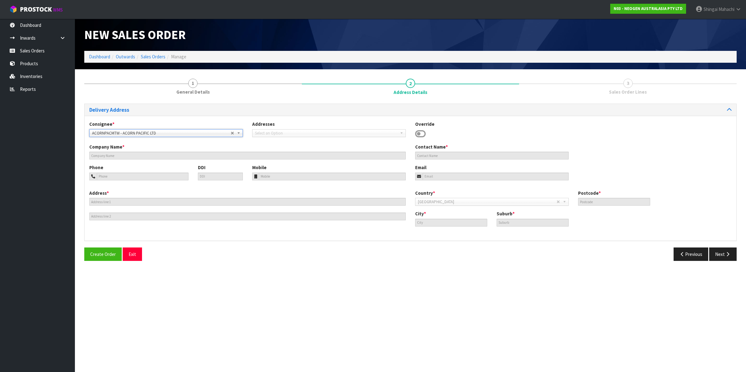
type input "ACORN PACIFIC LTD"
type input "10/49 MT. WELLINGTON HWY"
type input "1060"
type input "Auckland"
type input "MT WELLINGTON"
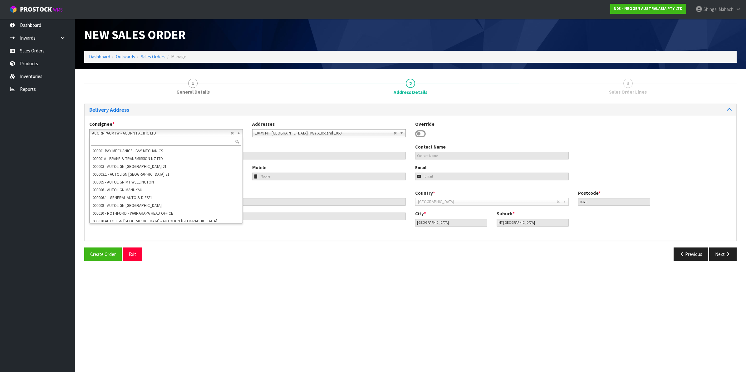
click at [240, 131] on b at bounding box center [240, 133] width 6 height 7
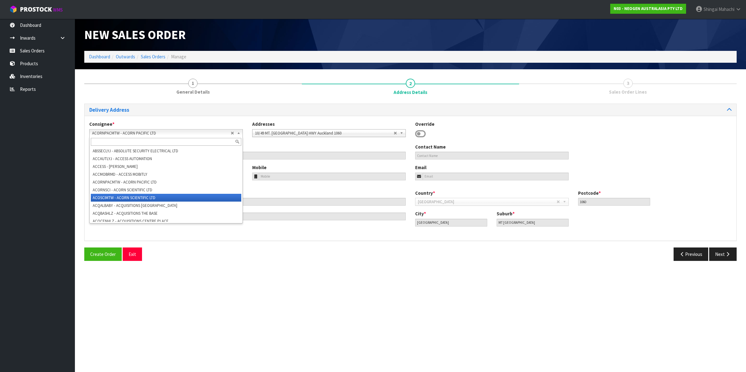
click at [130, 200] on li "ACOSCIMTW - ACORN SCIENTIFIC LTD" at bounding box center [166, 198] width 151 height 8
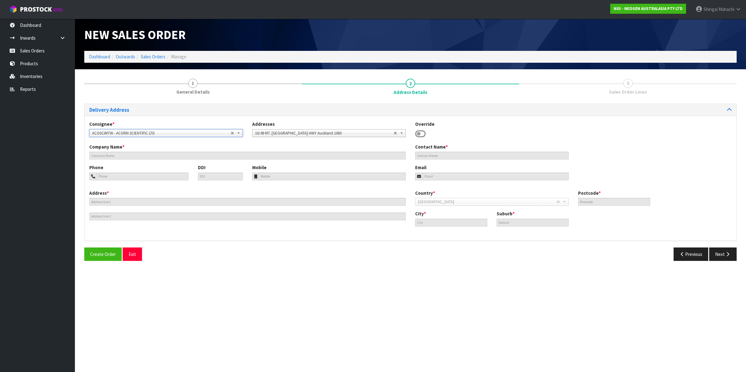
type input "ACORN SCIENTIFIC LTD"
type input "11/49 MT. WELLINGTON HWY"
type input "1060"
type input "Auckland"
type input "MT WELLINGTON"
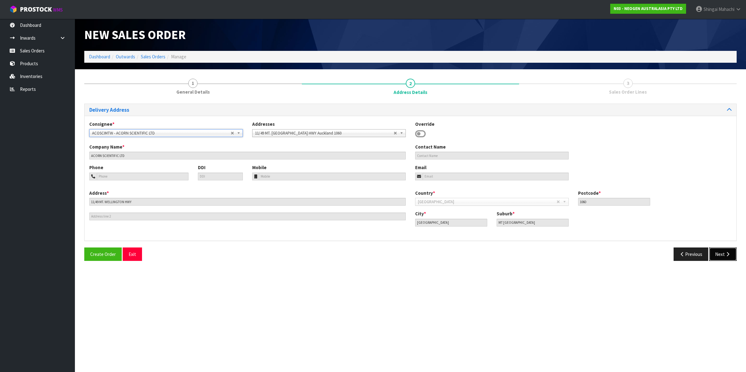
click at [726, 253] on icon "button" at bounding box center [728, 254] width 6 height 5
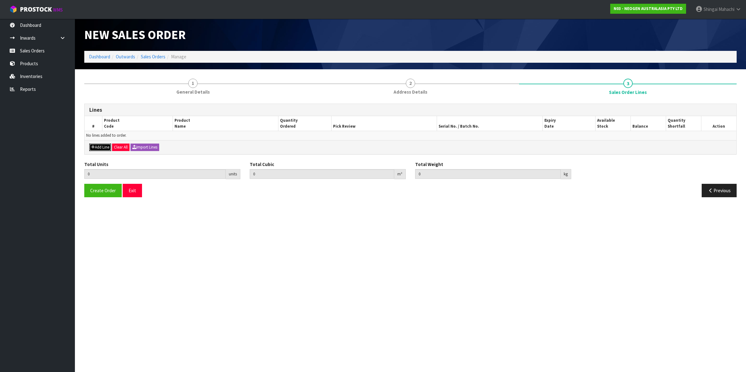
click at [98, 147] on button "Add Line" at bounding box center [100, 147] width 22 height 7
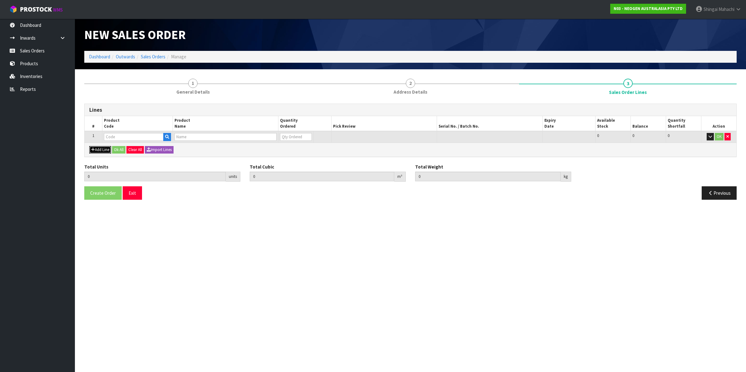
click at [97, 149] on button "Add Line" at bounding box center [100, 149] width 22 height 7
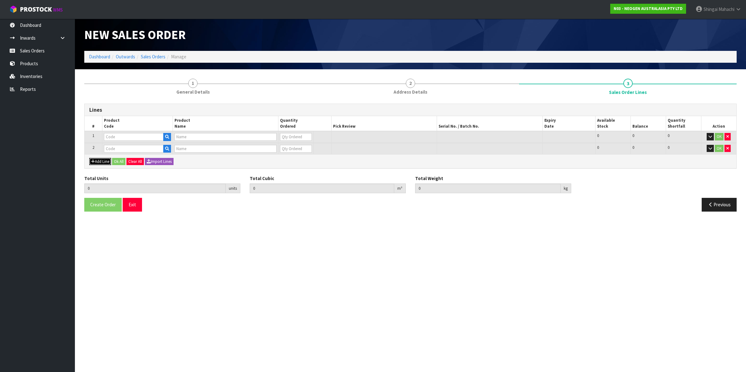
click at [99, 161] on button "Add Line" at bounding box center [100, 161] width 22 height 7
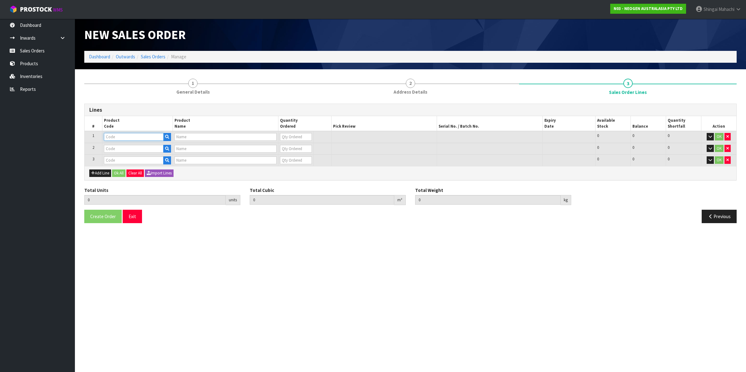
click at [112, 138] on input "text" at bounding box center [134, 137] width 60 height 8
paste input "700002120"
type input "700002120"
type input "7100039374 - 6406 PETRIFILM AEROBIC CT PLT 1000EA/CS"
type input "0"
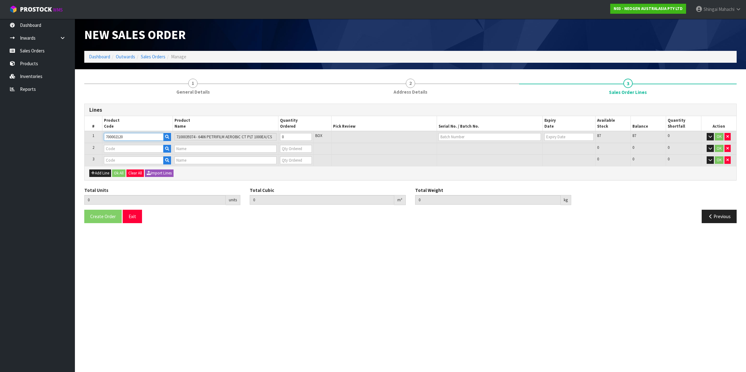
type input "700002120"
click at [123, 146] on input "text" at bounding box center [134, 149] width 60 height 8
paste input "700002100"
type input "700002100"
type input "7100002659 - AQT200 WATER - TOTAL ATP TEST, 100/CS"
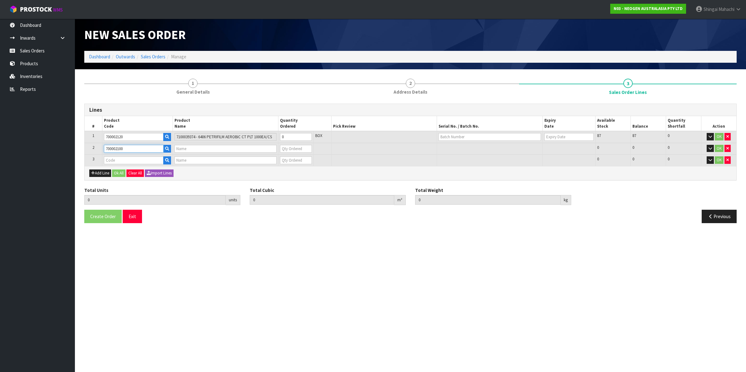
type input "0"
type input "700002100"
click at [120, 162] on input "text" at bounding box center [134, 160] width 60 height 8
paste input "700002207"
type input "700002207"
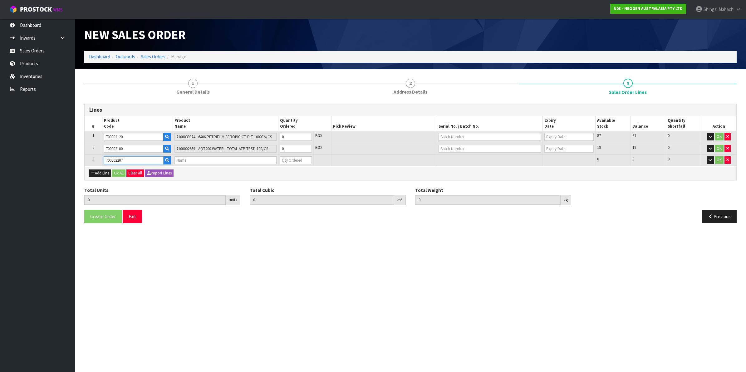
type input "0.000000"
type input "0.000"
type input "7100067519 - UXL100 CLEAN-TRACE SURF ATP 100EA/PK"
type input "0"
type input "700002207"
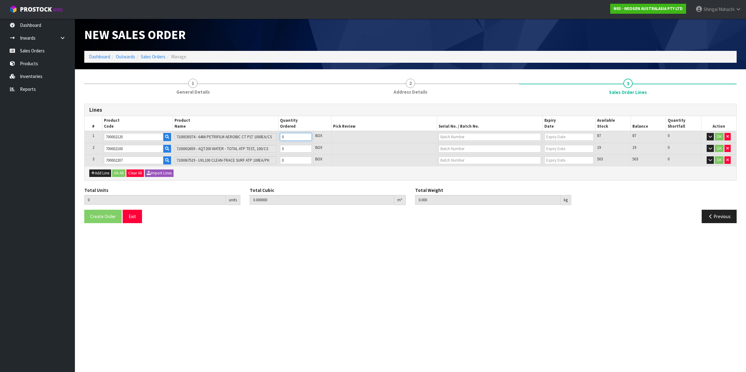
click at [255, 133] on tr "1 700002120 7100039374 - 6406 PETRIFILM AEROBIC CT PLT 1000EA/CS 0 BOX 87 87 0 …" at bounding box center [411, 137] width 652 height 12
type input "5"
type input "0.0368"
type input "10"
type input "5"
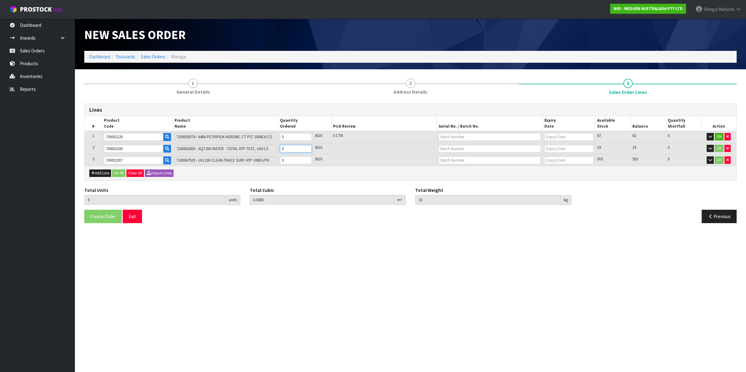
click at [263, 150] on tr "2 700002100 7100002659 - AQT200 WATER - TOTAL ATP TEST, 100/CS 0 BOX 19 19 0 OK" at bounding box center [411, 149] width 652 height 12
type input "7"
type input "0.04688"
type input "12"
type input "2"
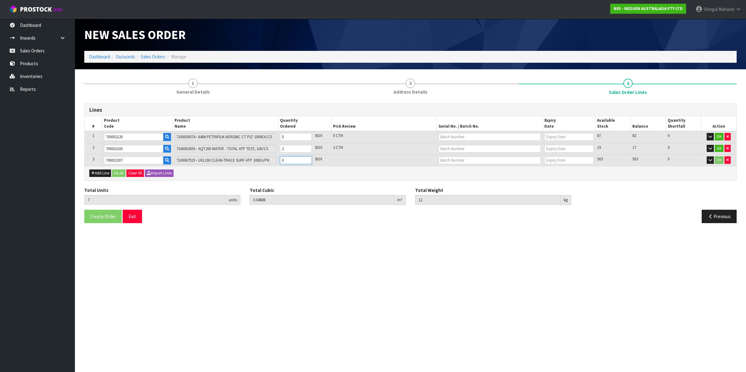
drag, startPoint x: 296, startPoint y: 158, endPoint x: 248, endPoint y: 164, distance: 48.7
click at [248, 164] on tr "3 700002207 7100067519 - UXL100 CLEAN-TRACE SURF ATP 100EA/PK 0 BOX 503 503 0 OK" at bounding box center [411, 161] width 652 height 12
type input "12"
type input "0.07936"
type input "16.8"
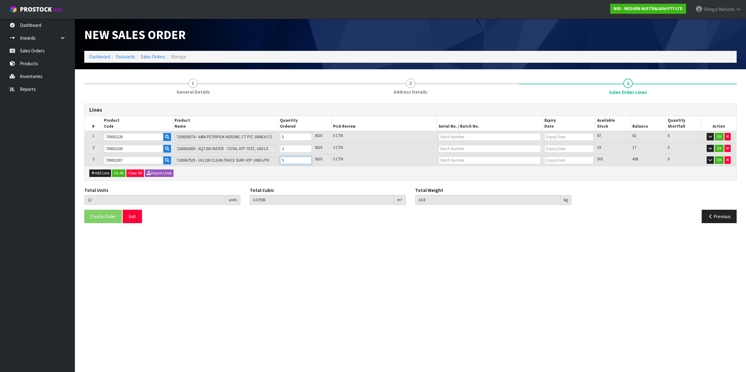
type input "5"
click at [472, 136] on input "text" at bounding box center [490, 137] width 102 height 8
click at [462, 145] on link "345HEK" at bounding box center [463, 147] width 49 height 8
type input "345HEK"
type input "[DATE]"
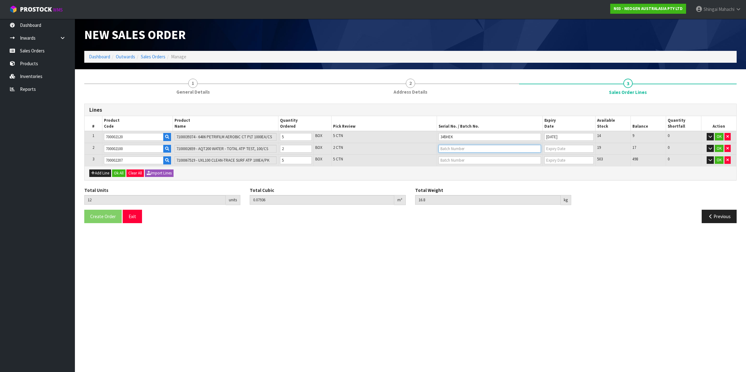
click at [458, 147] on input "text" at bounding box center [490, 149] width 102 height 8
click at [464, 160] on link "3000034277" at bounding box center [463, 159] width 49 height 8
type input "3000034277"
type input "[DATE]"
click at [456, 158] on input "text" at bounding box center [490, 160] width 102 height 8
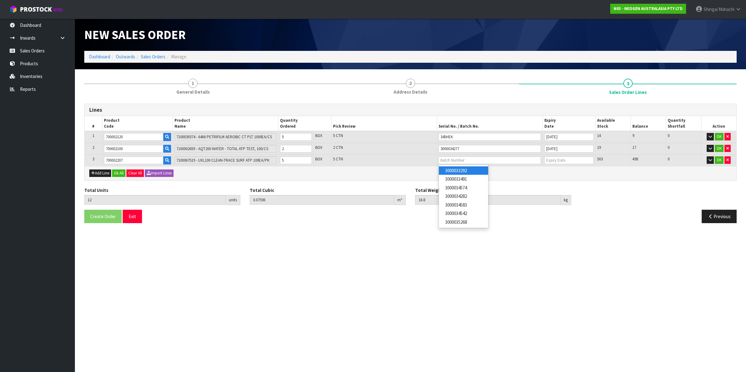
click at [468, 171] on link "3000033292" at bounding box center [463, 170] width 49 height 8
type input "3000033292"
type input "[DATE]"
click at [720, 161] on button "OK" at bounding box center [719, 159] width 9 height 7
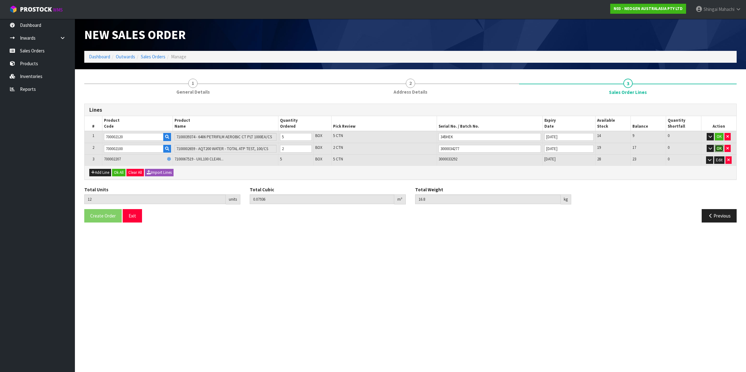
click at [720, 147] on button "OK" at bounding box center [719, 148] width 9 height 7
click at [719, 136] on button "OK" at bounding box center [719, 136] width 9 height 7
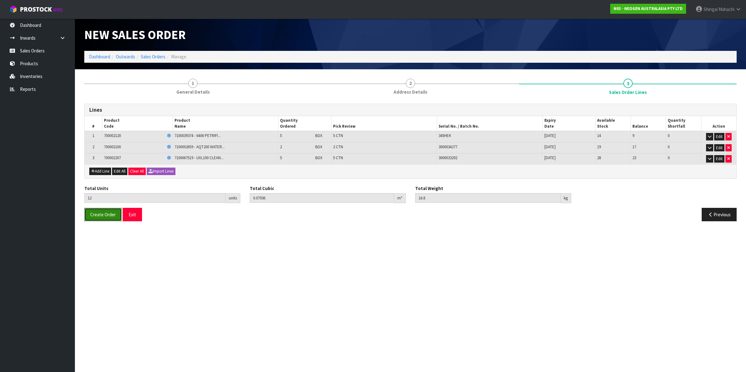
click at [99, 212] on span "Create Order" at bounding box center [103, 215] width 26 height 6
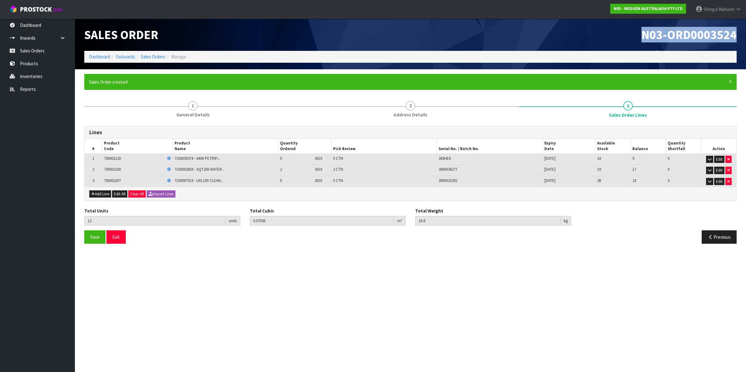
drag, startPoint x: 643, startPoint y: 32, endPoint x: 738, endPoint y: 29, distance: 94.4
click at [738, 29] on div "N03-ORD0003524" at bounding box center [576, 35] width 331 height 32
click at [158, 54] on link "Sales Orders" at bounding box center [153, 57] width 25 height 6
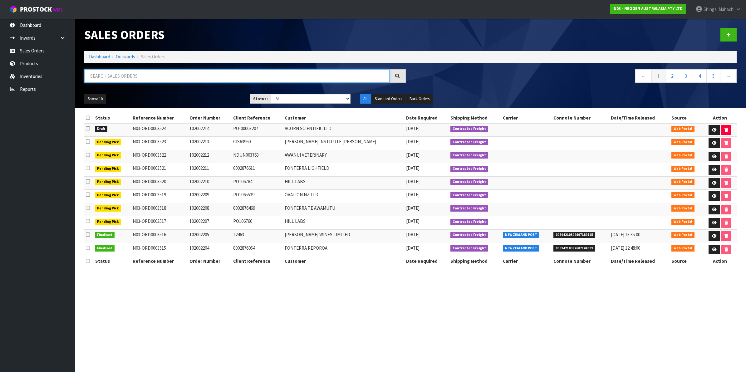
click at [149, 73] on input "text" at bounding box center [236, 75] width 305 height 13
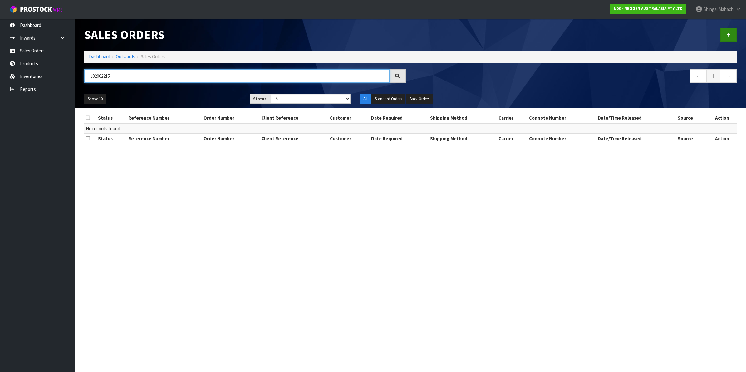
type input "102002215"
click at [730, 32] on link at bounding box center [729, 34] width 16 height 13
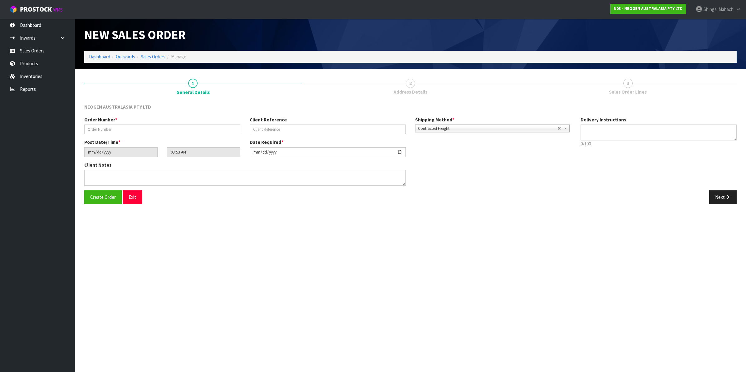
type textarea "CHILLED GOODS -OVERNIGHT"
click at [146, 130] on input "text" at bounding box center [162, 130] width 156 height 10
type input "102002215"
click at [262, 129] on input "text" at bounding box center [328, 130] width 156 height 10
paste input "TRAIL / DEMO STOCK"
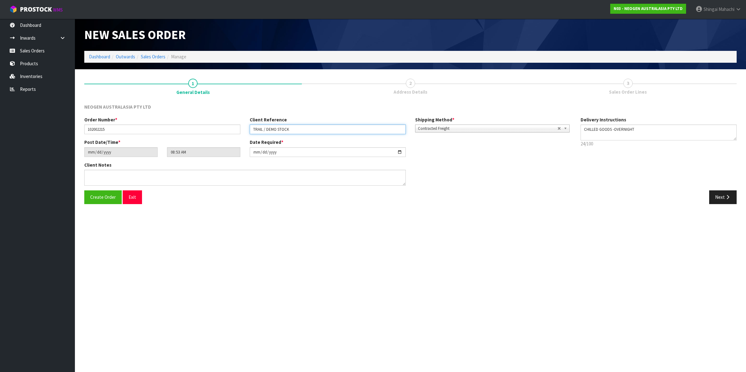
type input "TRAIL / DEMO STOCK"
click at [102, 175] on textarea at bounding box center [245, 178] width 322 height 16
type textarea "ATTN: JOHN FAM"
click at [727, 197] on icon "button" at bounding box center [728, 197] width 6 height 5
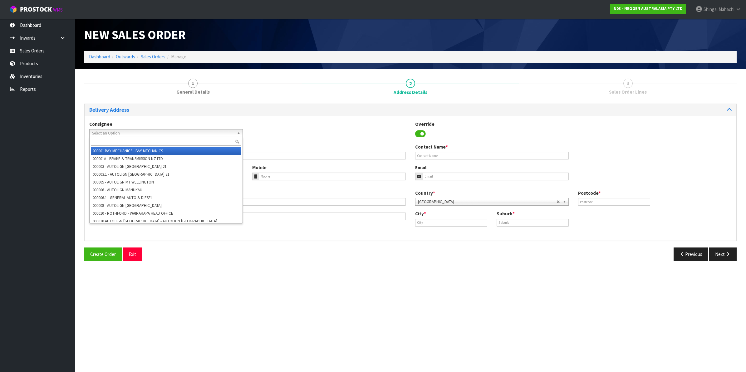
click at [108, 131] on span "Select an Option" at bounding box center [163, 133] width 142 height 7
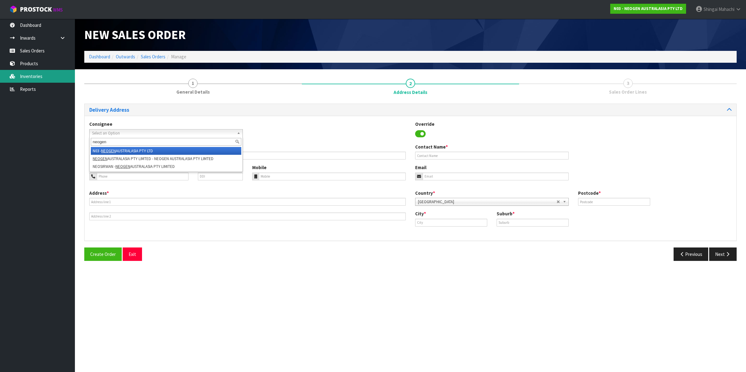
type input "neogen"
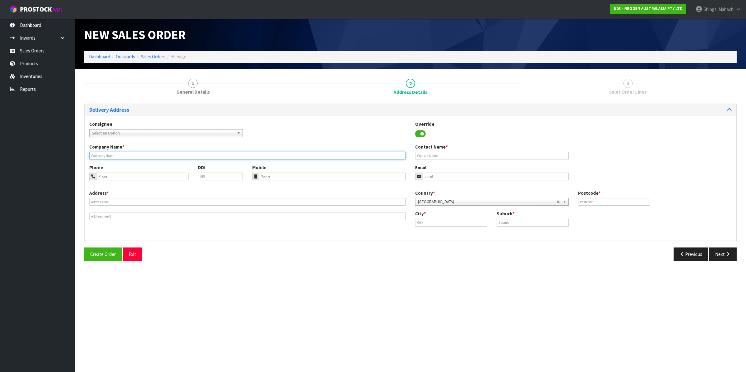
drag, startPoint x: 121, startPoint y: 155, endPoint x: 60, endPoint y: 157, distance: 60.6
click at [60, 157] on body "Toggle navigation ProStock WMS N03 - NEOGEN AUSTRALASIA PTY LTD Shingai Mahachi…" at bounding box center [373, 186] width 746 height 372
paste input "NEOGEN AUSTRALASIA PTY LIMTED"
type input "NEOGEN AUSTRALASIA PTY LIMTED"
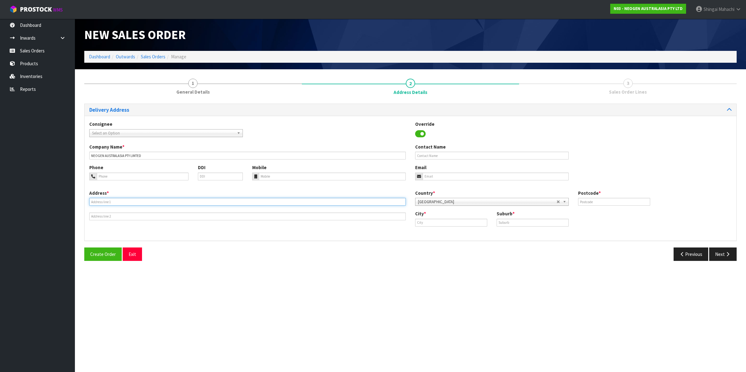
click at [107, 202] on input "text" at bounding box center [247, 202] width 317 height 8
paste input "50 BOUVERIE CRESCENT"
type input "50 BOUVERIE CRESCENT"
click at [511, 224] on input "text" at bounding box center [533, 223] width 72 height 8
paste input "FLAGSTAFF"
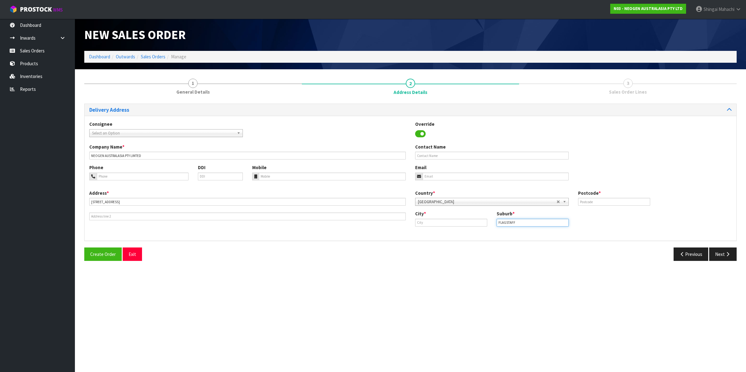
type input "FLAGSTAFF"
click at [434, 223] on input "text" at bounding box center [451, 223] width 72 height 8
paste input "[PERSON_NAME]"
type input "[PERSON_NAME]"
click at [442, 227] on ul "[PERSON_NAME]" at bounding box center [440, 233] width 50 height 12
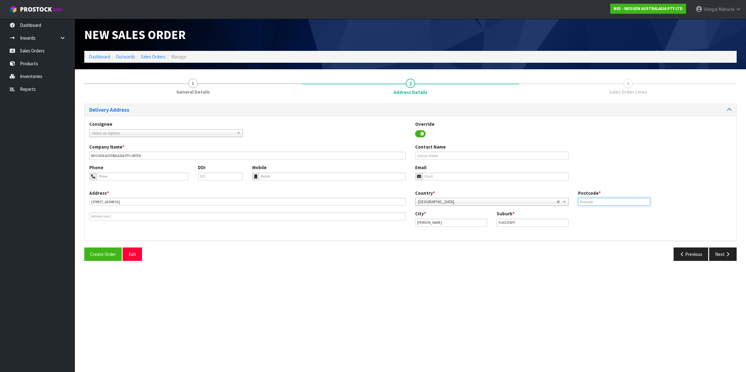
click at [600, 204] on input "text" at bounding box center [614, 202] width 72 height 8
type input "3210"
click at [427, 155] on input "text" at bounding box center [492, 156] width 154 height 8
type input "JOHN FAM"
click at [725, 254] on icon "button" at bounding box center [728, 254] width 6 height 5
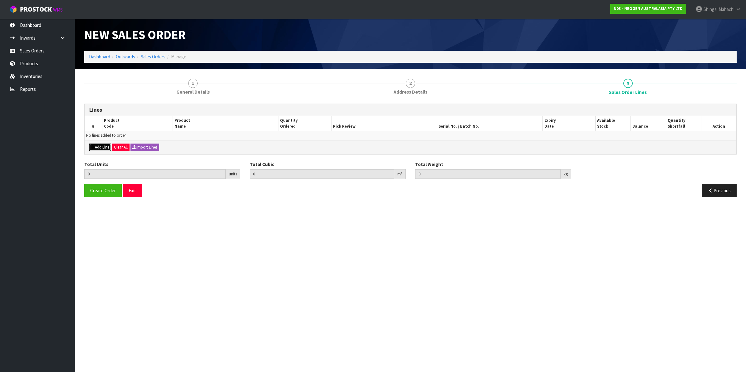
click at [96, 148] on button "Add Line" at bounding box center [100, 147] width 22 height 7
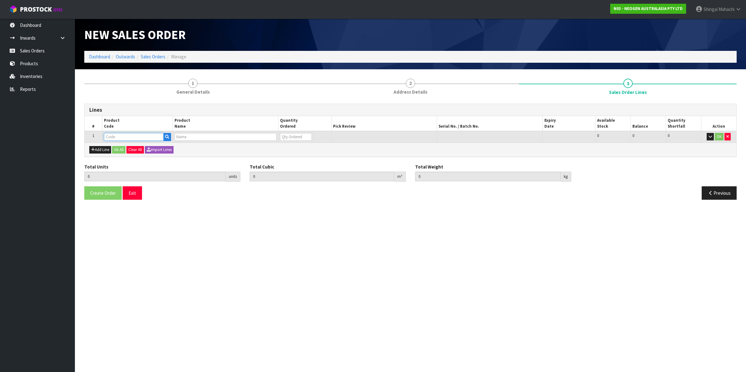
click at [116, 135] on input "text" at bounding box center [134, 137] width 60 height 8
click at [124, 137] on input "text" at bounding box center [134, 137] width 60 height 8
paste input "700002207"
type input "700002207"
type input "0.000000"
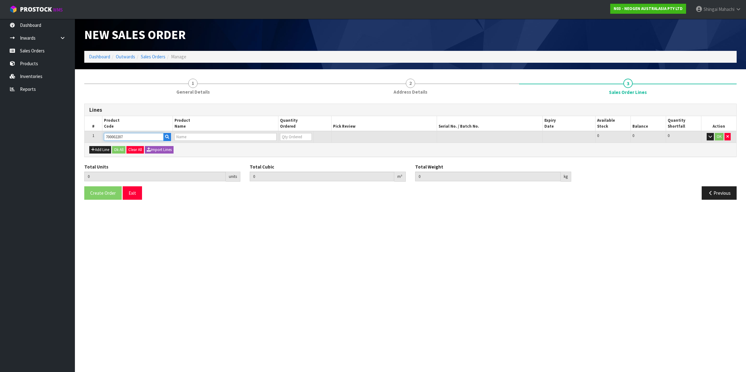
type input "0.000"
type input "7100067519 - UXL100 CLEAN-TRACE SURF ATP 100EA/PK"
type input "0"
type input "700002207"
drag, startPoint x: 289, startPoint y: 136, endPoint x: 280, endPoint y: 136, distance: 9.1
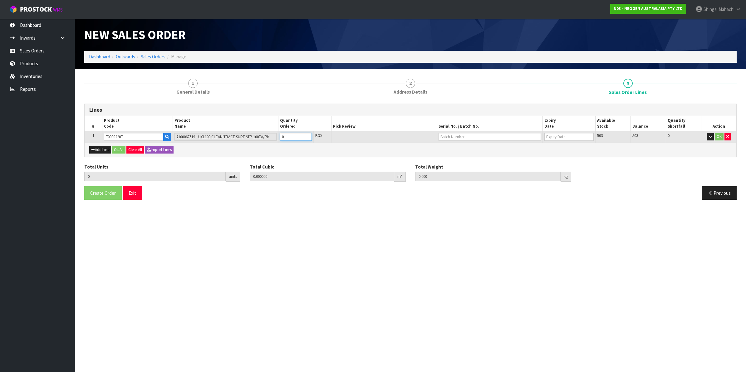
click at [280, 136] on input "0" at bounding box center [296, 137] width 32 height 8
type input "1"
type input "0.006496"
type input "0.96"
type input "1"
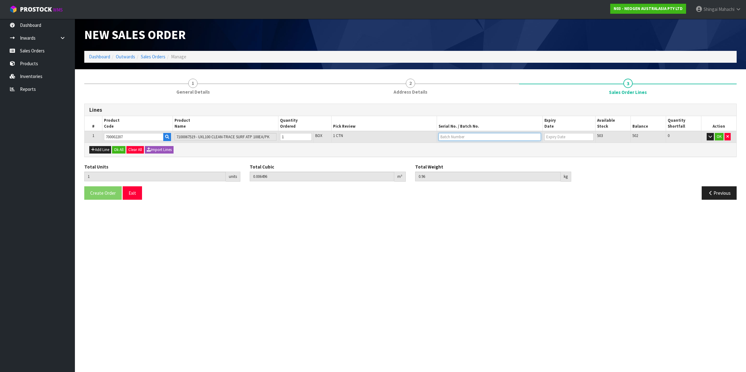
click at [461, 135] on input "text" at bounding box center [490, 137] width 102 height 8
click at [465, 199] on link "3000035268" at bounding box center [463, 199] width 49 height 8
type input "3000035268"
type input "30/04/2026"
click at [720, 137] on button "OK" at bounding box center [719, 136] width 9 height 7
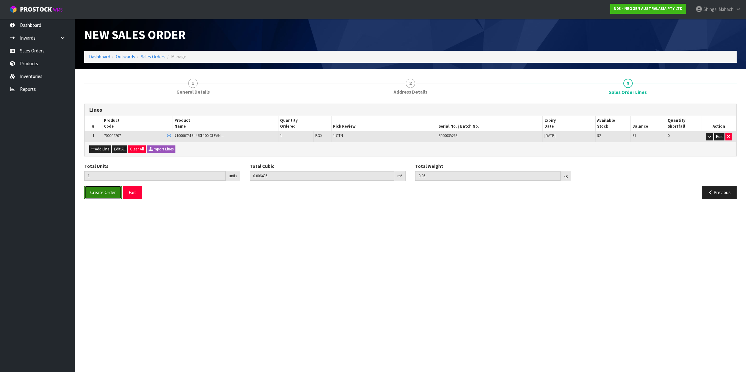
click at [101, 191] on span "Create Order" at bounding box center [103, 193] width 26 height 6
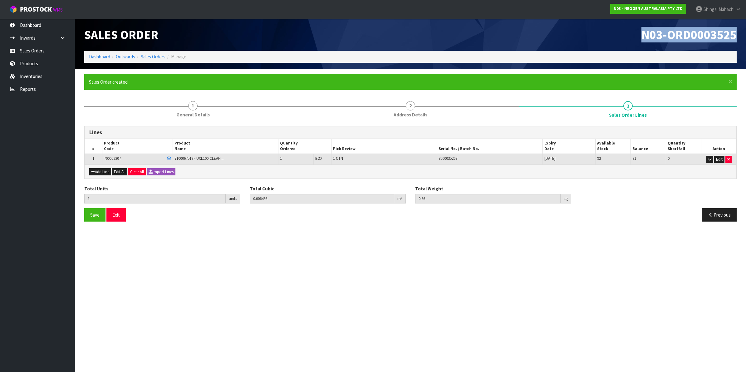
drag, startPoint x: 641, startPoint y: 31, endPoint x: 737, endPoint y: 31, distance: 96.5
click at [737, 31] on div "N03-ORD0003525" at bounding box center [576, 35] width 331 height 32
copy span "N03-ORD0003525"
click at [106, 173] on button "Add Line" at bounding box center [100, 171] width 22 height 7
type input "0"
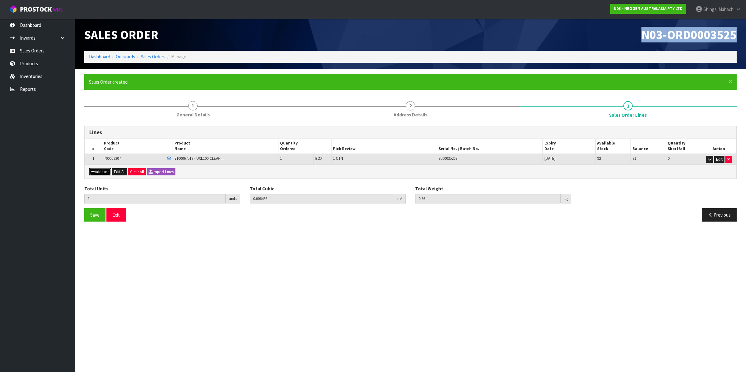
type input "0"
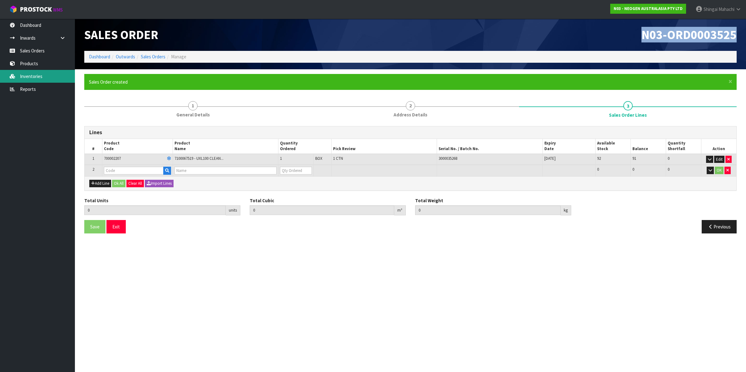
click at [32, 77] on link "Inventories" at bounding box center [37, 76] width 75 height 13
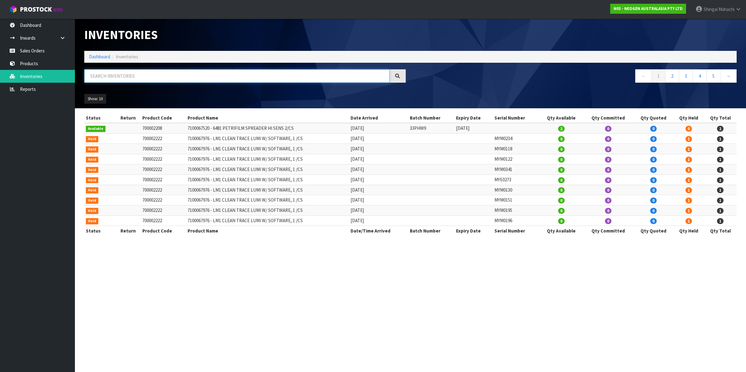
click at [104, 75] on input "text" at bounding box center [236, 75] width 305 height 13
type input "8"
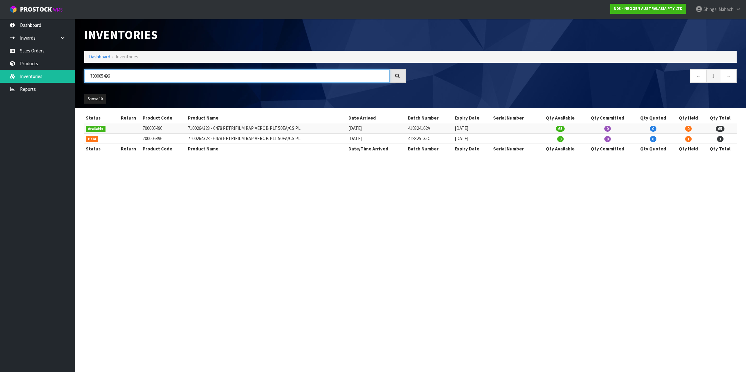
type input "700005496"
